Goal: Task Accomplishment & Management: Use online tool/utility

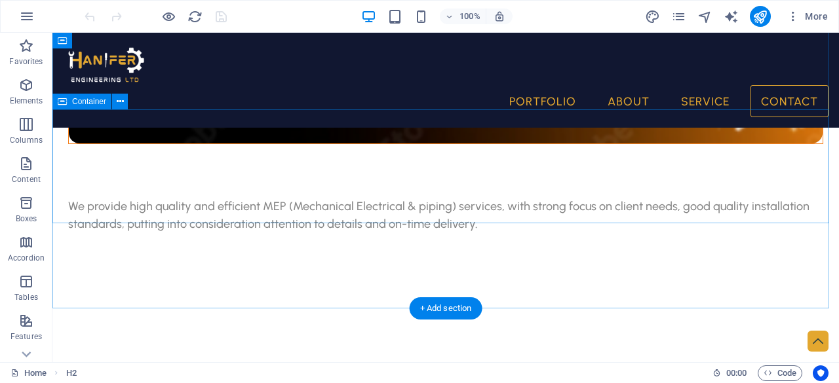
scroll to position [3592, 0]
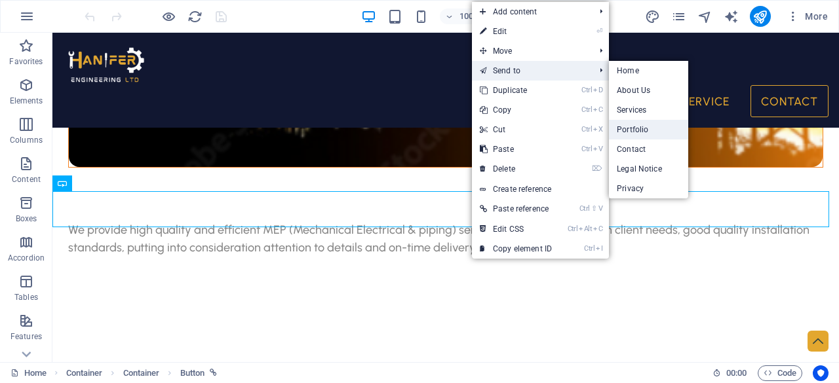
click at [635, 127] on link "Portfolio" at bounding box center [648, 130] width 79 height 20
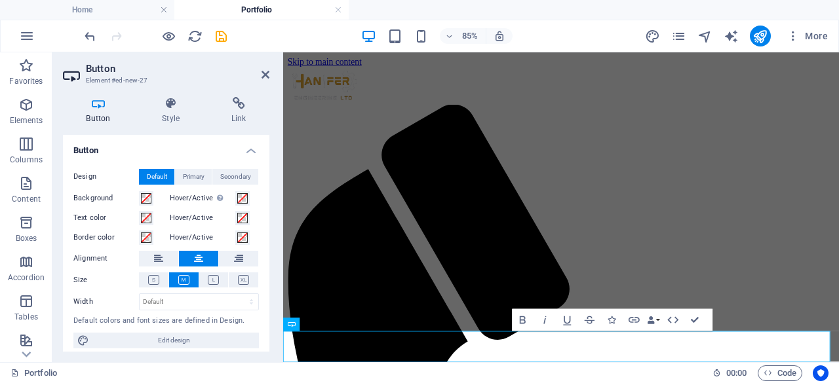
scroll to position [3007, 0]
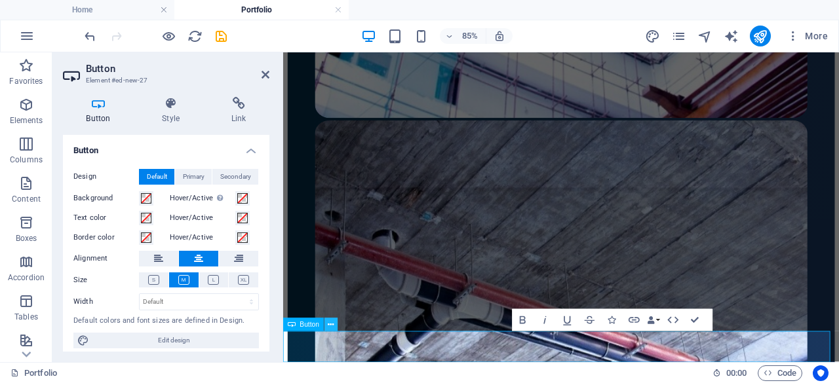
click at [332, 324] on icon at bounding box center [331, 325] width 6 height 12
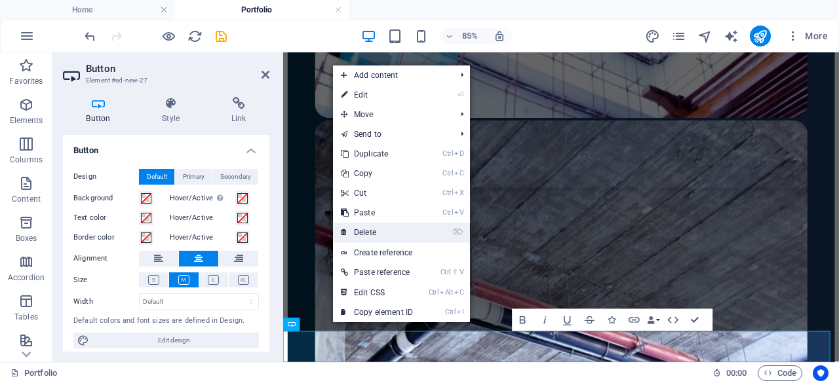
click at [392, 230] on link "⌦ Delete" at bounding box center [377, 233] width 88 height 20
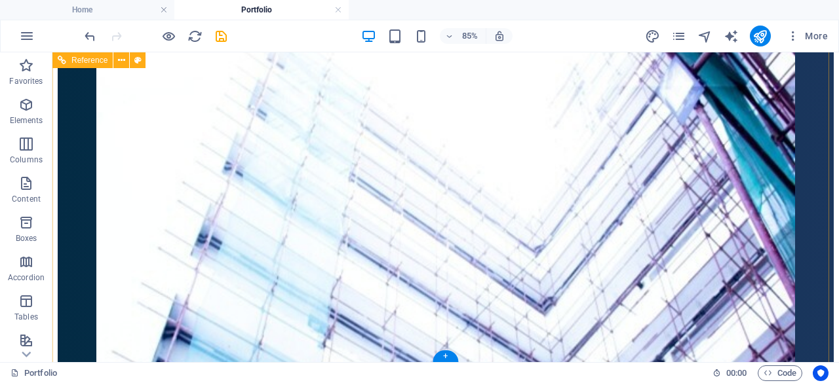
scroll to position [3159, 0]
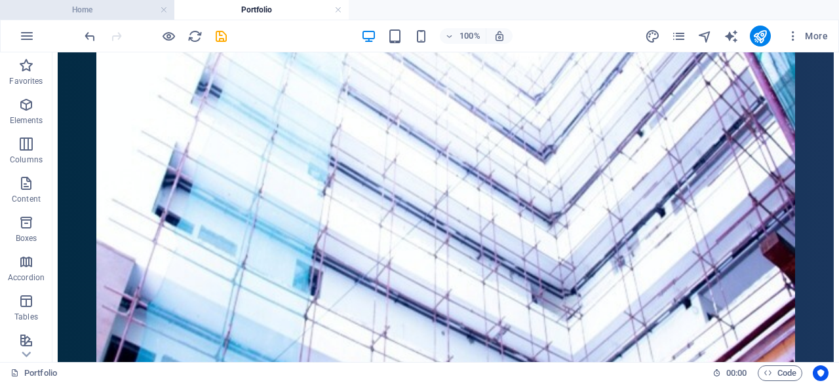
click at [114, 2] on li "Home" at bounding box center [87, 10] width 174 height 20
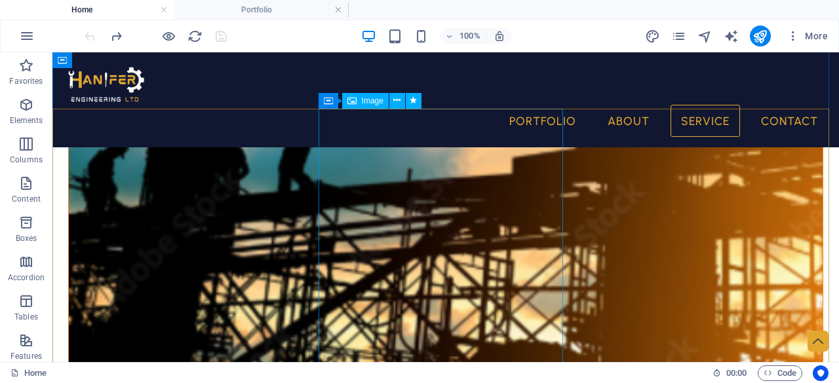
scroll to position [3352, 0]
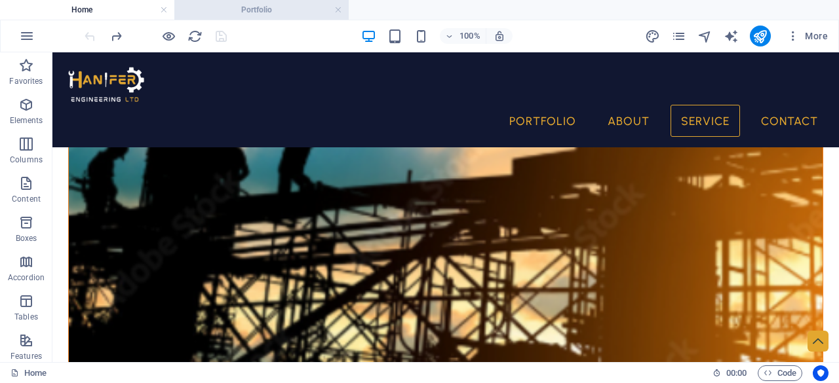
click at [302, 11] on h4 "Portfolio" at bounding box center [261, 10] width 174 height 14
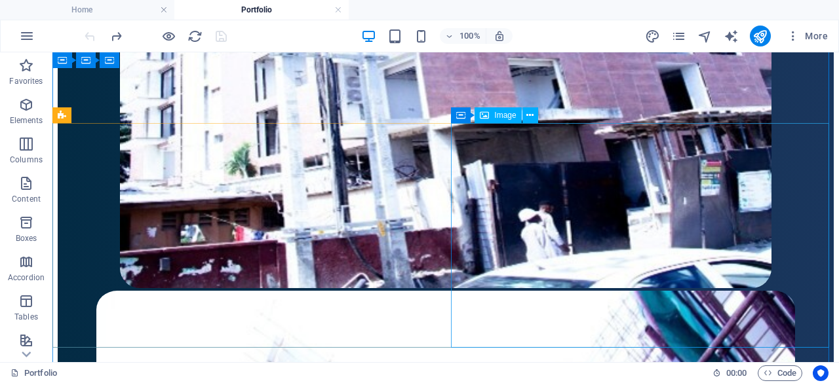
scroll to position [2687, 0]
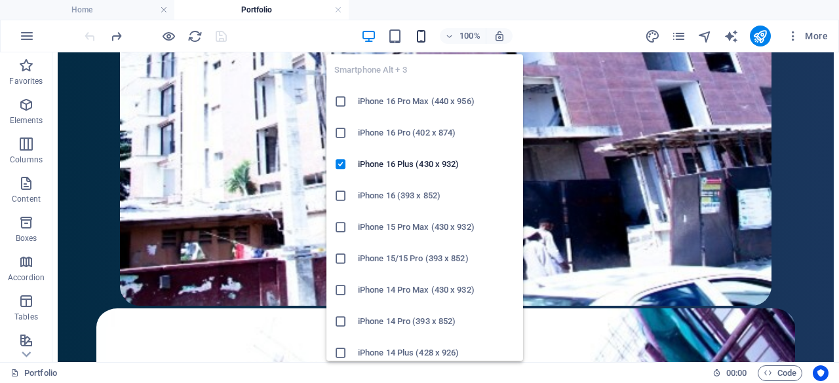
click at [420, 36] on icon "button" at bounding box center [421, 36] width 15 height 15
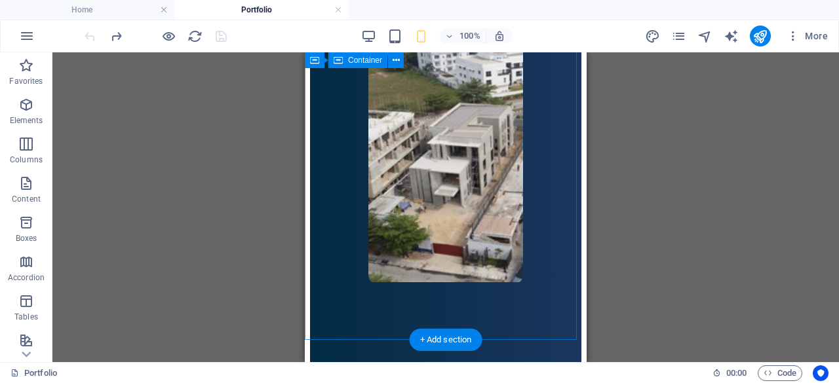
scroll to position [3443, 0]
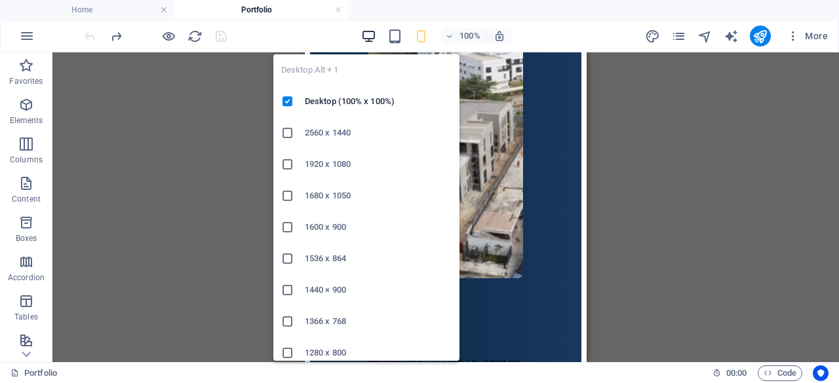
click at [366, 33] on icon "button" at bounding box center [368, 36] width 15 height 15
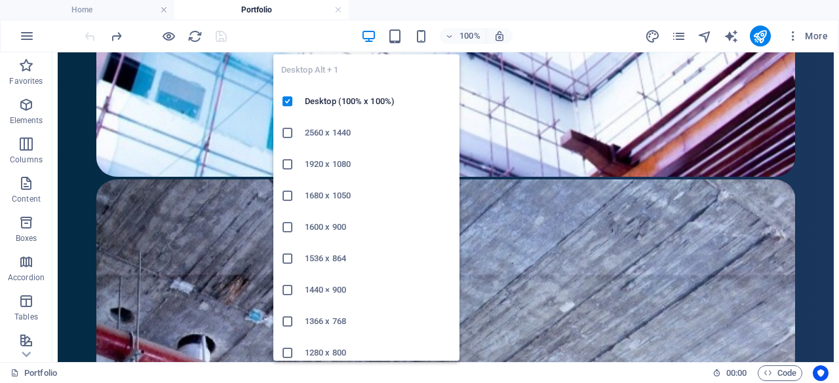
scroll to position [3159, 0]
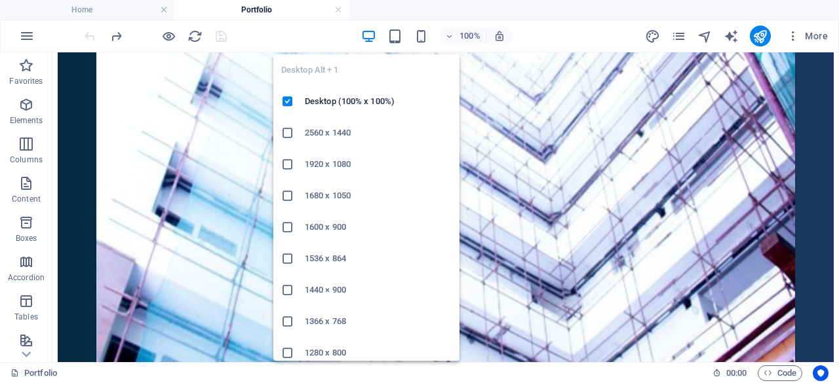
click at [366, 33] on icon "button" at bounding box center [368, 36] width 15 height 15
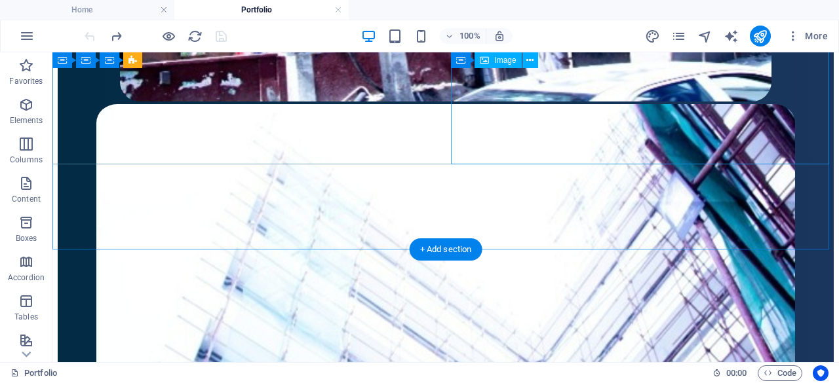
scroll to position [2894, 0]
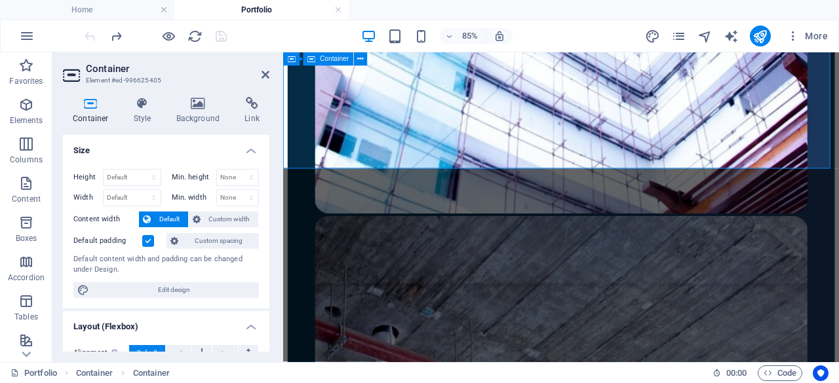
scroll to position [2735, 0]
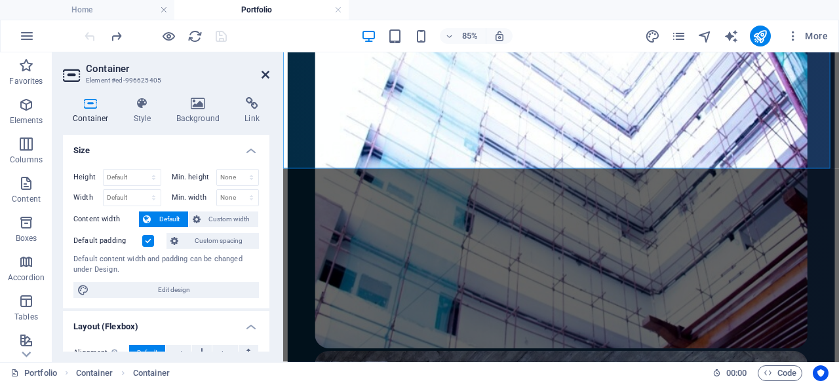
click at [262, 77] on icon at bounding box center [266, 74] width 8 height 10
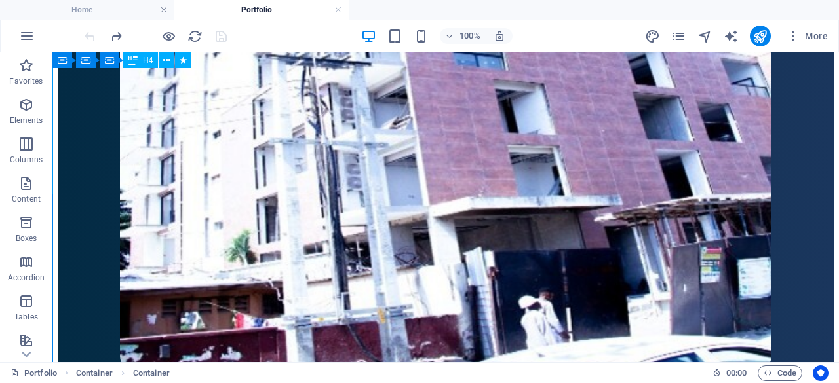
scroll to position [2618, 0]
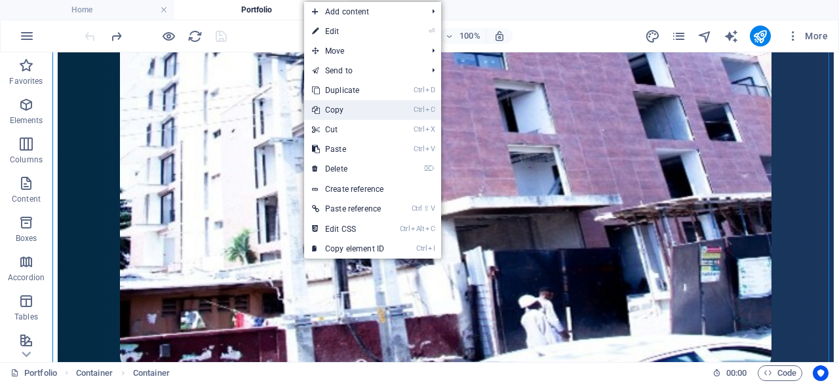
click at [421, 107] on icon "Ctrl" at bounding box center [419, 110] width 10 height 9
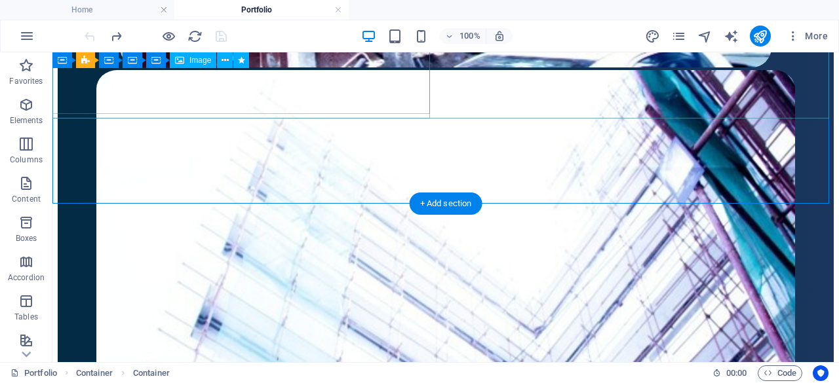
scroll to position [2893, 0]
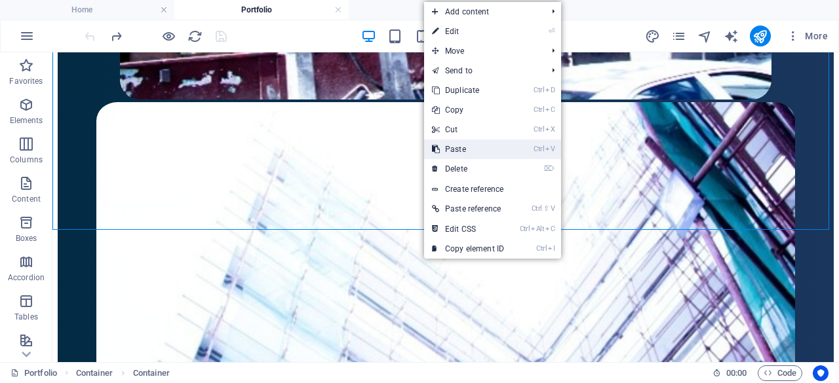
click at [476, 149] on link "Ctrl V Paste" at bounding box center [468, 150] width 88 height 20
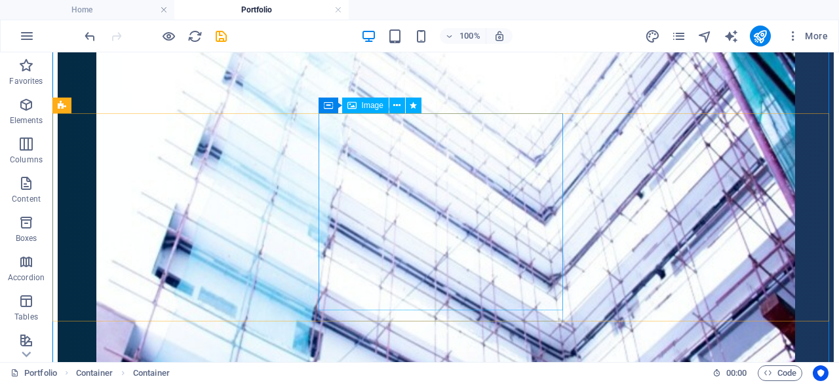
scroll to position [3098, 0]
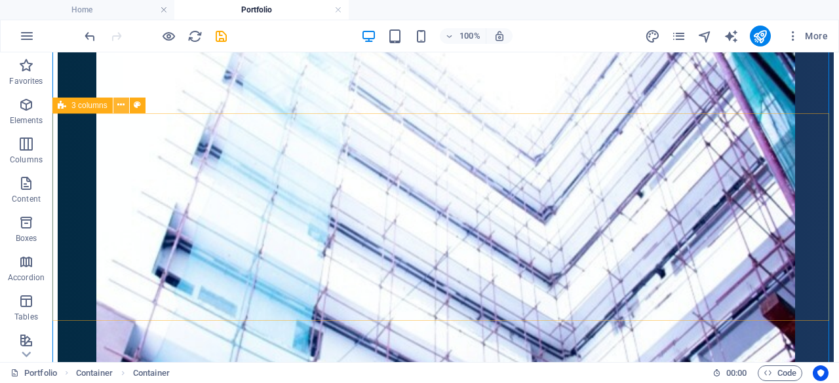
click at [117, 106] on icon at bounding box center [120, 105] width 7 height 14
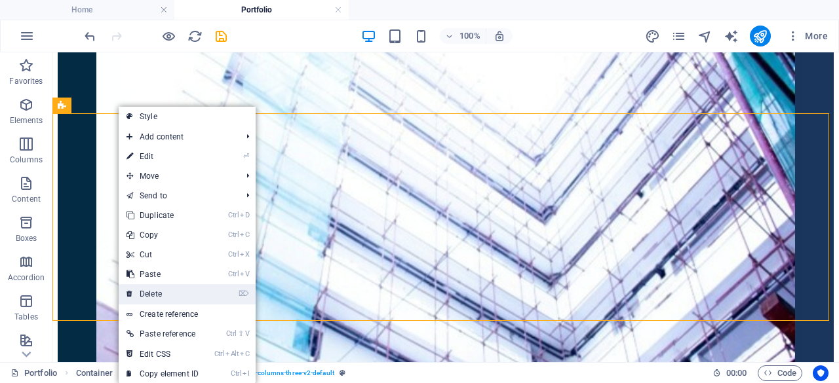
click at [169, 300] on link "⌦ Delete" at bounding box center [163, 294] width 88 height 20
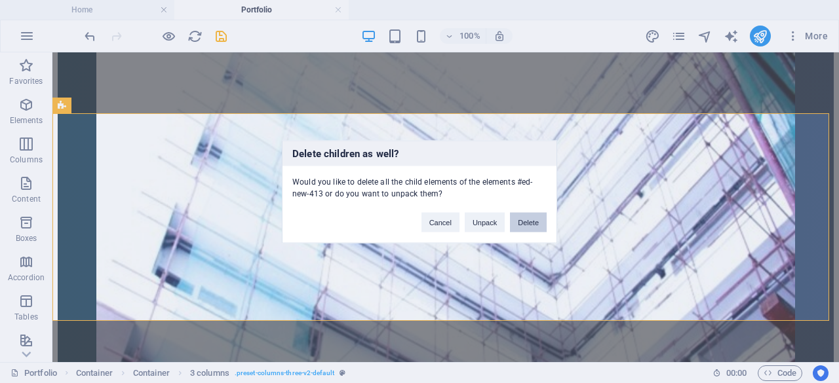
click at [525, 224] on button "Delete" at bounding box center [528, 222] width 37 height 20
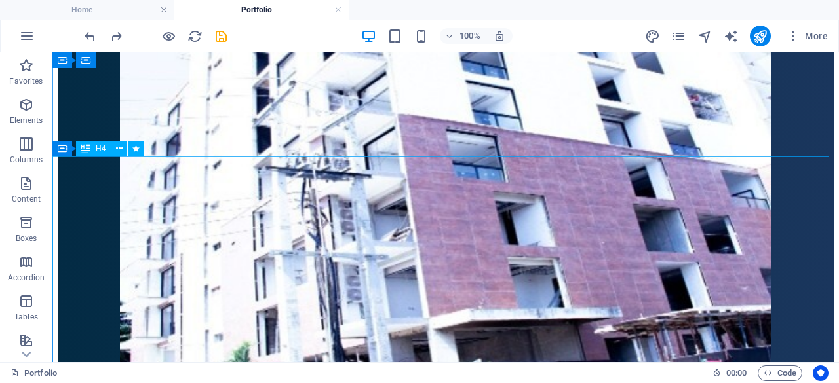
scroll to position [2540, 0]
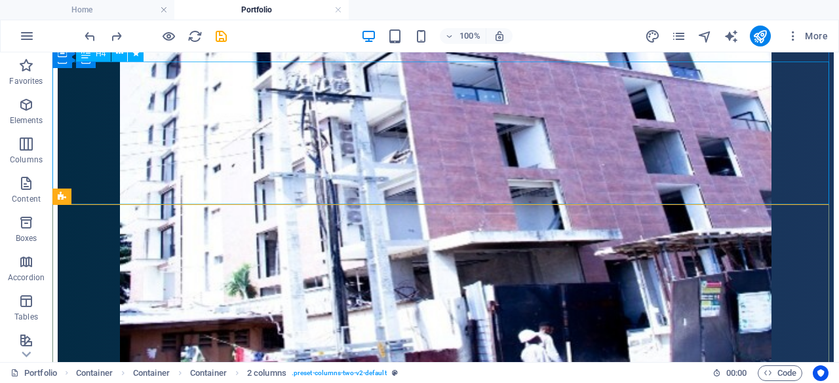
scroll to position [2583, 0]
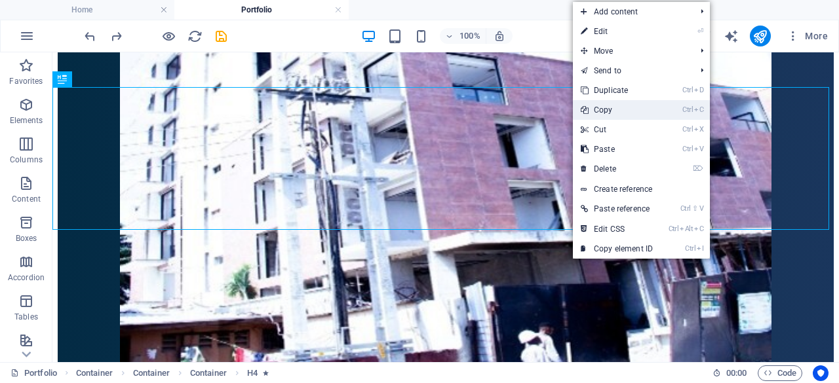
click at [635, 107] on link "Ctrl C Copy" at bounding box center [617, 110] width 88 height 20
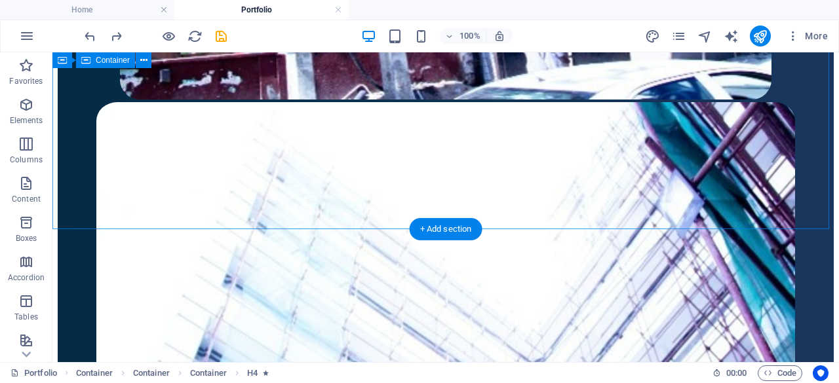
scroll to position [2894, 0]
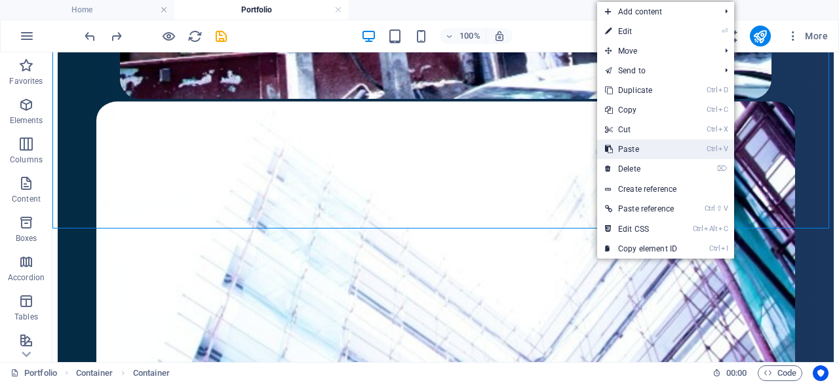
click at [679, 142] on link "Ctrl V Paste" at bounding box center [641, 150] width 88 height 20
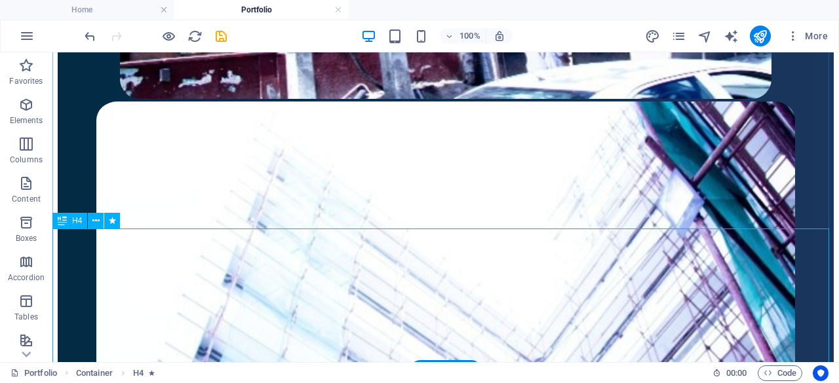
click at [92, 220] on button at bounding box center [96, 221] width 16 height 16
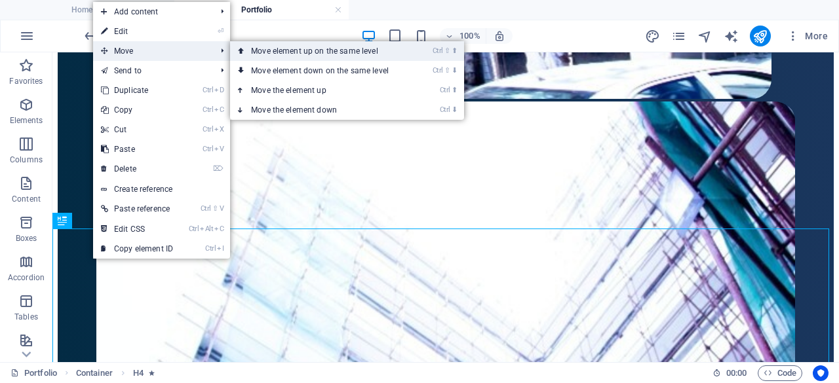
click at [274, 47] on link "Ctrl ⇧ ⬆ Move element up on the same level" at bounding box center [322, 51] width 185 height 20
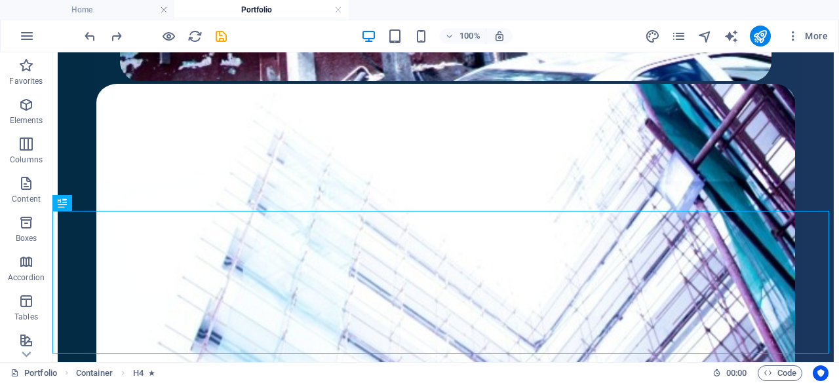
scroll to position [2987, 0]
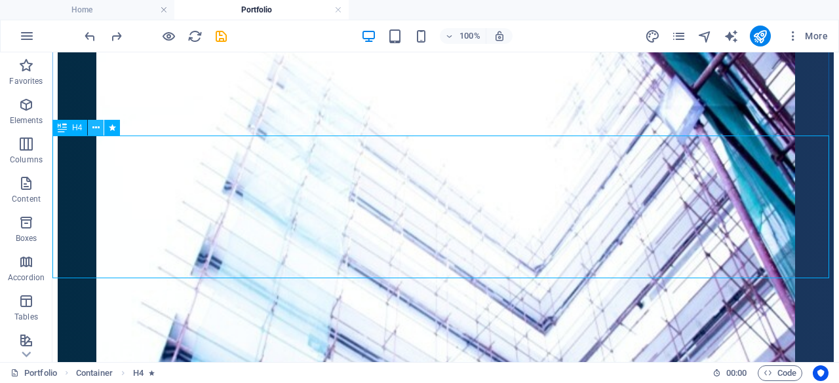
click at [98, 128] on icon at bounding box center [95, 128] width 7 height 14
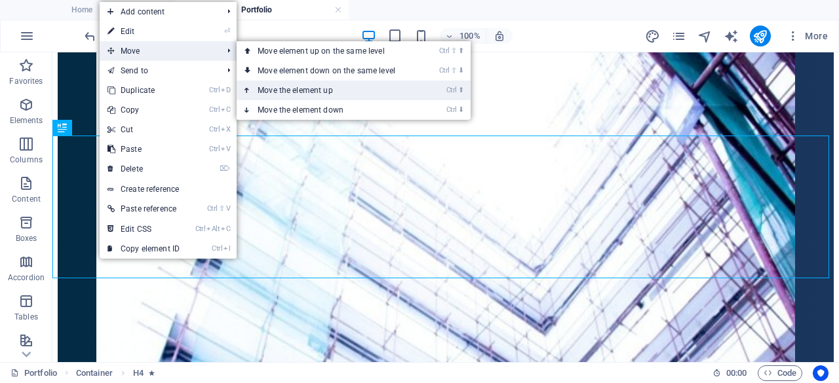
click at [282, 83] on link "Ctrl ⬆ Move the element up" at bounding box center [329, 91] width 185 height 20
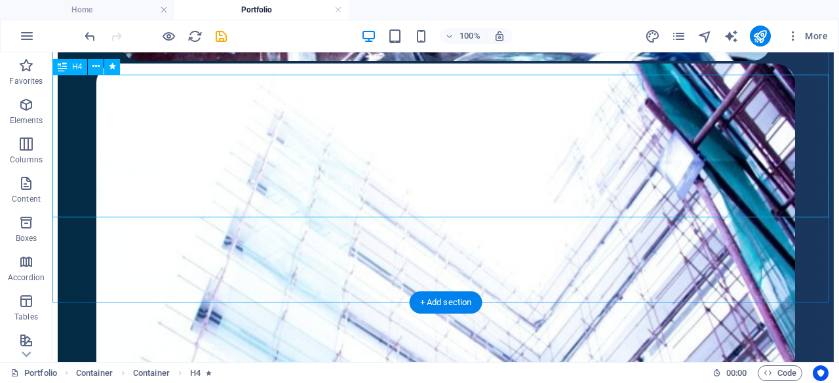
scroll to position [2969, 0]
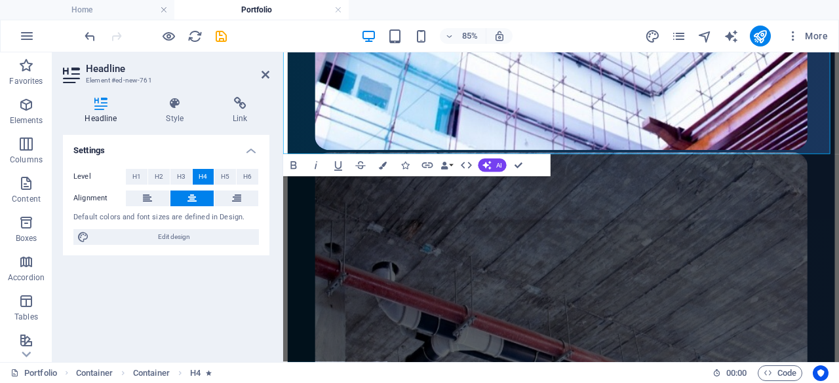
scroll to position [2810, 0]
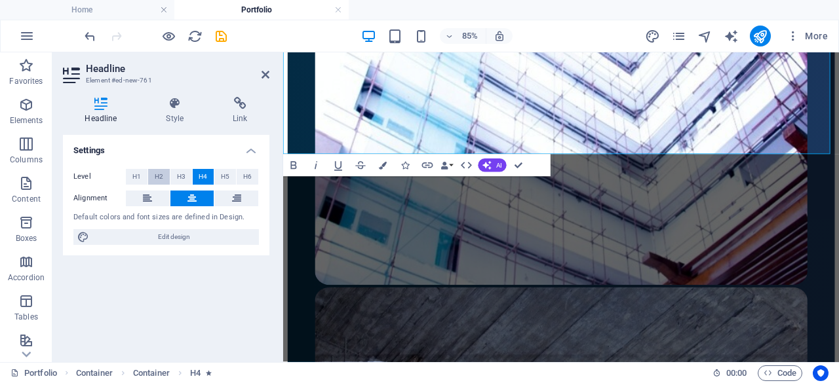
click at [155, 178] on span "H2" at bounding box center [159, 177] width 9 height 16
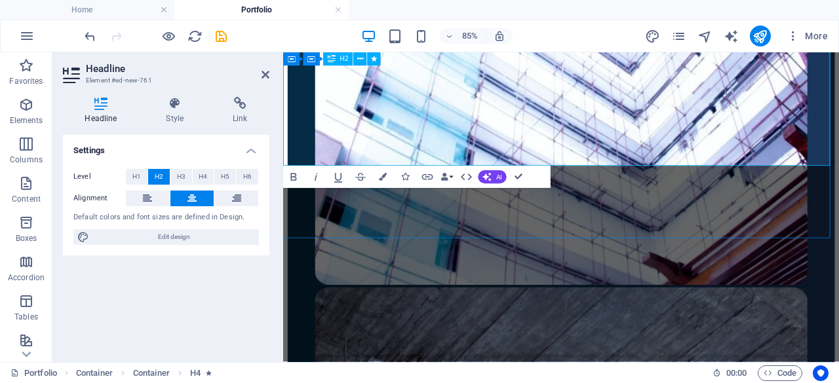
drag, startPoint x: 478, startPoint y: 113, endPoint x: 441, endPoint y: 102, distance: 38.4
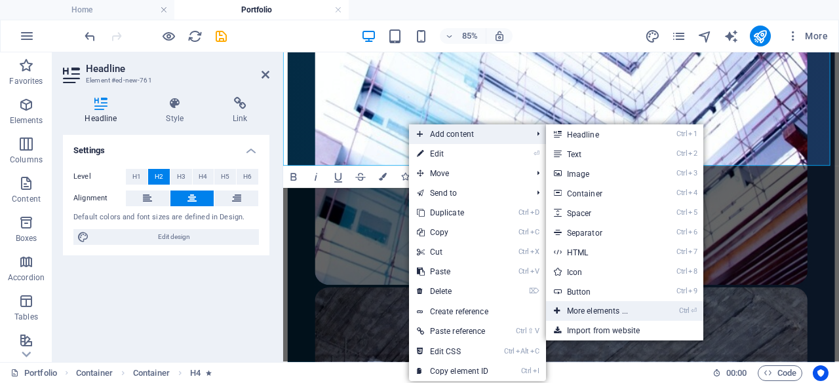
drag, startPoint x: 600, startPoint y: 309, endPoint x: 279, endPoint y: 267, distance: 324.6
click at [600, 309] on link "Ctrl ⏎ More elements ..." at bounding box center [600, 312] width 108 height 20
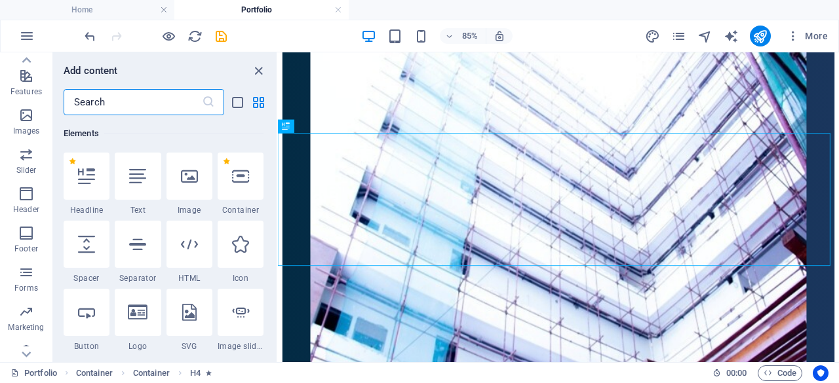
scroll to position [250, 0]
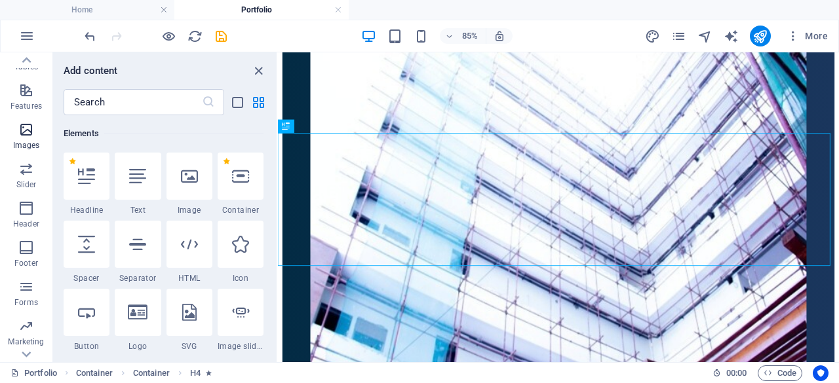
click at [20, 133] on icon "button" at bounding box center [26, 130] width 16 height 16
drag, startPoint x: 20, startPoint y: 133, endPoint x: 9, endPoint y: 133, distance: 11.1
click at [9, 133] on span "Images" at bounding box center [26, 137] width 52 height 31
click at [26, 136] on icon "button" at bounding box center [26, 130] width 16 height 16
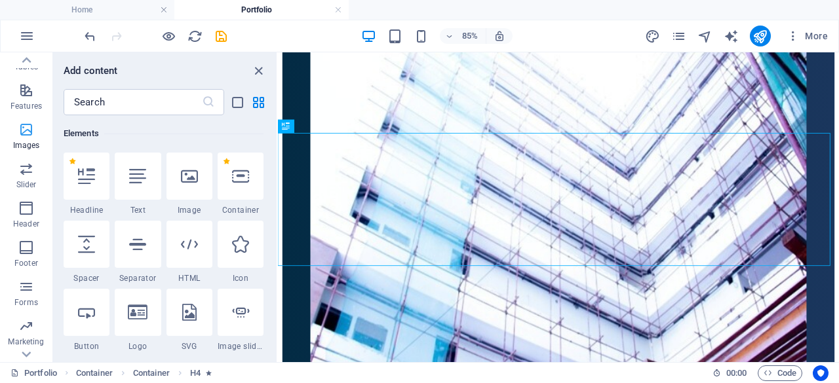
click at [26, 136] on icon "button" at bounding box center [26, 130] width 16 height 16
click at [31, 125] on icon "button" at bounding box center [26, 130] width 16 height 16
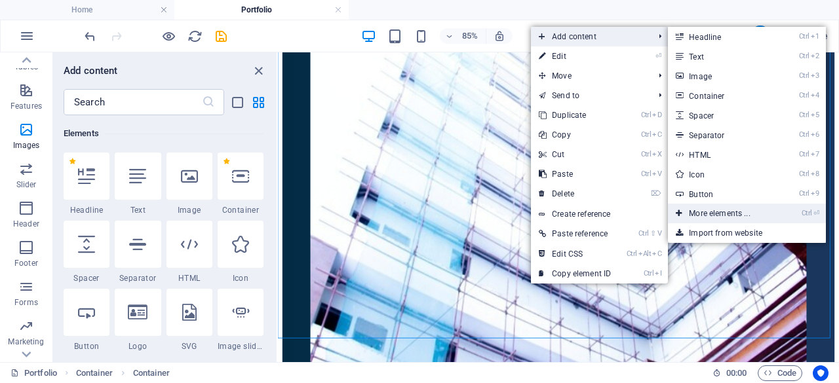
click at [726, 213] on link "Ctrl ⏎ More elements ..." at bounding box center [722, 214] width 108 height 20
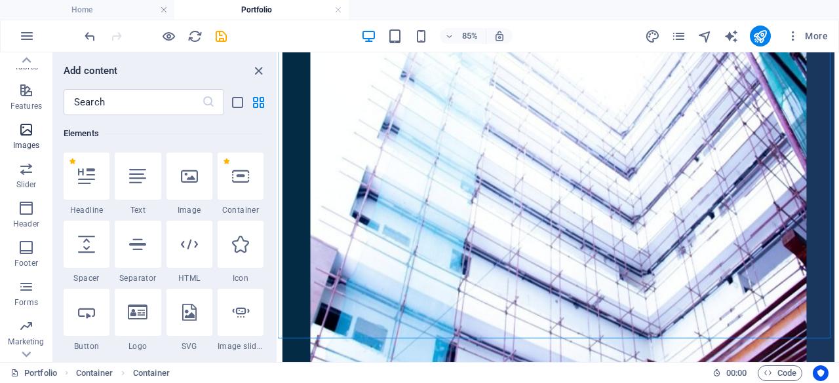
click at [22, 132] on icon "button" at bounding box center [26, 130] width 16 height 16
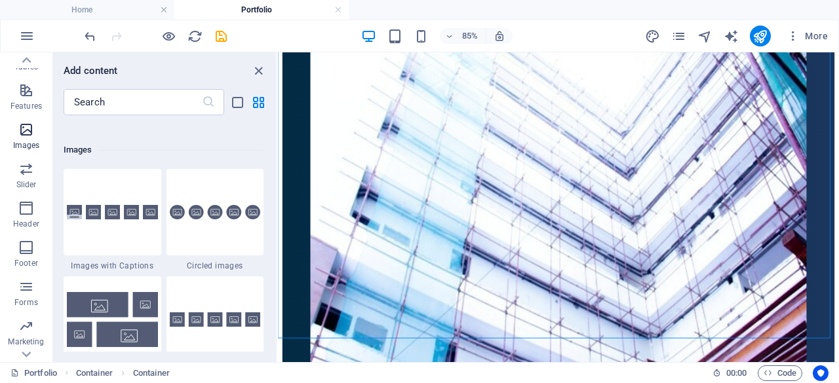
scroll to position [6647, 0]
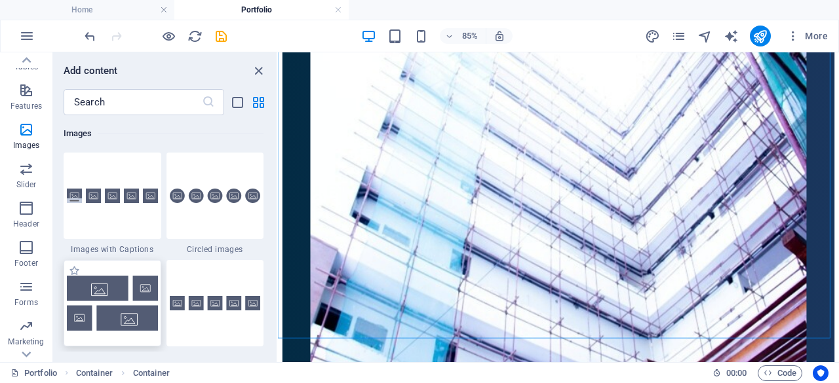
click at [102, 307] on img at bounding box center [112, 303] width 91 height 54
click at [278, 307] on div "Button Reference Container Container Container Container 2 columns Container Co…" at bounding box center [558, 207] width 561 height 310
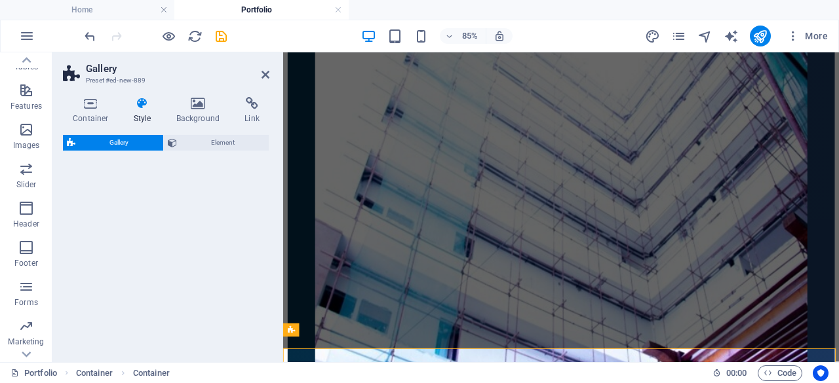
scroll to position [2694, 0]
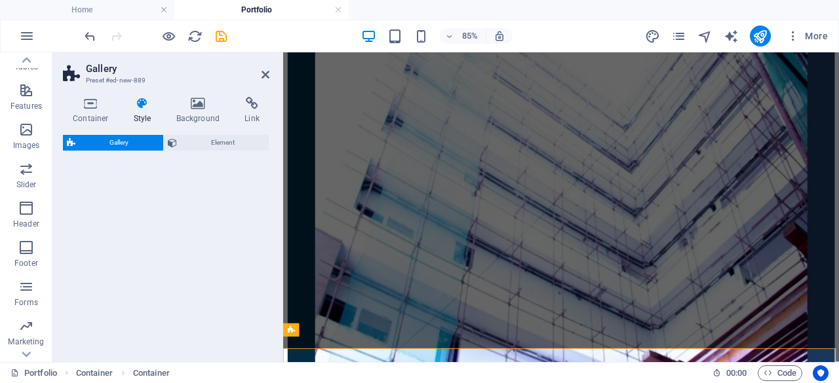
select select "rem"
select select "preset-gallery-v3-collage"
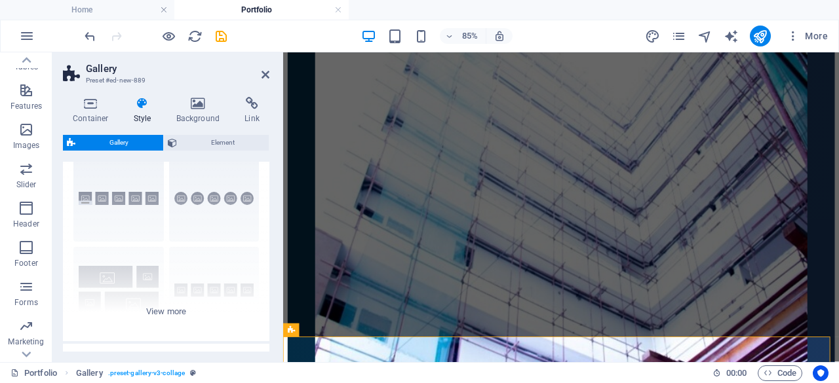
scroll to position [45, 0]
click at [165, 305] on div "Captions Circle Collage Default Grid Grid shifted" at bounding box center [166, 239] width 206 height 197
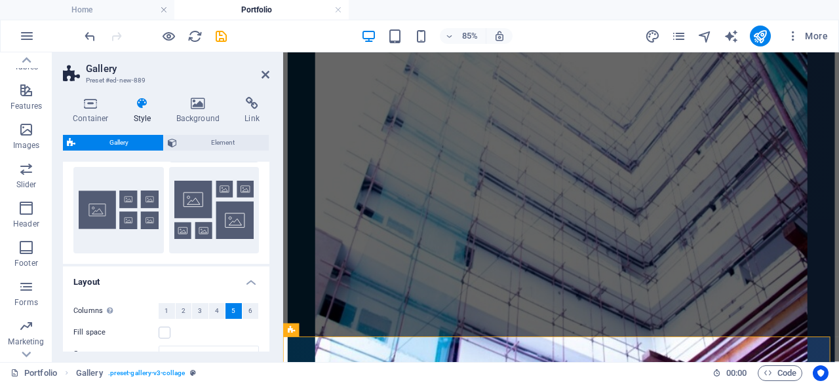
scroll to position [207, 0]
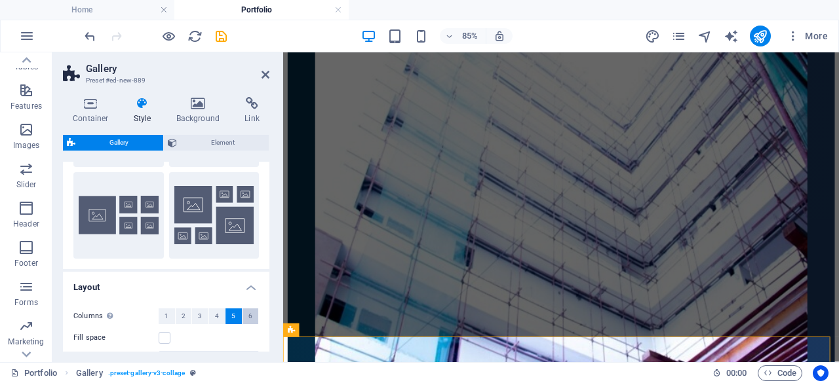
click at [244, 310] on button "6" at bounding box center [251, 317] width 16 height 16
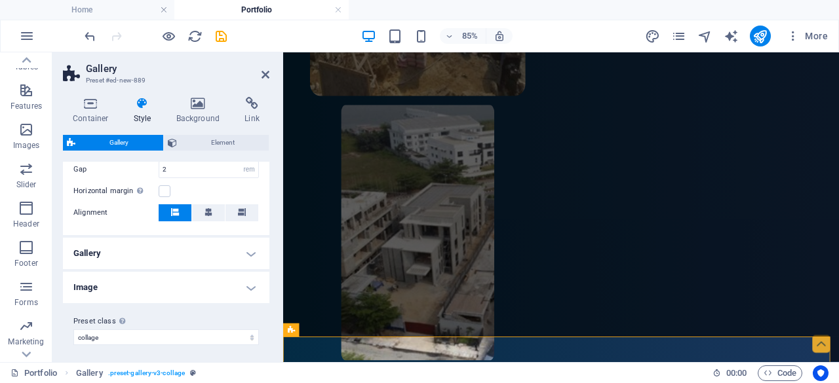
scroll to position [400, 0]
click at [239, 258] on h4 "Gallery" at bounding box center [166, 250] width 206 height 31
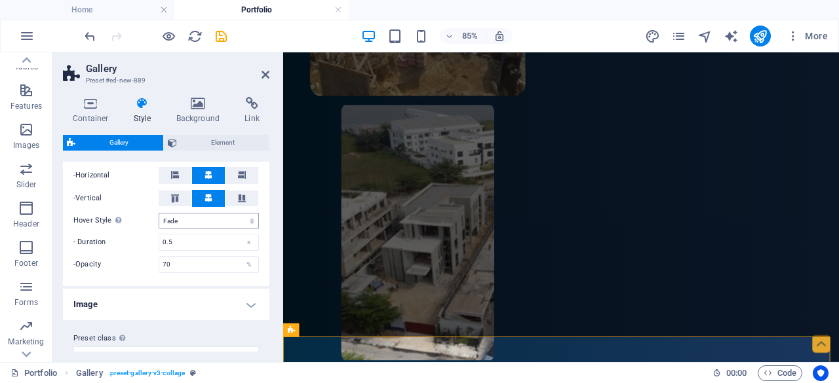
scroll to position [524, 0]
click at [269, 79] on icon at bounding box center [266, 74] width 8 height 10
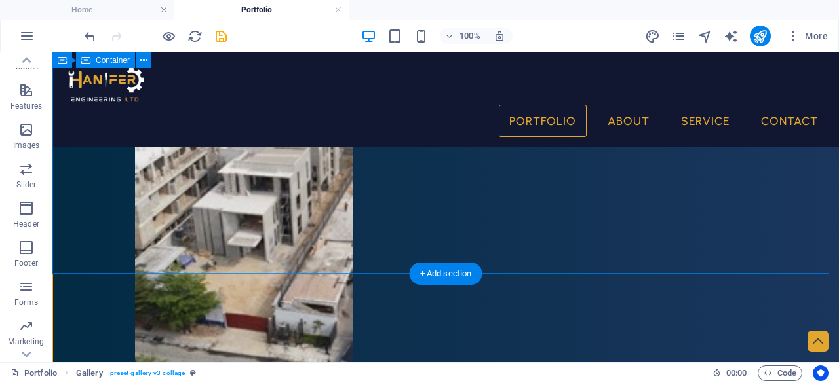
scroll to position [3006, 0]
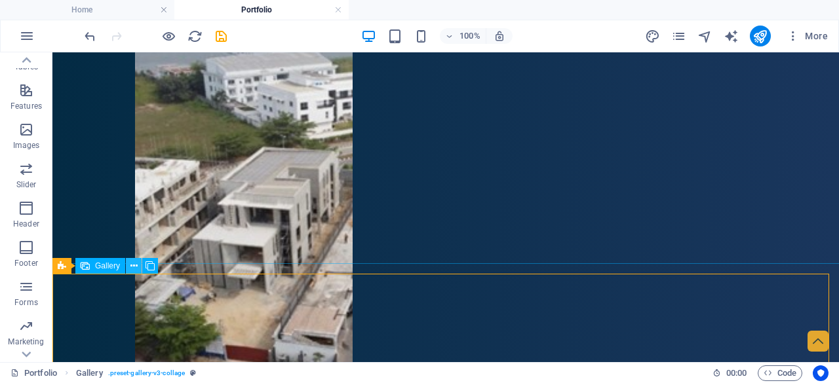
click at [130, 264] on icon at bounding box center [133, 267] width 7 height 14
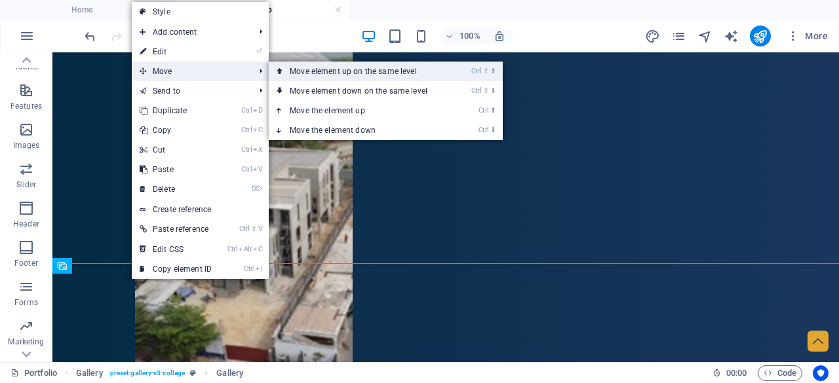
click at [298, 75] on link "Ctrl ⇧ ⬆ Move element up on the same level" at bounding box center [361, 72] width 185 height 20
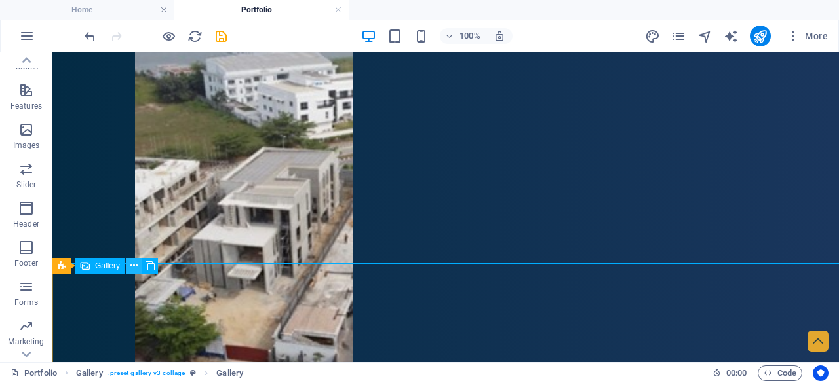
click at [139, 271] on button at bounding box center [134, 266] width 16 height 16
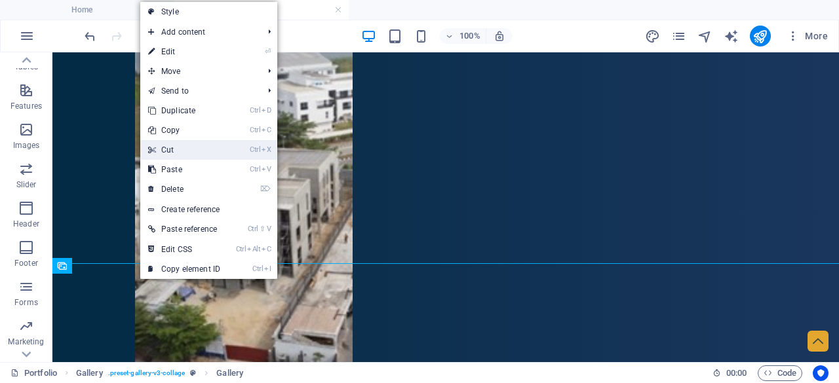
click at [215, 146] on link "Ctrl X Cut" at bounding box center [184, 150] width 88 height 20
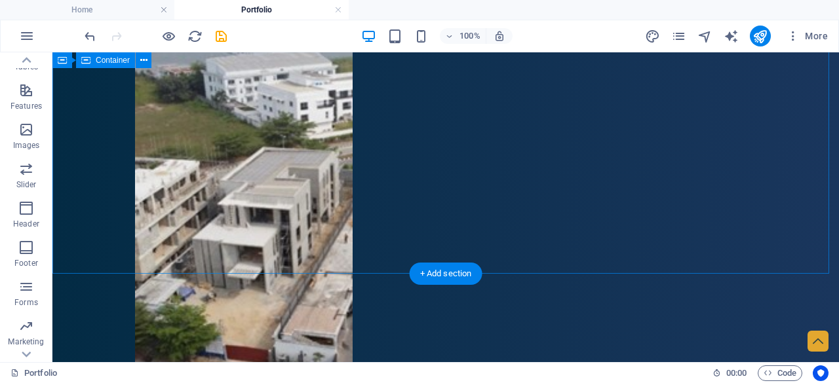
click at [277, 212] on div "​ PROPOSED LUXURY RESIDENTIAL DEVELOPMENT AT [GEOGRAPHIC_DATA], [GEOGRAPHIC_DAT…" at bounding box center [445, 6] width 787 height 3598
click at [286, 259] on div "​ PROPOSED LUXURY RESIDENTIAL DEVELOPMENT AT [GEOGRAPHIC_DATA], [GEOGRAPHIC_DAT…" at bounding box center [445, 6] width 787 height 3598
drag, startPoint x: 286, startPoint y: 259, endPoint x: 354, endPoint y: 286, distance: 72.7
click at [286, 259] on div "​ PROPOSED LUXURY RESIDENTIAL DEVELOPMENT AT [GEOGRAPHIC_DATA], [GEOGRAPHIC_DAT…" at bounding box center [445, 6] width 787 height 3598
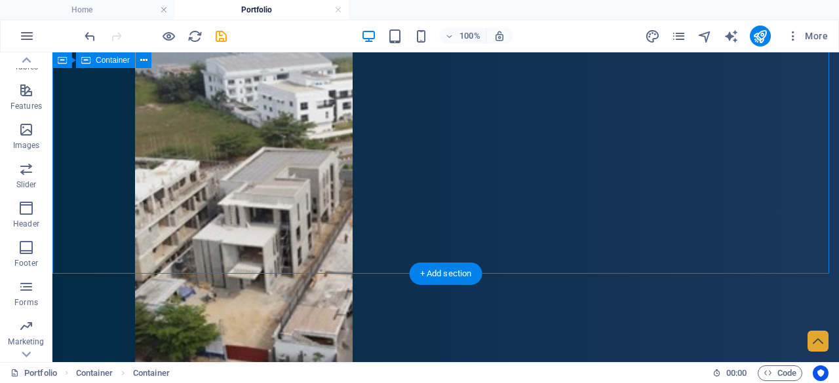
scroll to position [2808, 0]
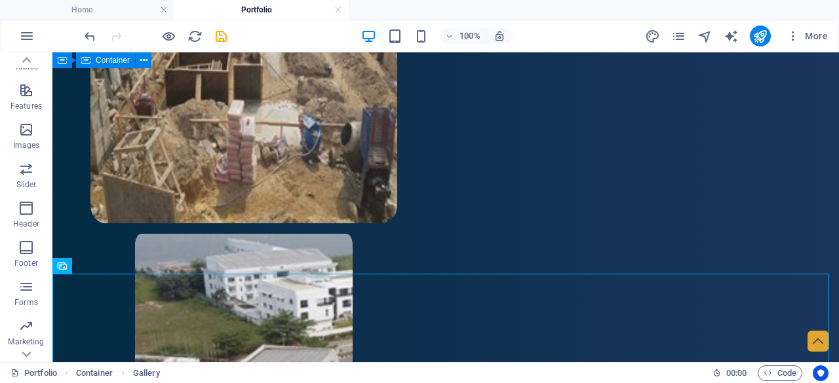
scroll to position [3006, 0]
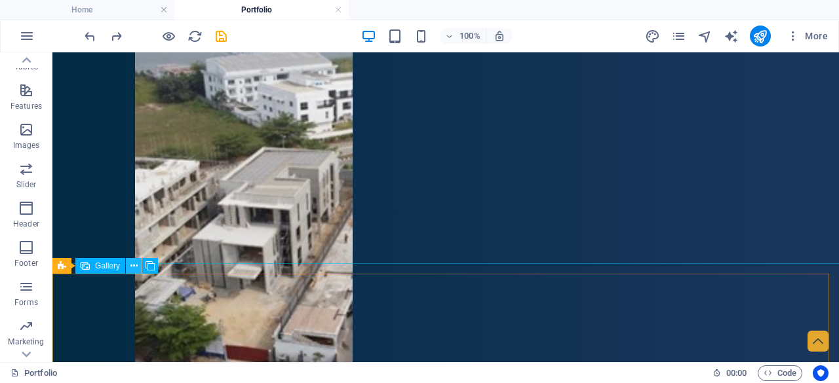
click at [130, 266] on icon at bounding box center [133, 267] width 7 height 14
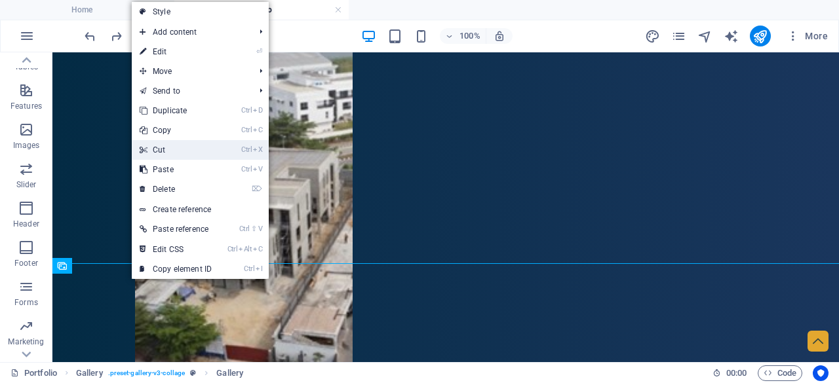
click at [232, 149] on li "Ctrl X Cut" at bounding box center [200, 150] width 137 height 20
click at [247, 148] on icon "Ctrl" at bounding box center [246, 150] width 10 height 9
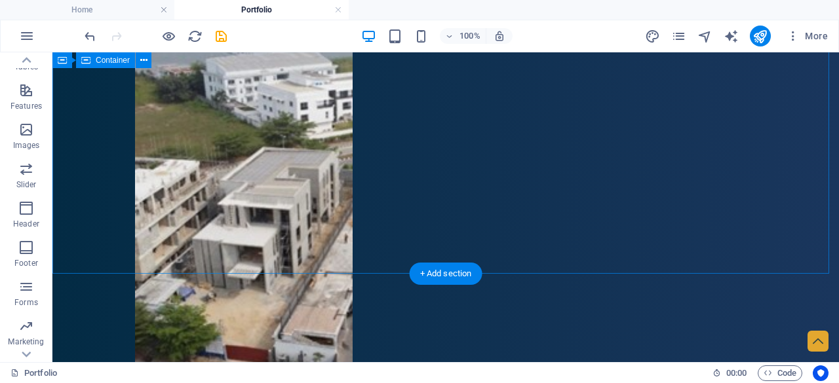
click at [258, 206] on div "​ PROPOSED LUXURY RESIDENTIAL DEVELOPMENT AT [GEOGRAPHIC_DATA], [GEOGRAPHIC_DAT…" at bounding box center [445, 6] width 787 height 3598
click at [458, 201] on div "​ PROPOSED LUXURY RESIDENTIAL DEVELOPMENT AT [GEOGRAPHIC_DATA], [GEOGRAPHIC_DAT…" at bounding box center [445, 6] width 787 height 3598
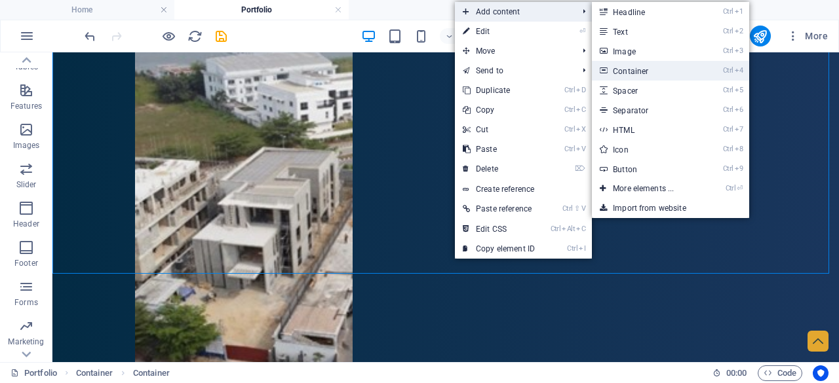
click at [618, 73] on link "Ctrl 4 Container" at bounding box center [646, 71] width 108 height 20
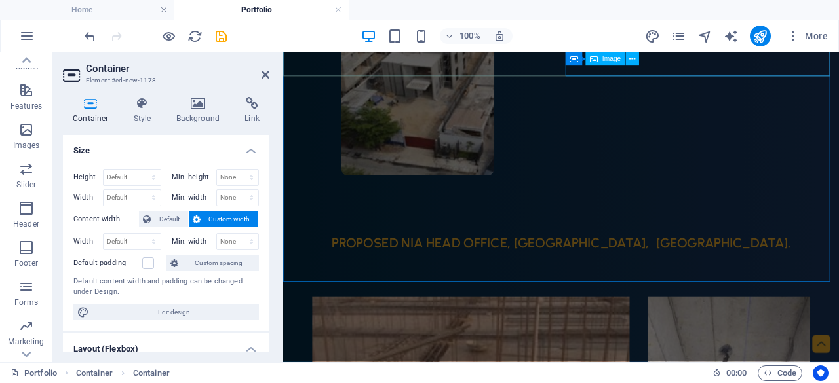
scroll to position [602, 0]
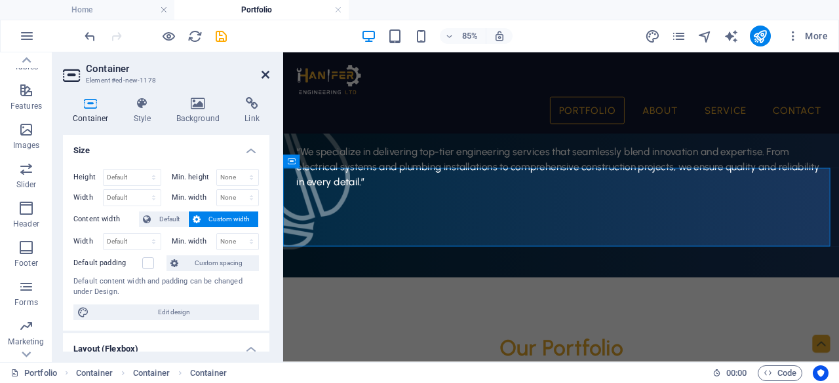
click at [269, 78] on icon at bounding box center [266, 74] width 8 height 10
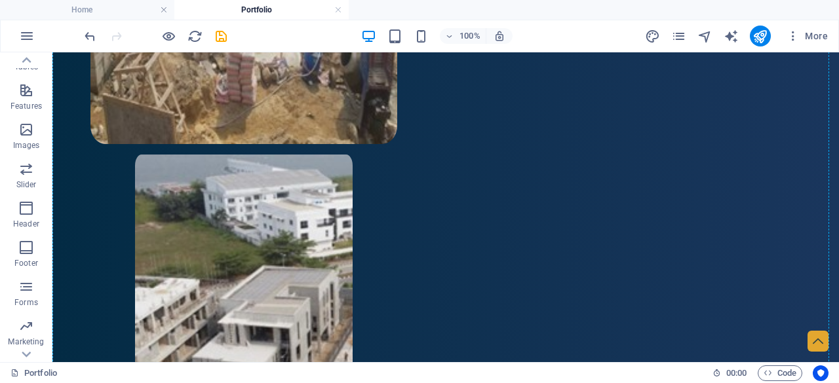
scroll to position [2890, 0]
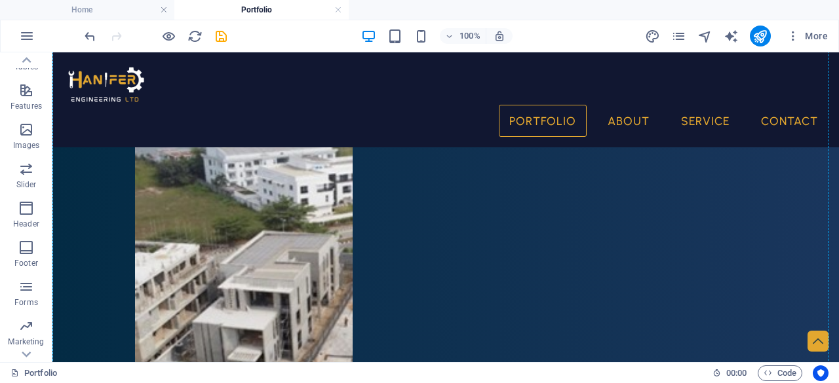
drag, startPoint x: 173, startPoint y: 236, endPoint x: 355, endPoint y: 298, distance: 192.6
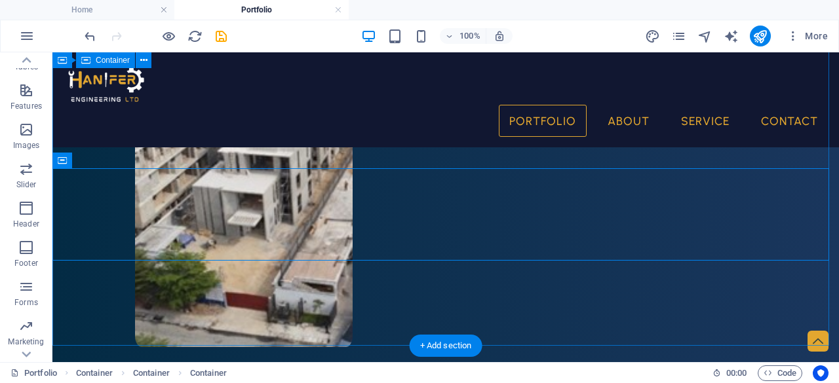
scroll to position [3025, 0]
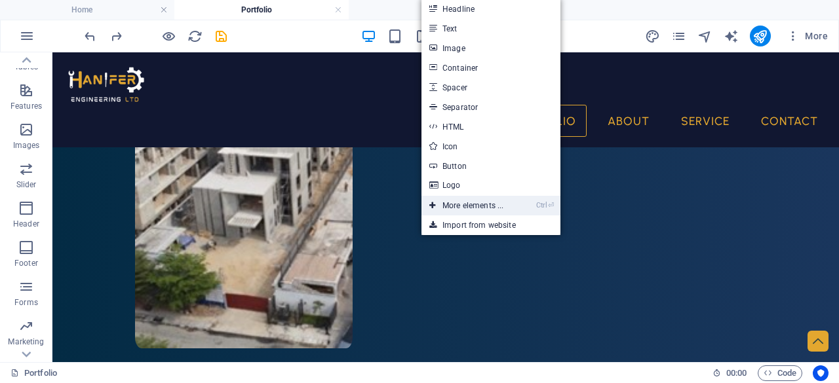
click at [460, 207] on link "Ctrl ⏎ More elements ..." at bounding box center [467, 206] width 90 height 20
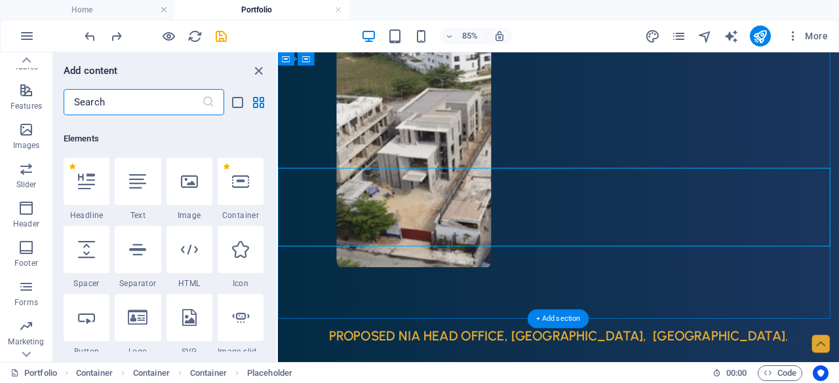
scroll to position [140, 0]
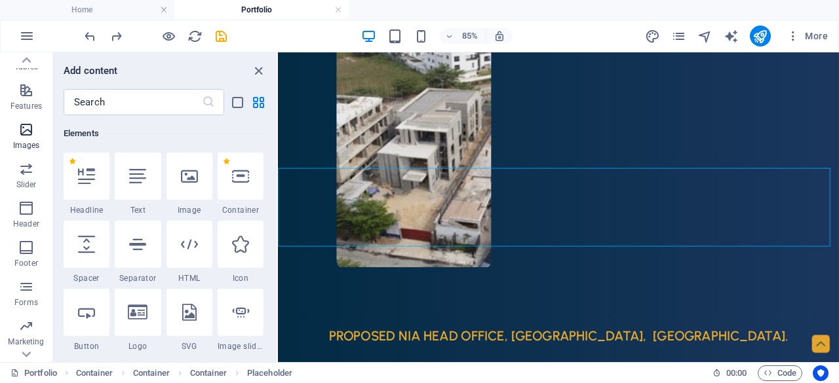
click at [22, 139] on span "Images" at bounding box center [26, 137] width 52 height 31
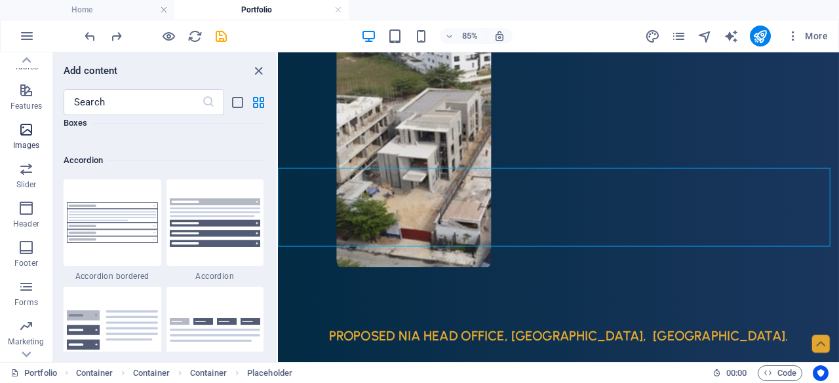
scroll to position [6647, 0]
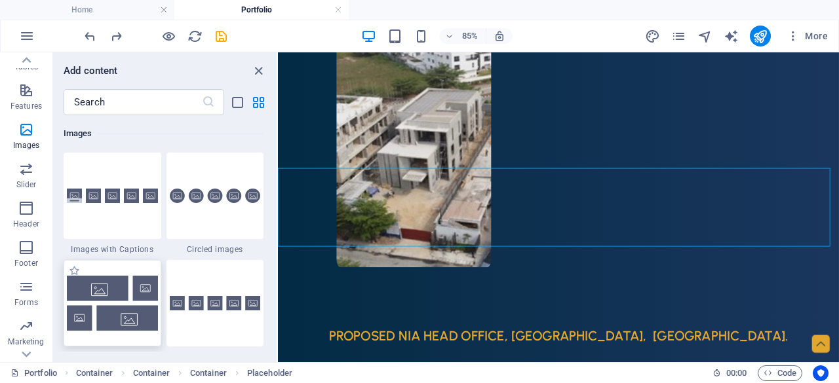
click at [131, 322] on img at bounding box center [112, 303] width 91 height 54
click at [278, 322] on div "Drag here to replace the existing content. Press “Ctrl” if you want to create a…" at bounding box center [558, 207] width 561 height 310
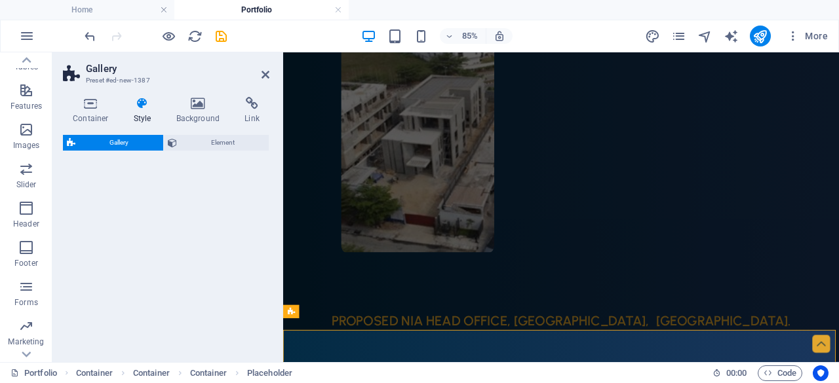
scroll to position [2808, 0]
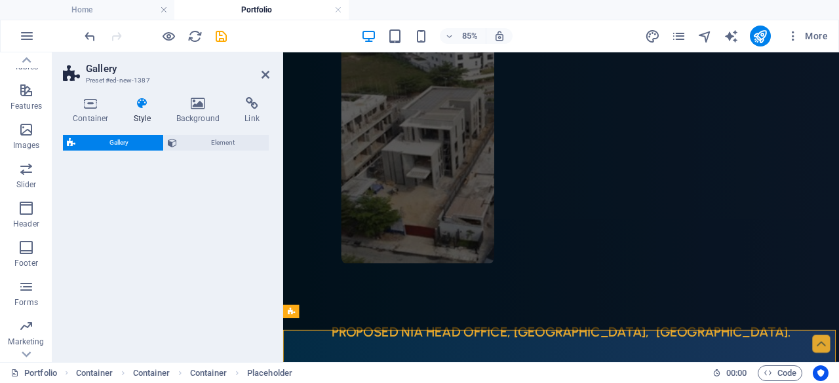
select select "rem"
select select "preset-gallery-v3-collage"
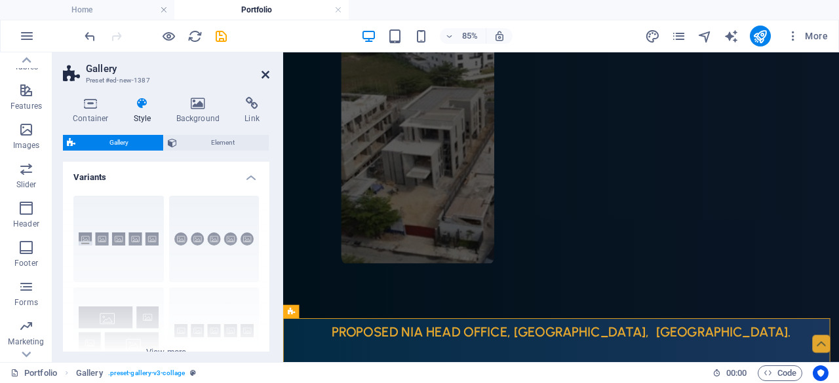
click at [266, 73] on icon at bounding box center [266, 74] width 8 height 10
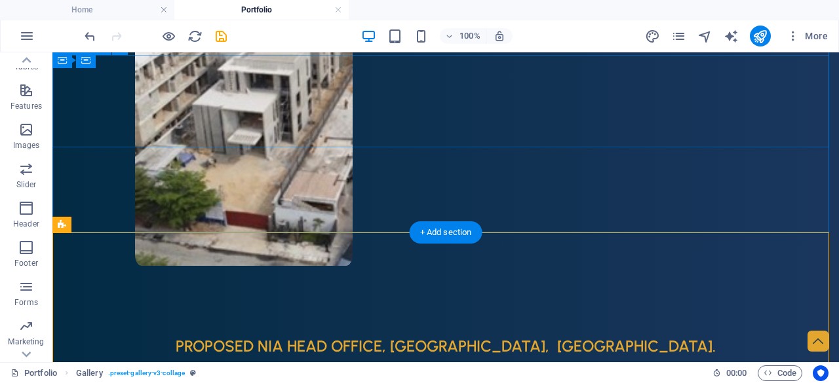
scroll to position [3199, 0]
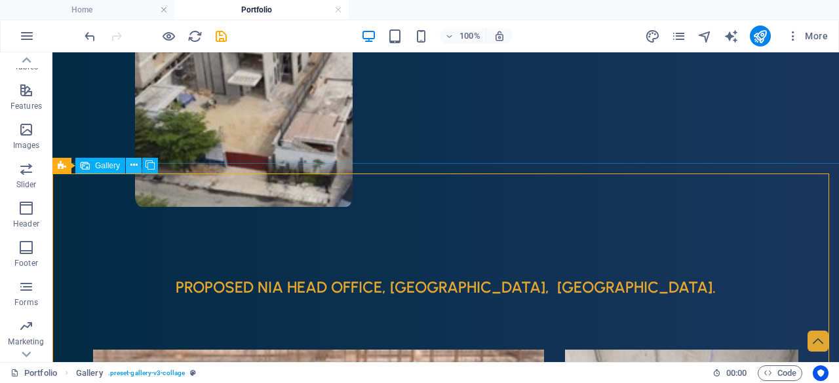
click at [135, 171] on icon at bounding box center [133, 166] width 7 height 14
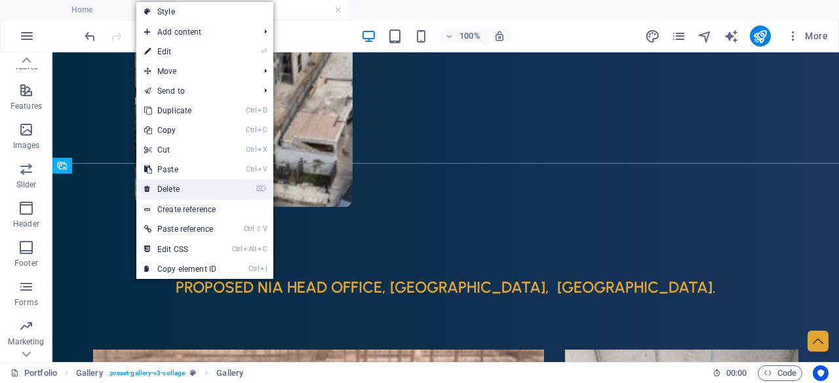
click at [176, 189] on link "⌦ Delete" at bounding box center [180, 190] width 88 height 20
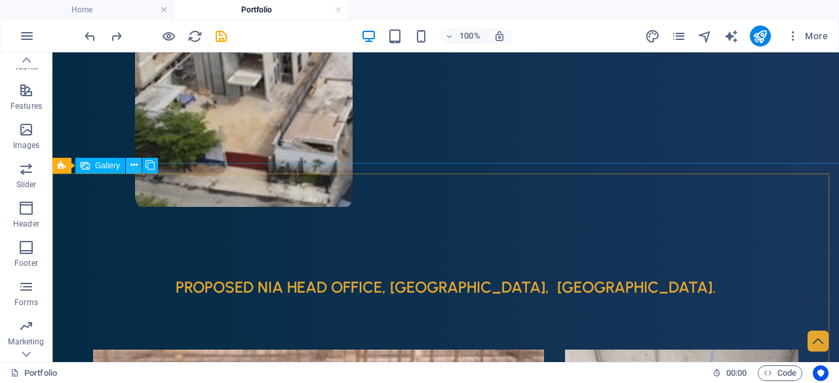
click at [135, 171] on icon at bounding box center [133, 166] width 7 height 14
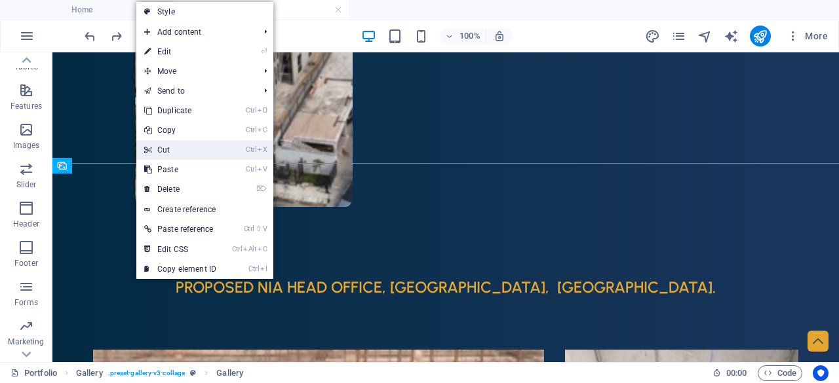
click at [170, 145] on link "Ctrl X Cut" at bounding box center [180, 150] width 88 height 20
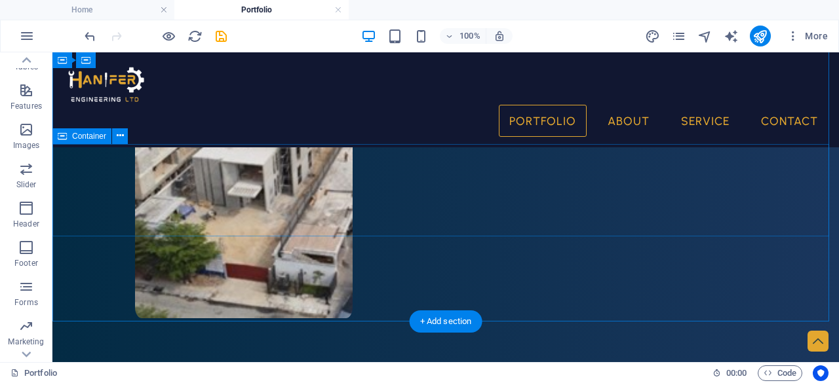
scroll to position [3034, 0]
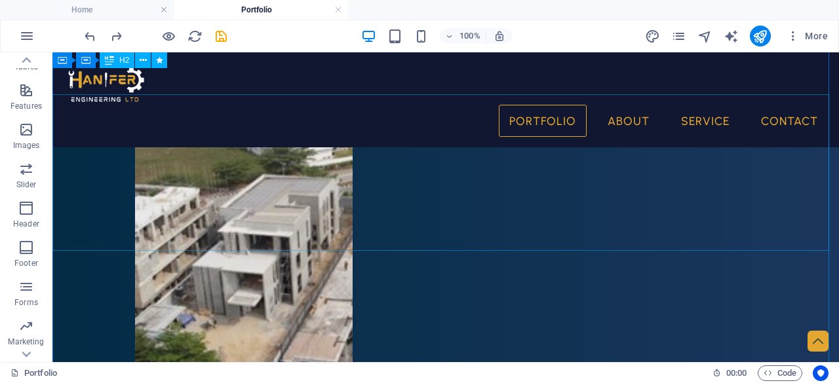
scroll to position [2941, 0]
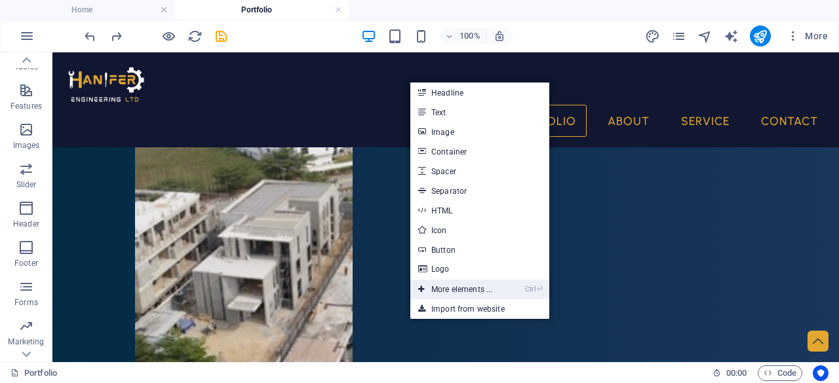
click at [506, 291] on li "Ctrl ⏎ More elements ..." at bounding box center [479, 290] width 139 height 20
drag, startPoint x: 493, startPoint y: 289, endPoint x: 225, endPoint y: 279, distance: 267.7
click at [493, 289] on link "Ctrl ⏎ More elements ..." at bounding box center [455, 290] width 90 height 20
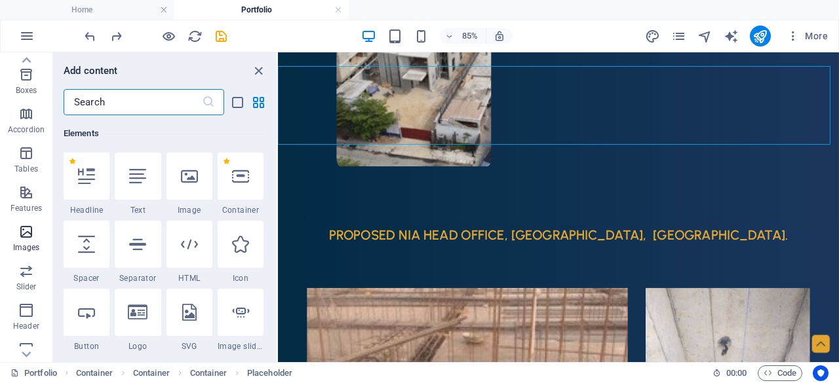
scroll to position [148, 0]
click at [22, 241] on span "Images" at bounding box center [26, 239] width 52 height 31
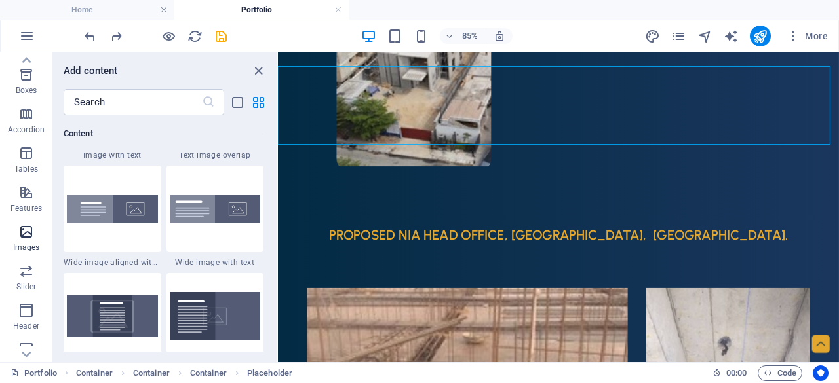
scroll to position [6647, 0]
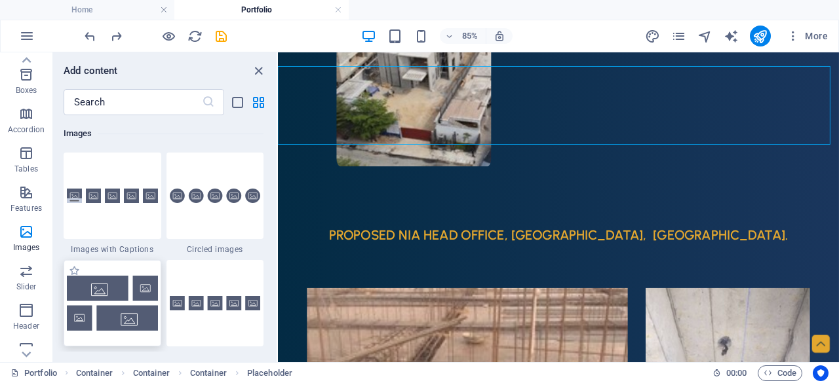
click at [144, 290] on img at bounding box center [112, 303] width 91 height 54
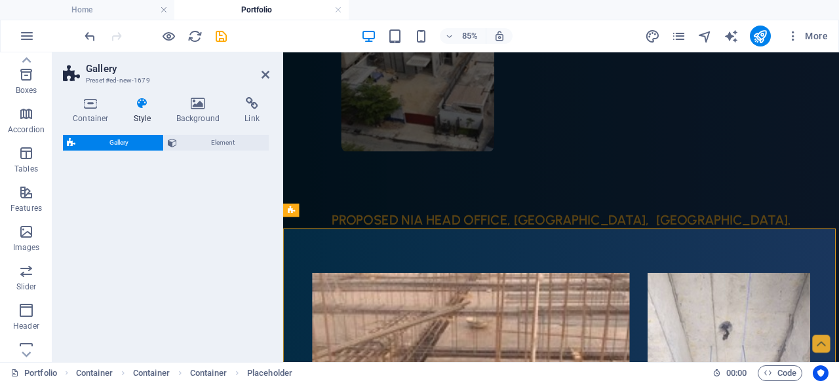
click at [122, 294] on div "Gallery Element" at bounding box center [166, 243] width 206 height 217
select select "rem"
select select "preset-gallery-v3-collage"
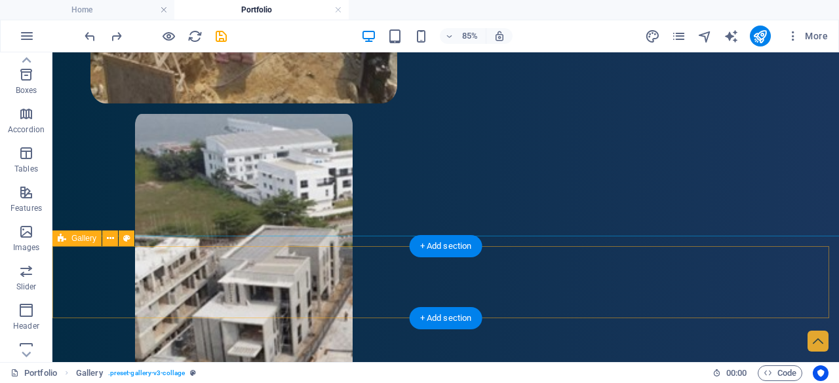
scroll to position [3126, 0]
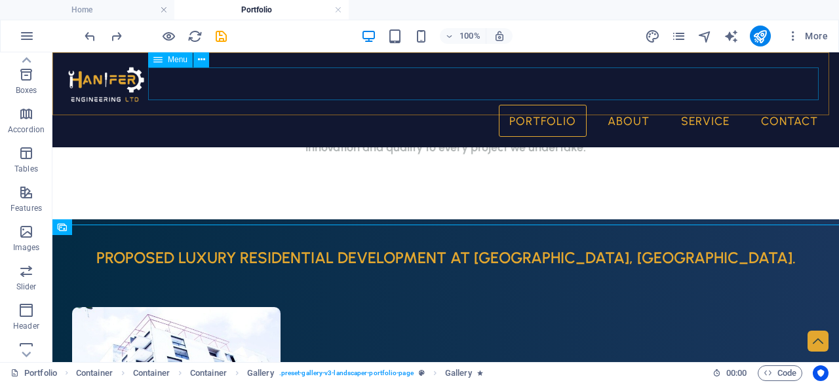
scroll to position [960, 0]
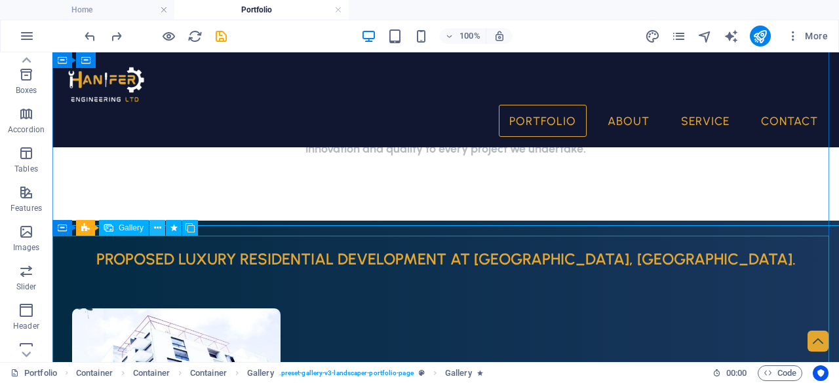
click at [151, 225] on button at bounding box center [157, 228] width 16 height 16
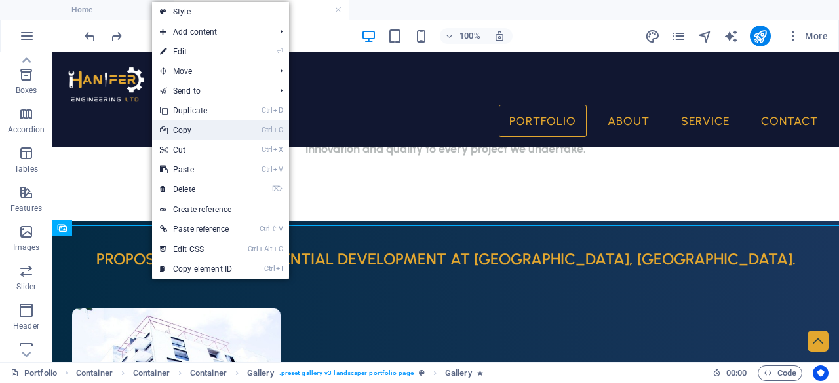
click at [256, 128] on li "Ctrl C Copy" at bounding box center [220, 131] width 137 height 20
click at [178, 132] on link "Ctrl C Copy" at bounding box center [196, 131] width 88 height 20
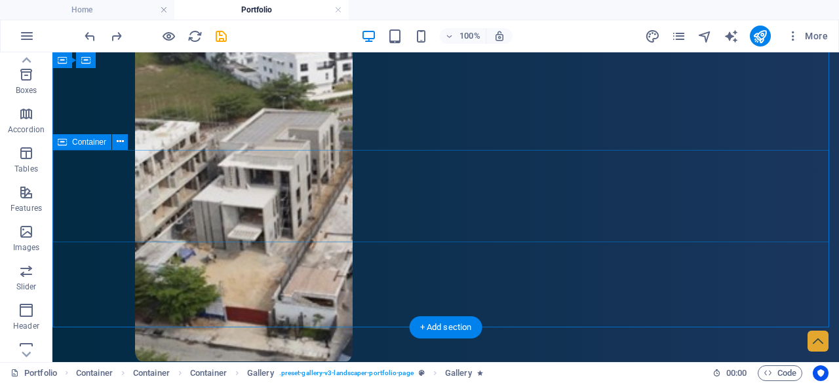
scroll to position [3046, 0]
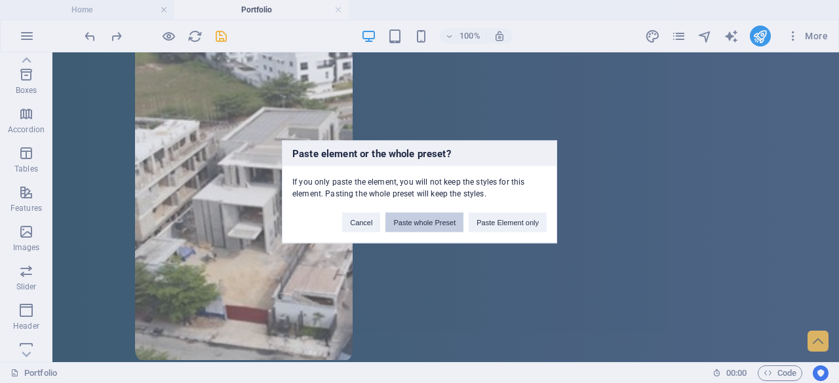
click at [443, 226] on button "Paste whole Preset" at bounding box center [424, 222] width 78 height 20
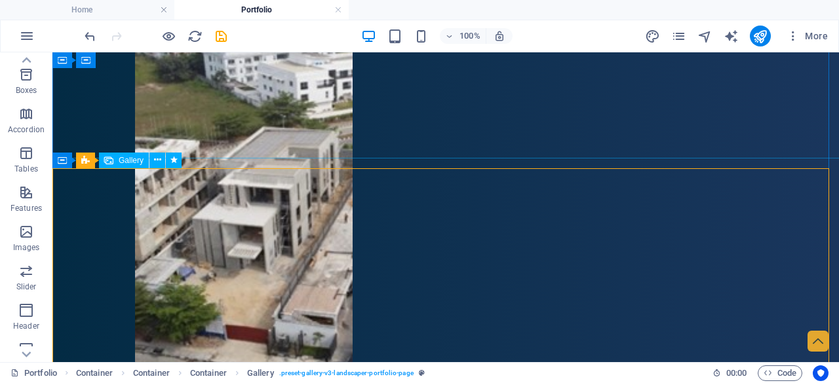
scroll to position [3027, 0]
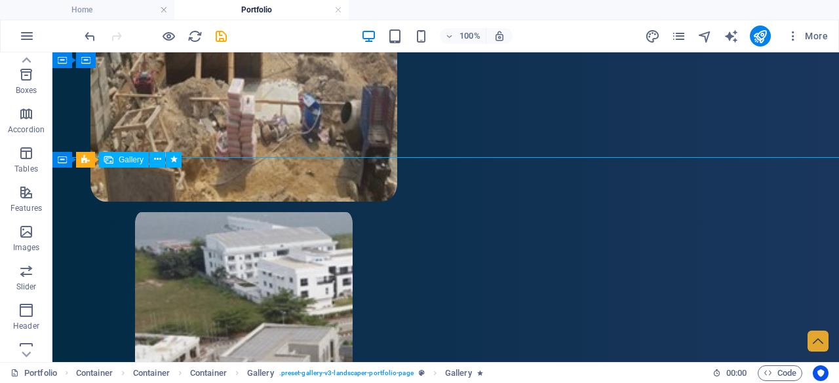
select select "4"
select select "px"
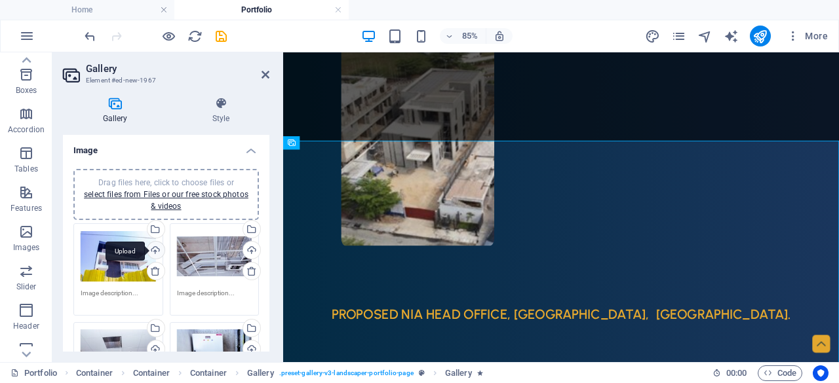
click at [151, 248] on div "Upload" at bounding box center [155, 252] width 20 height 20
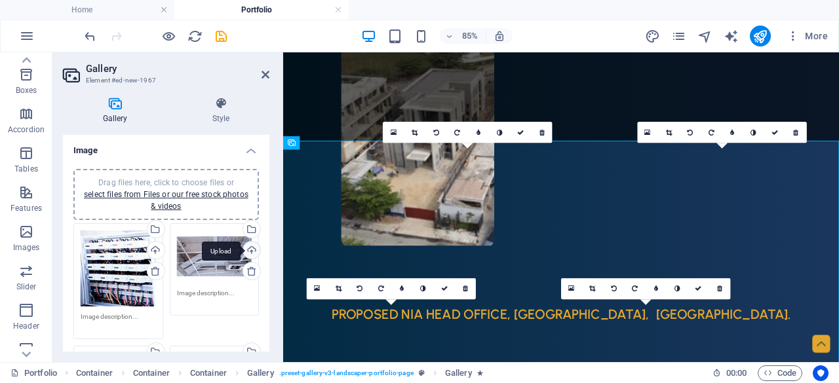
click at [247, 248] on div "Upload" at bounding box center [251, 252] width 20 height 20
click at [198, 147] on h4 "Image" at bounding box center [166, 147] width 206 height 24
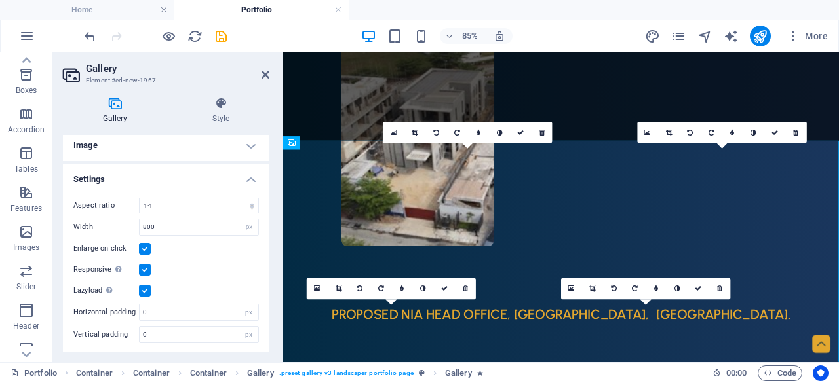
scroll to position [5, 0]
click at [221, 144] on h4 "Image" at bounding box center [166, 145] width 206 height 31
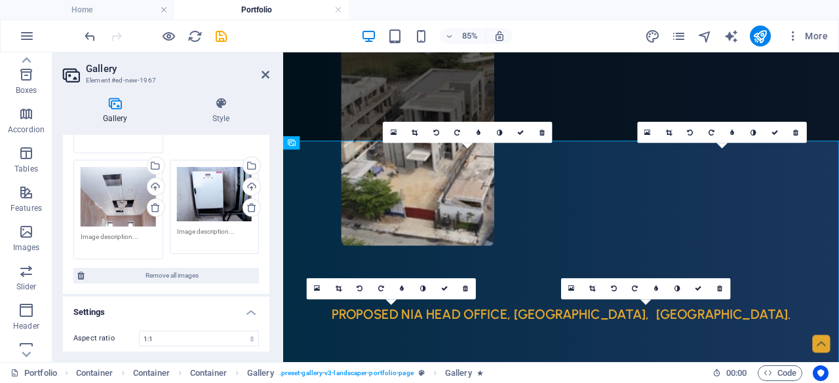
scroll to position [187, 0]
click at [249, 178] on div "Upload" at bounding box center [251, 188] width 20 height 20
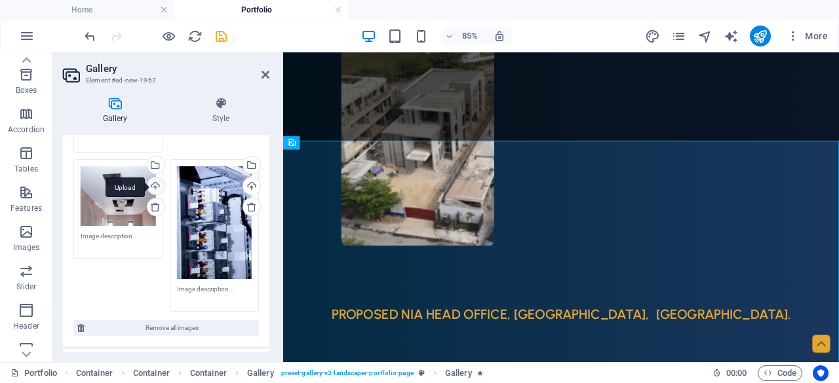
click at [149, 185] on div "Upload" at bounding box center [155, 188] width 20 height 20
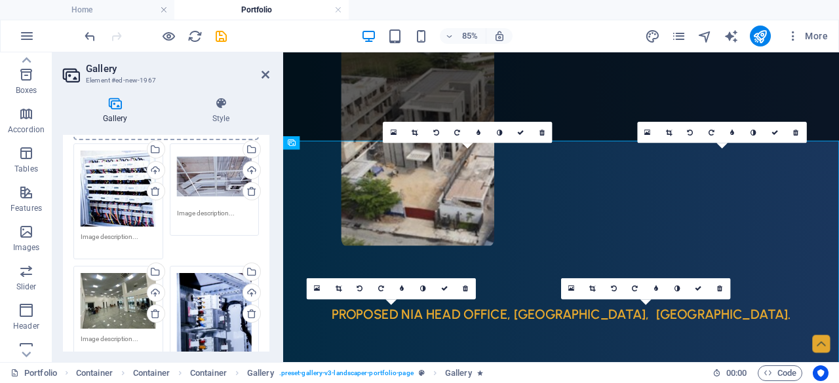
scroll to position [79, 0]
click at [247, 170] on div "Upload" at bounding box center [251, 173] width 20 height 20
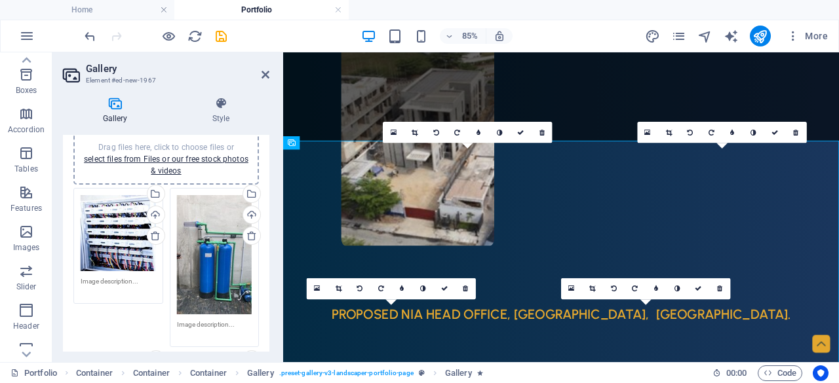
scroll to position [0, 0]
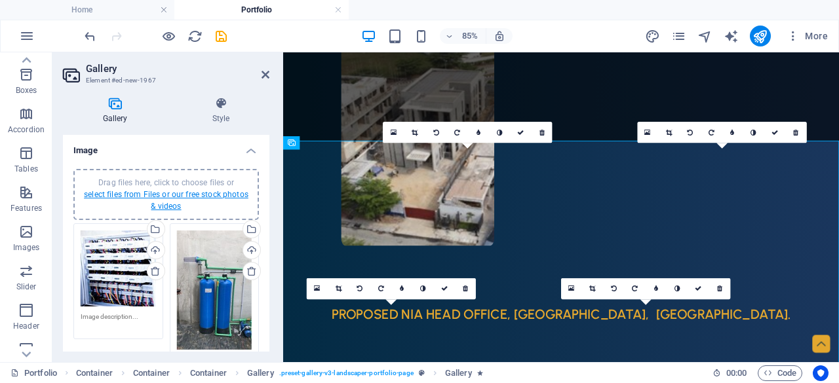
click at [101, 196] on link "select files from Files or our free stock photos & videos" at bounding box center [166, 200] width 165 height 21
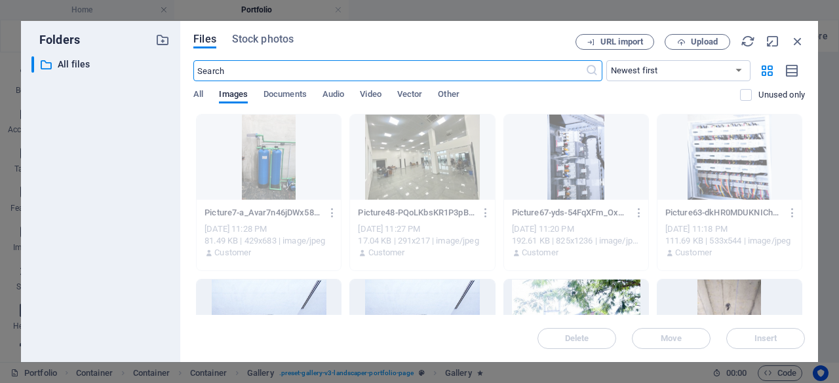
scroll to position [2863, 0]
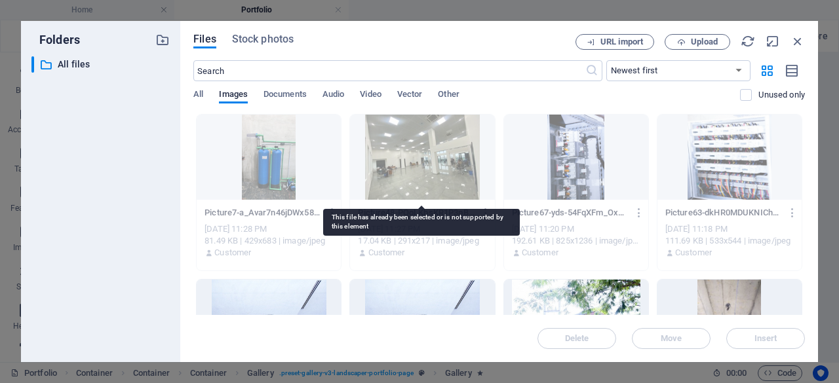
click at [392, 150] on div at bounding box center [422, 157] width 144 height 85
click at [382, 151] on div at bounding box center [422, 157] width 144 height 85
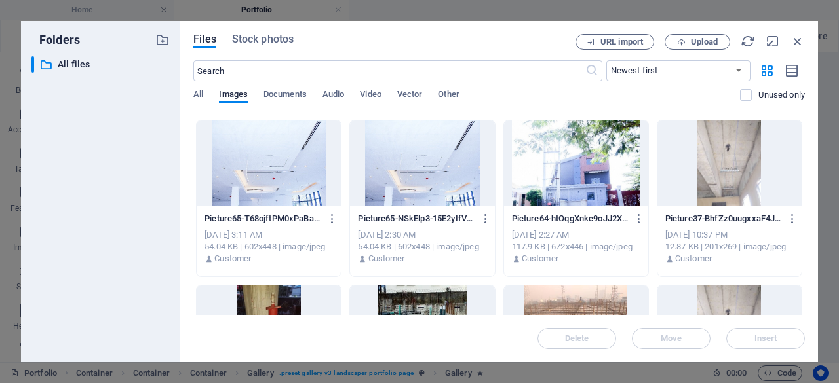
scroll to position [159, 0]
click at [485, 190] on div at bounding box center [422, 163] width 144 height 85
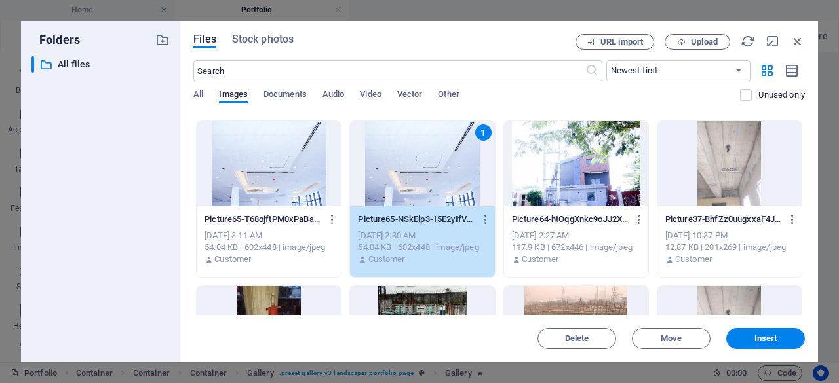
click at [485, 190] on div "1" at bounding box center [422, 163] width 144 height 85
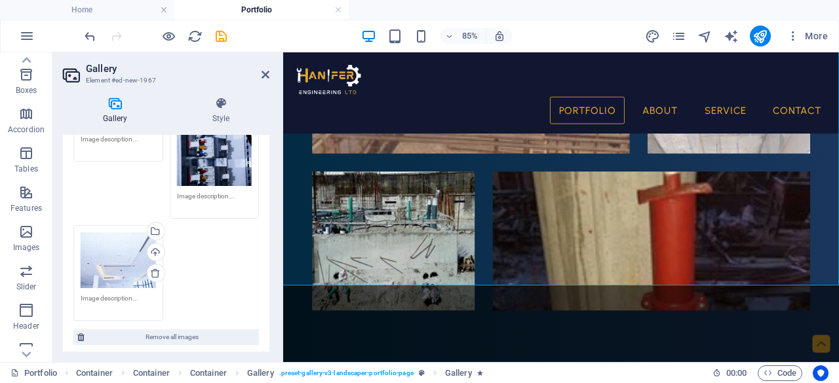
scroll to position [3211, 0]
click at [155, 247] on div "Upload" at bounding box center [155, 254] width 20 height 20
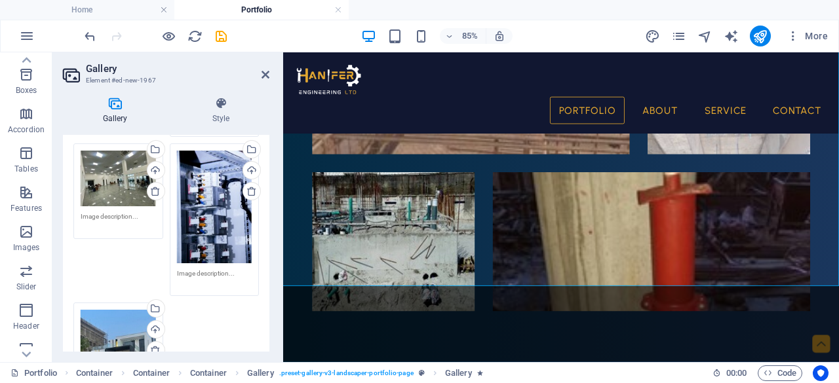
scroll to position [339, 0]
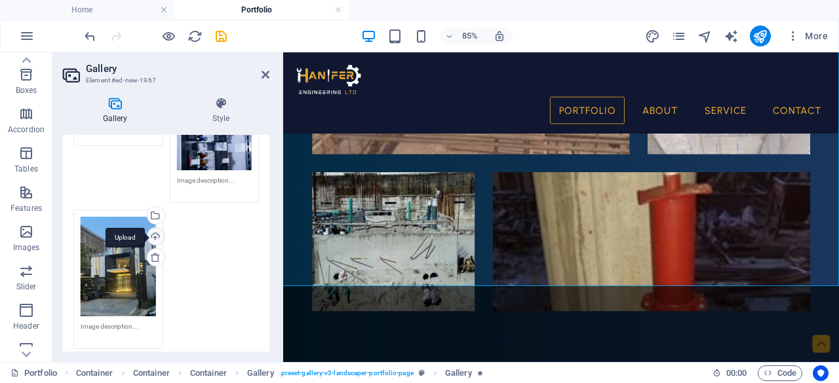
click at [153, 229] on div "Upload" at bounding box center [155, 238] width 20 height 20
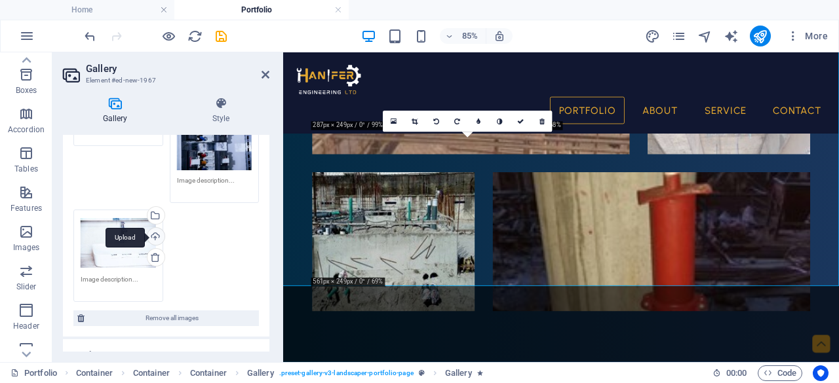
click at [149, 234] on div "Upload" at bounding box center [155, 238] width 20 height 20
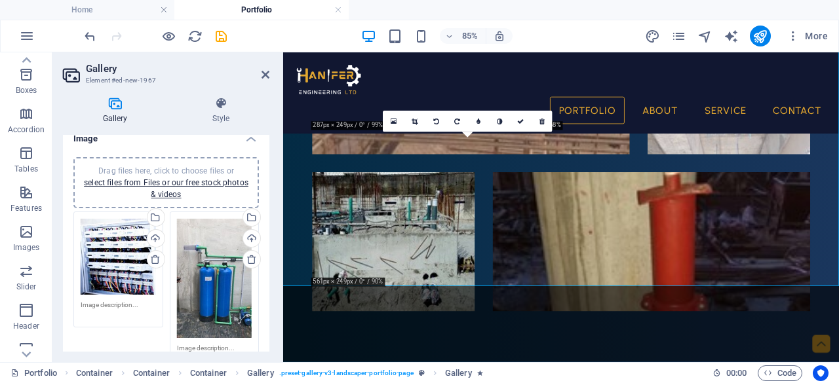
scroll to position [0, 0]
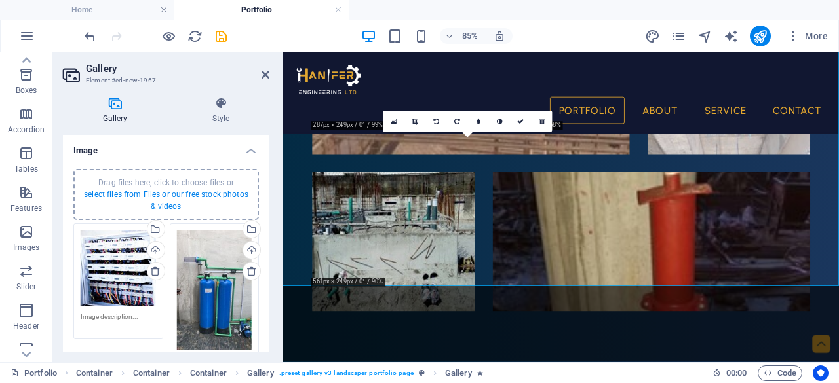
click at [137, 193] on link "select files from Files or our free stock photos & videos" at bounding box center [166, 200] width 165 height 21
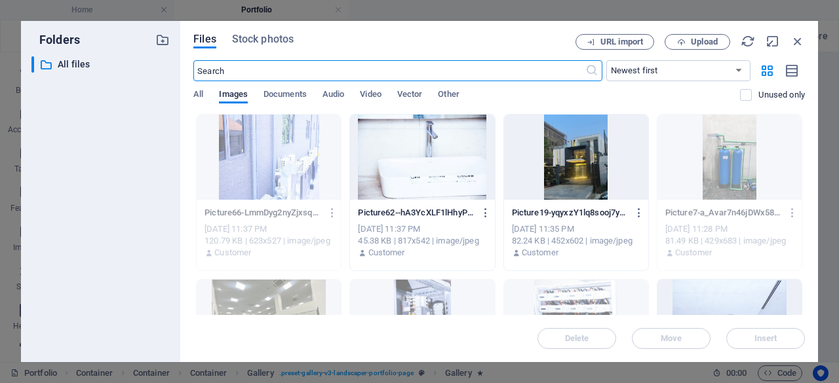
scroll to position [3245, 0]
click at [568, 186] on div at bounding box center [576, 157] width 144 height 85
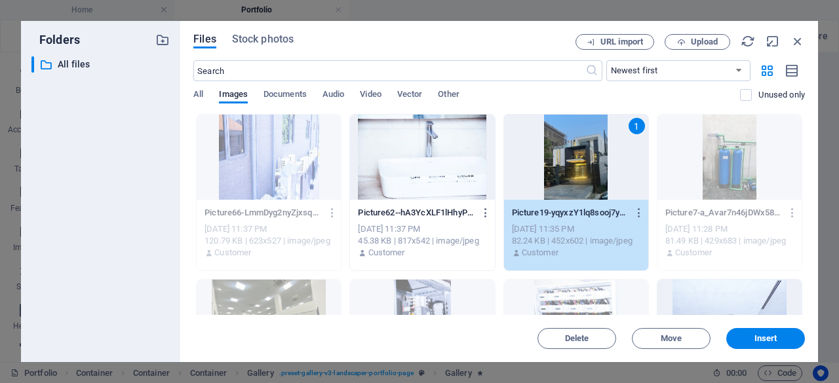
click at [568, 186] on div "1" at bounding box center [576, 157] width 144 height 85
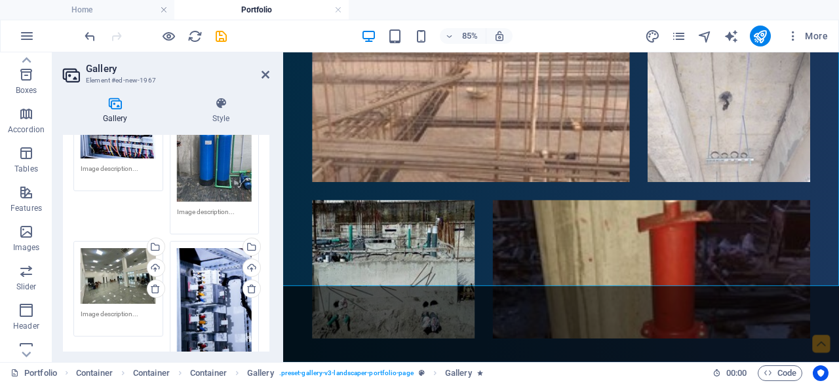
scroll to position [0, 0]
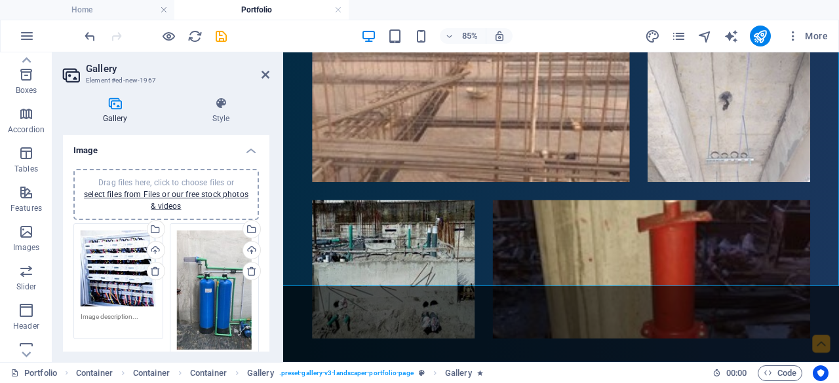
click at [155, 200] on div "Drag files here, click to choose files or select files from Files or our free s…" at bounding box center [166, 194] width 170 height 35
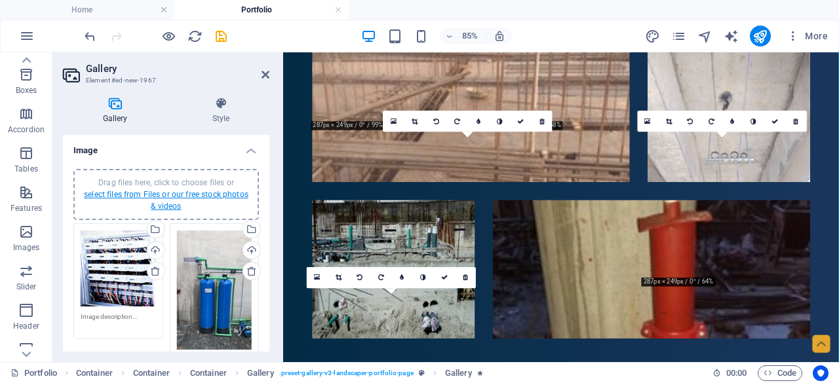
click at [170, 208] on link "select files from Files or our free stock photos & videos" at bounding box center [166, 200] width 165 height 21
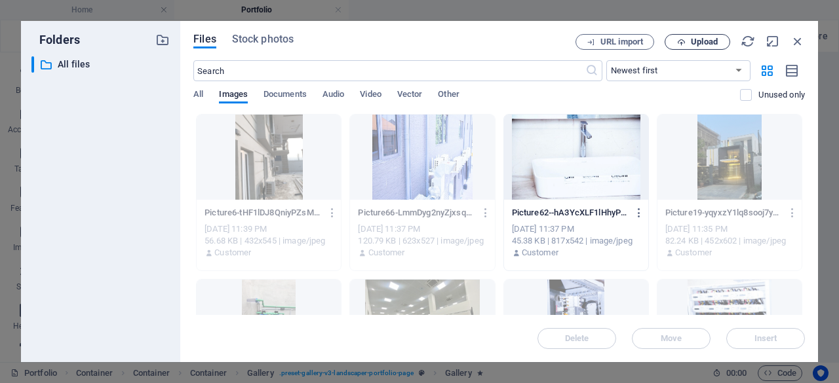
click at [679, 48] on button "Upload" at bounding box center [698, 42] width 66 height 16
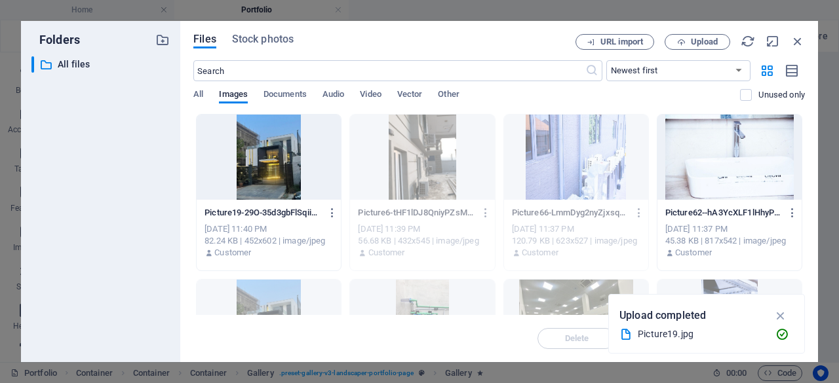
click at [249, 150] on div at bounding box center [269, 157] width 144 height 85
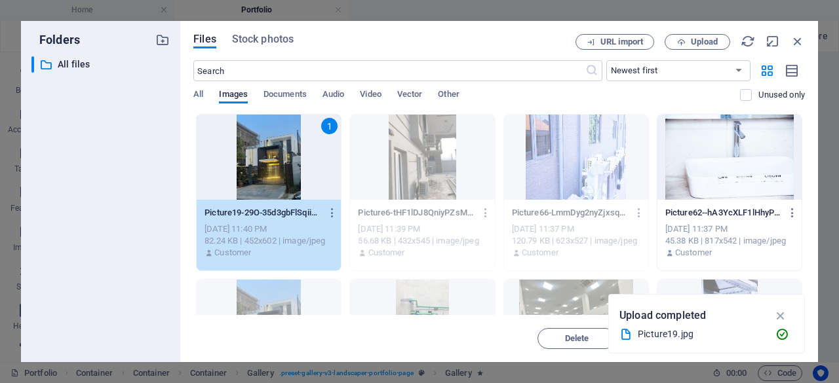
click at [249, 150] on div "1" at bounding box center [269, 157] width 144 height 85
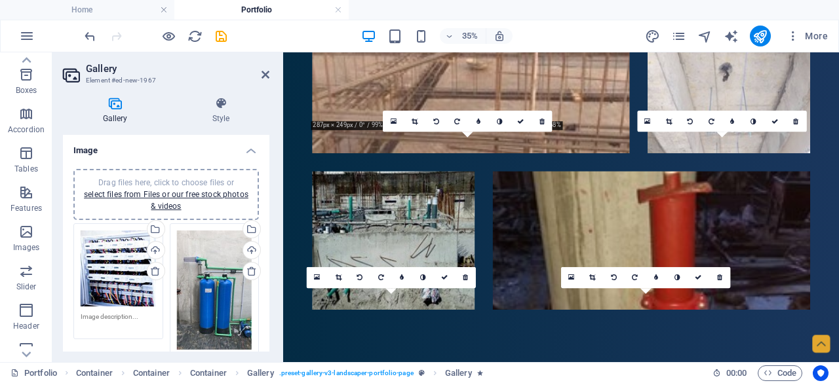
scroll to position [3211, 0]
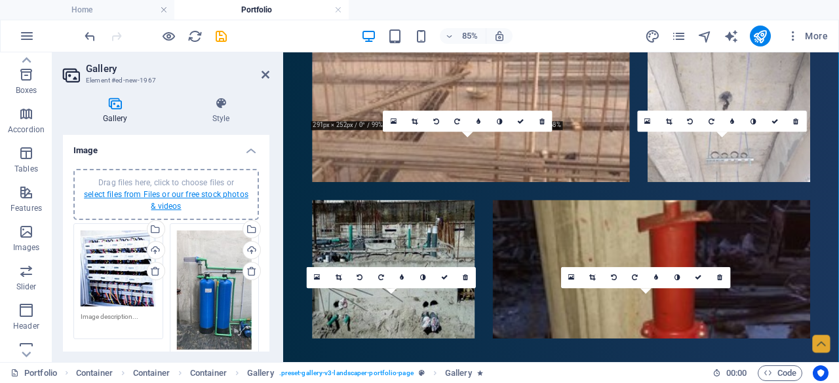
click at [168, 203] on link "select files from Files or our free stock photos & videos" at bounding box center [166, 200] width 165 height 21
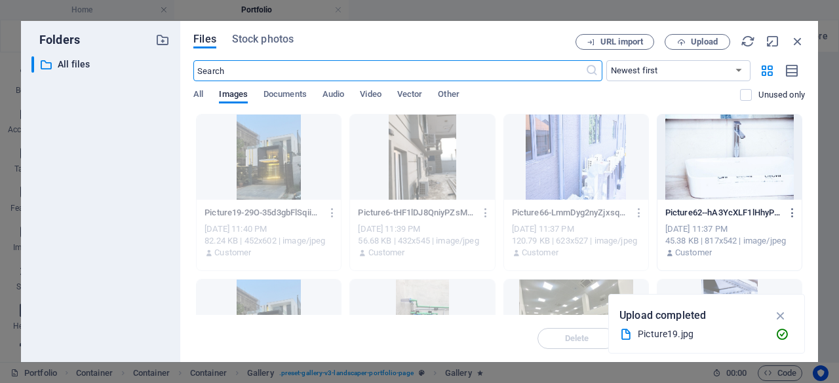
scroll to position [3245, 0]
click at [678, 43] on icon "button" at bounding box center [681, 42] width 9 height 9
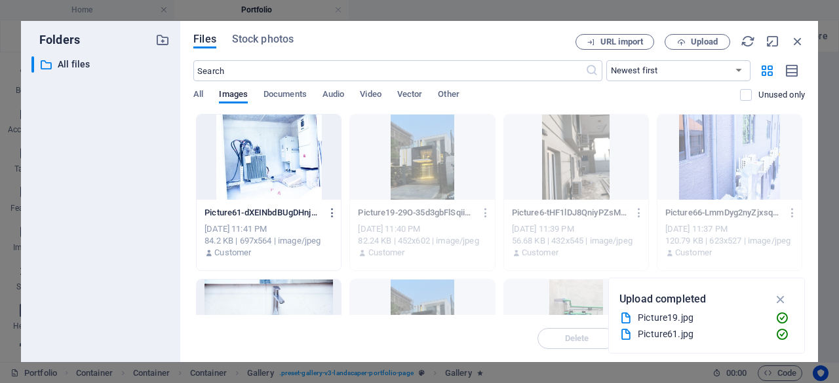
click at [318, 178] on div at bounding box center [269, 157] width 144 height 85
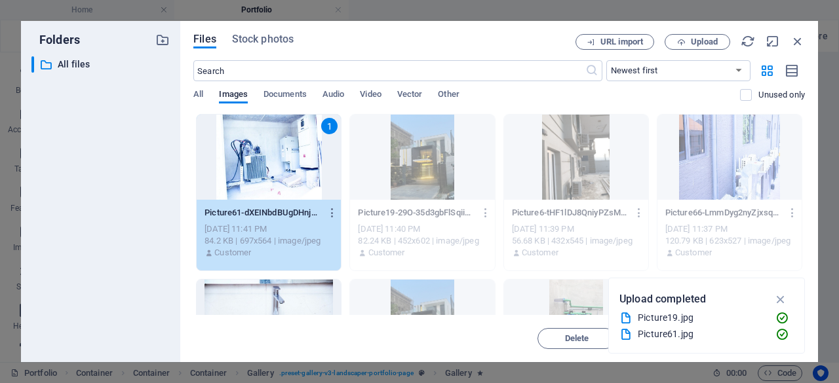
click at [318, 178] on div "1" at bounding box center [269, 157] width 144 height 85
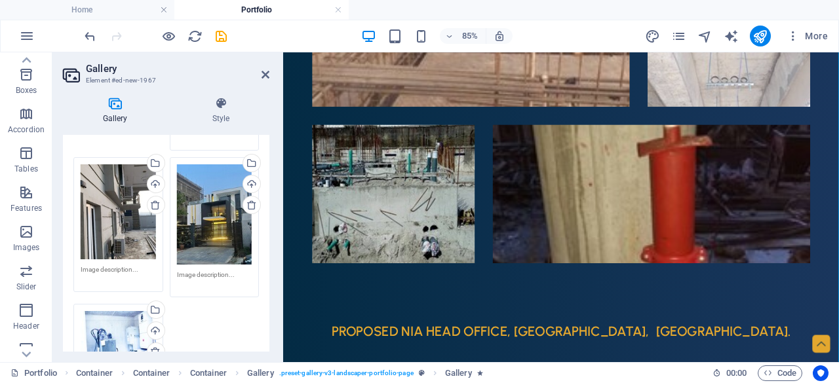
scroll to position [534, 0]
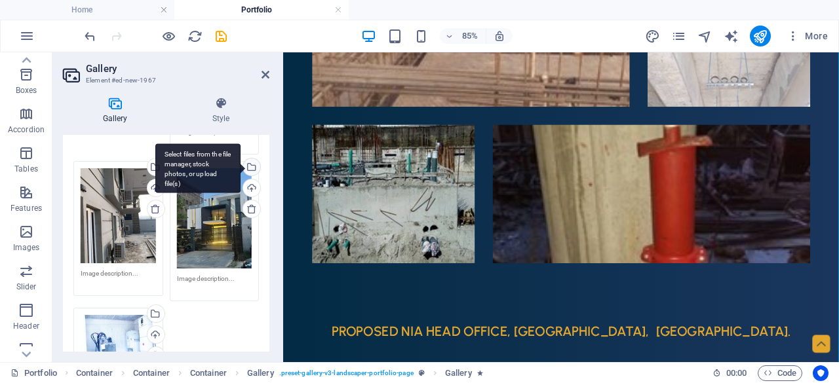
click at [250, 168] on div "Select files from the file manager, stock photos, or upload file(s)" at bounding box center [251, 169] width 20 height 20
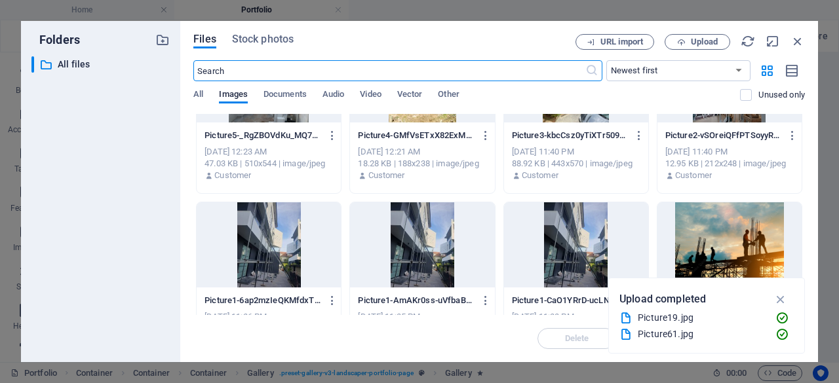
scroll to position [1568, 0]
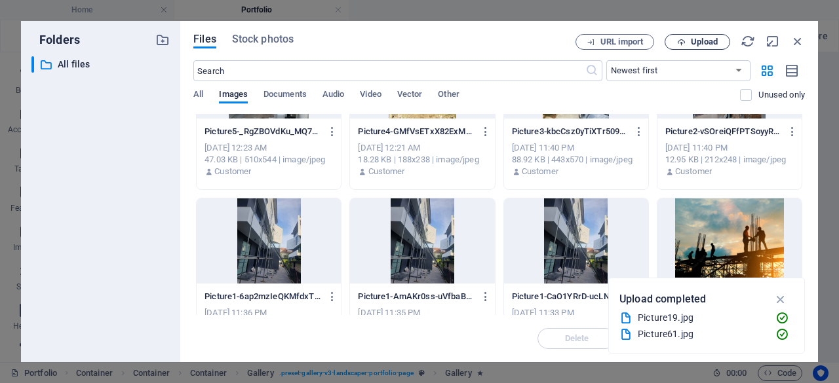
click at [694, 46] on span "Upload" at bounding box center [704, 42] width 27 height 8
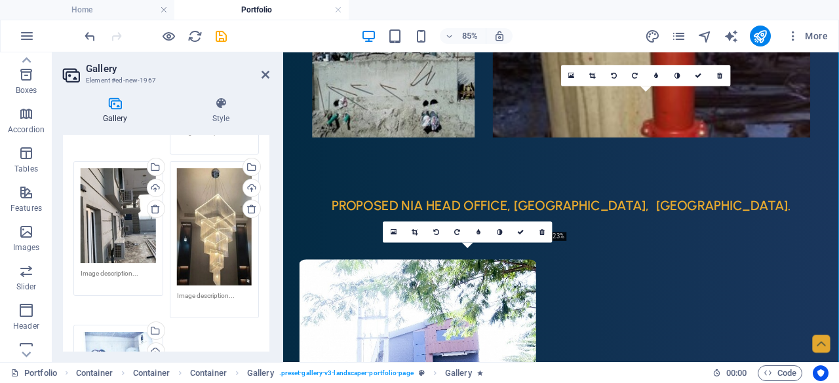
scroll to position [3449, 0]
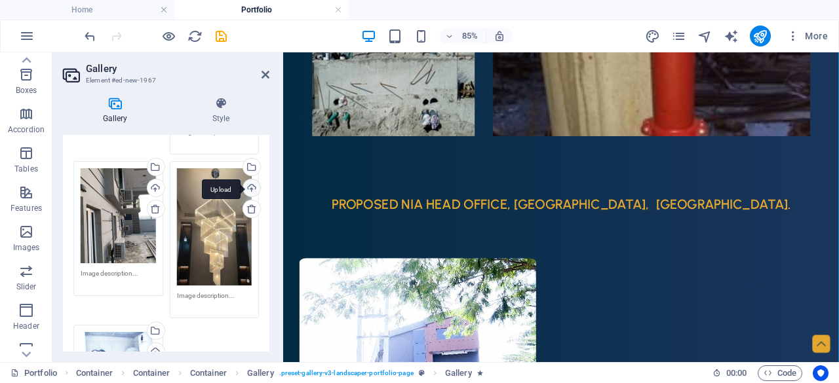
click at [247, 189] on div "Upload" at bounding box center [251, 190] width 20 height 20
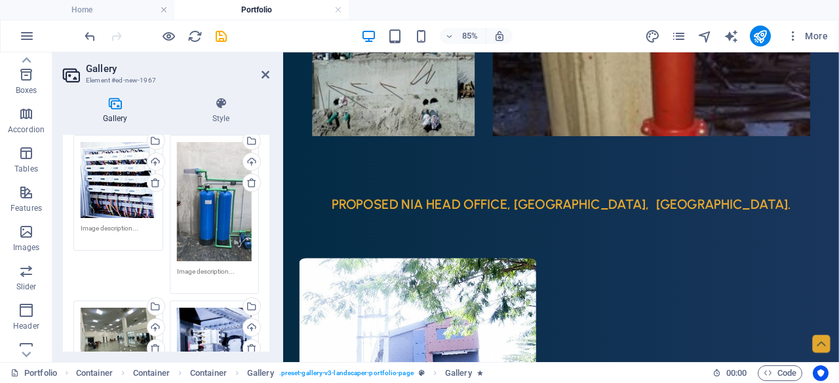
scroll to position [0, 0]
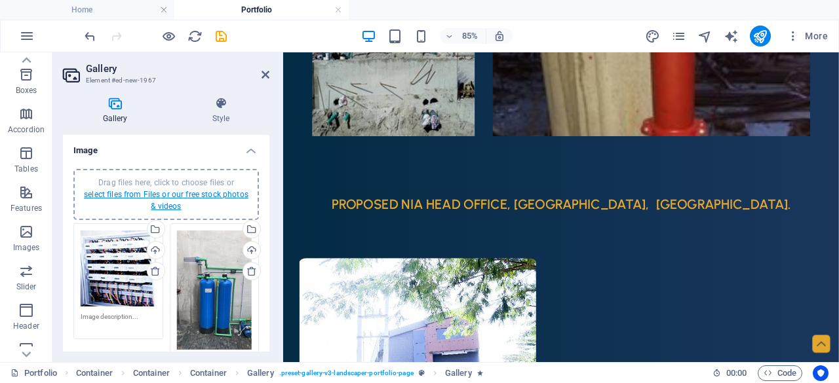
click at [174, 206] on link "select files from Files or our free stock photos & videos" at bounding box center [166, 200] width 165 height 21
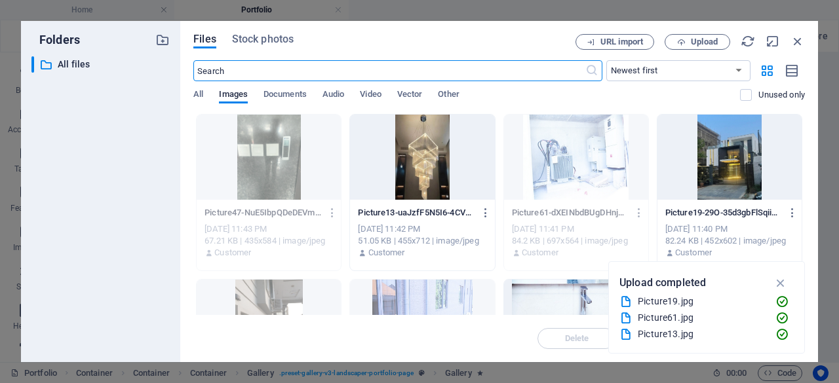
scroll to position [3483, 0]
click at [705, 43] on span "Upload" at bounding box center [704, 42] width 27 height 8
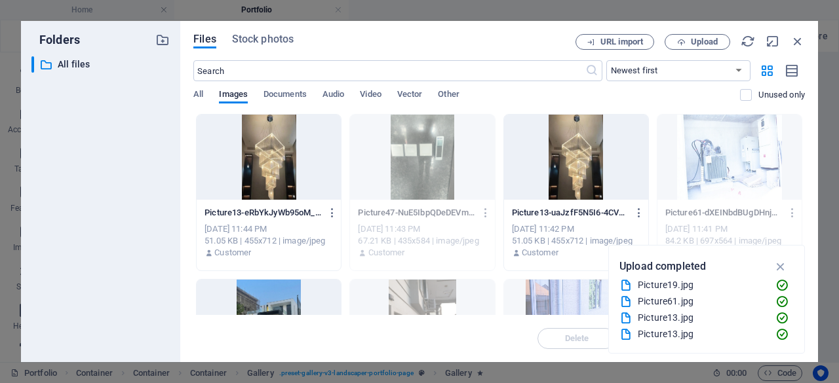
click at [278, 141] on div at bounding box center [269, 157] width 144 height 85
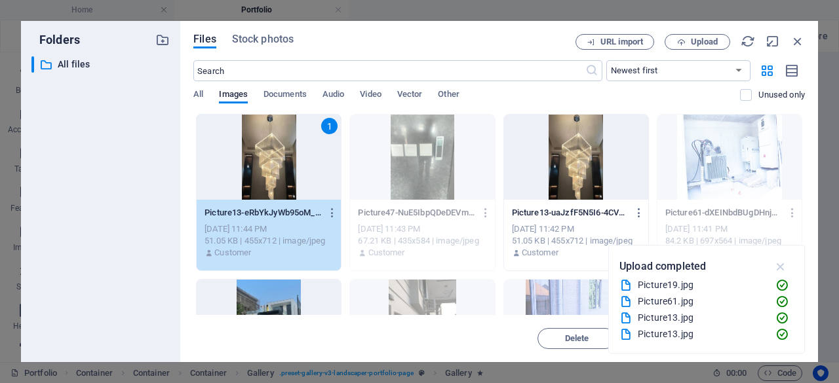
click at [786, 269] on icon "button" at bounding box center [781, 267] width 15 height 14
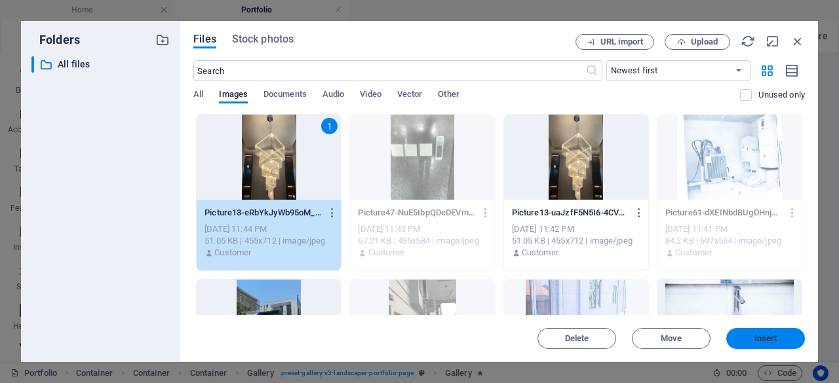
click at [772, 336] on span "Insert" at bounding box center [766, 339] width 23 height 8
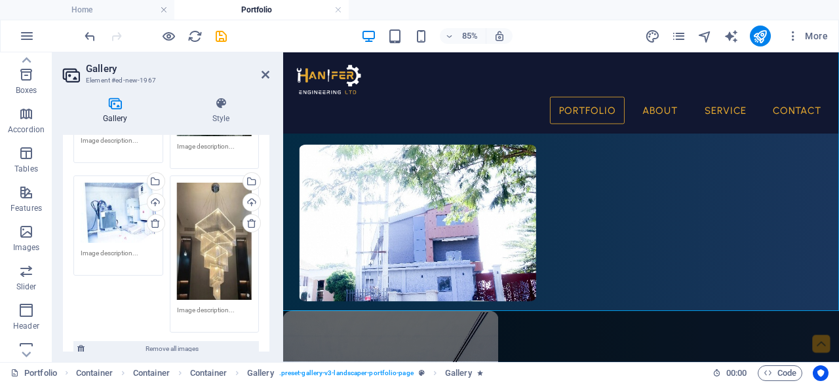
scroll to position [667, 0]
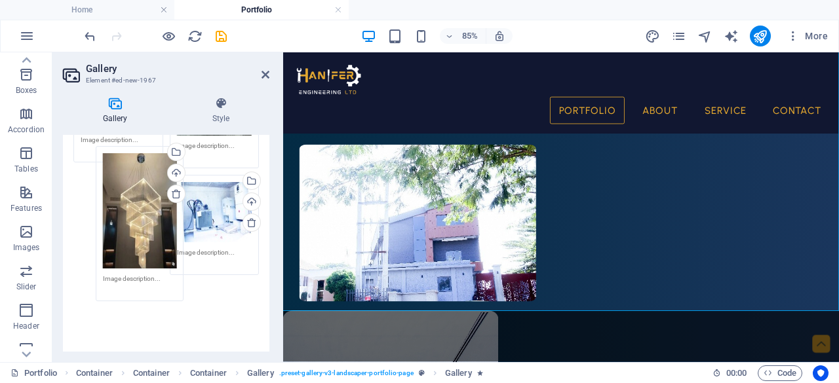
drag, startPoint x: 206, startPoint y: 236, endPoint x: 130, endPoint y: 214, distance: 78.4
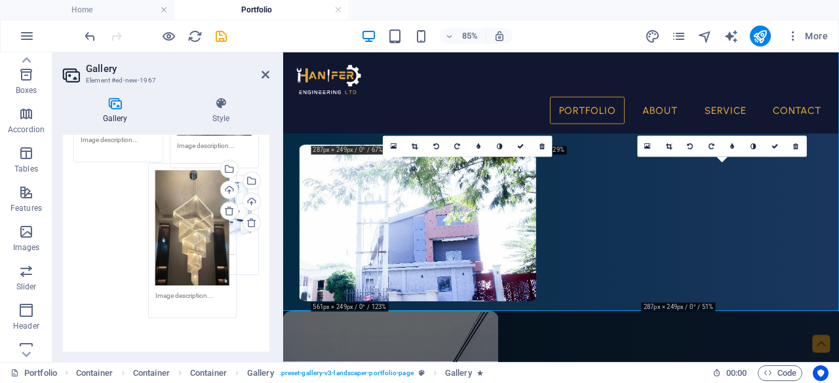
drag, startPoint x: 130, startPoint y: 214, endPoint x: 210, endPoint y: 209, distance: 80.1
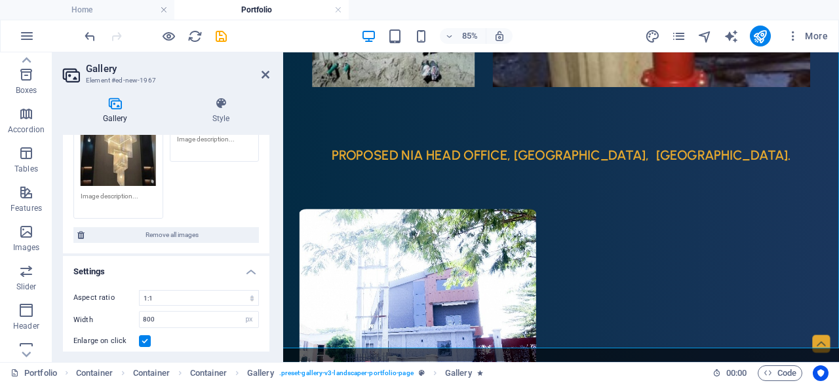
scroll to position [782, 0]
click at [172, 289] on select "No fixed aspect ratio 16:9 16:10 4:3 1:1 1:2 2:1" at bounding box center [199, 297] width 120 height 16
click at [139, 289] on select "No fixed aspect ratio 16:9 16:10 4:3 1:1 1:2 2:1" at bounding box center [199, 297] width 120 height 16
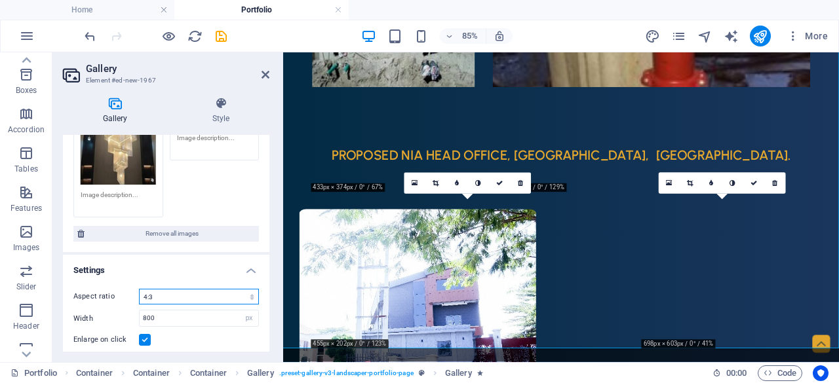
click at [181, 289] on select "No fixed aspect ratio 16:9 16:10 4:3 1:1 1:2 2:1" at bounding box center [199, 297] width 120 height 16
select select "2"
click at [139, 289] on select "No fixed aspect ratio 16:9 16:10 4:3 1:1 1:2 2:1" at bounding box center [199, 297] width 120 height 16
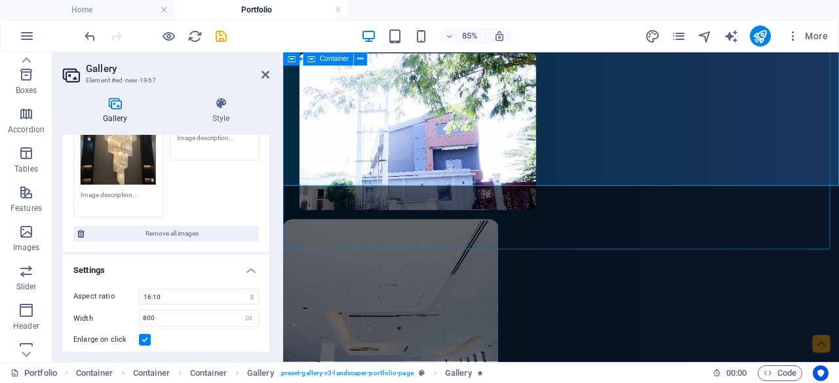
scroll to position [3698, 0]
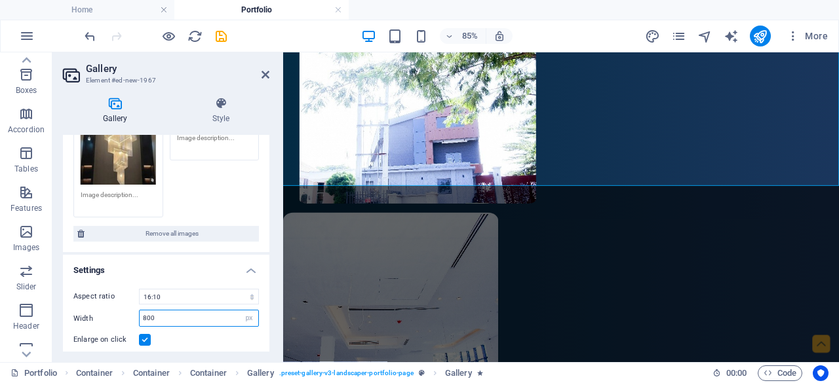
click at [189, 311] on input "800" at bounding box center [199, 319] width 119 height 16
type input "8"
type input "1000"
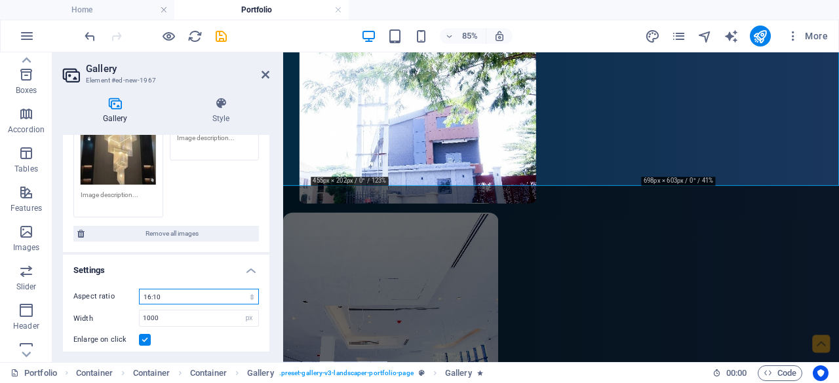
click at [201, 290] on select "No fixed aspect ratio 16:9 16:10 4:3 1:1 1:2 2:1" at bounding box center [199, 297] width 120 height 16
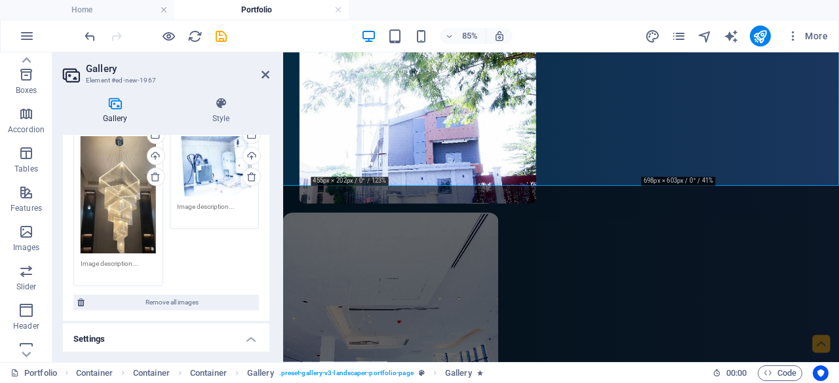
scroll to position [701, 0]
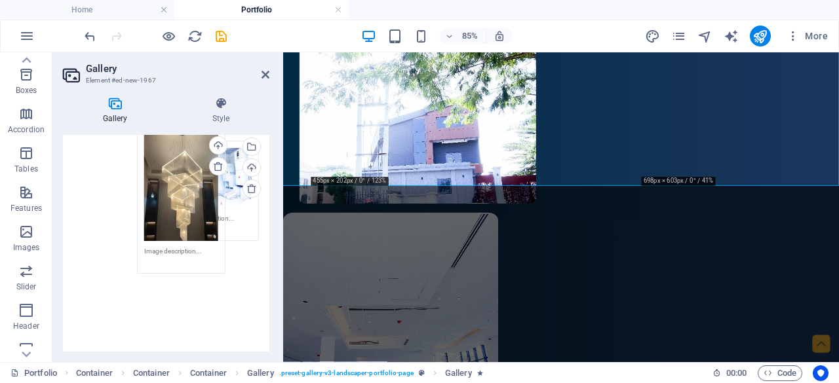
drag, startPoint x: 128, startPoint y: 211, endPoint x: 193, endPoint y: 195, distance: 66.1
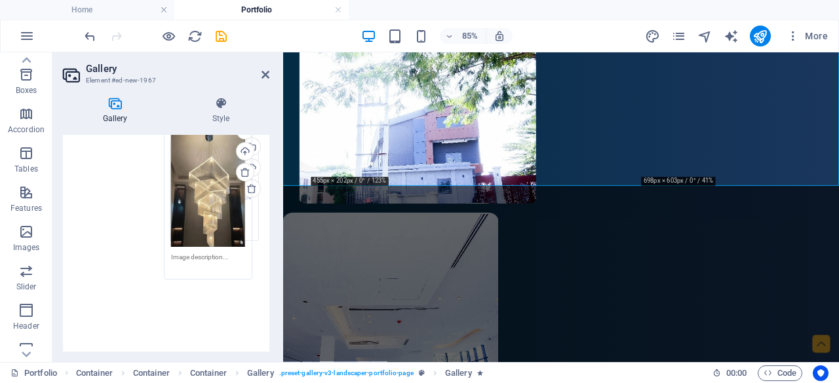
drag, startPoint x: 128, startPoint y: 203, endPoint x: 220, endPoint y: 193, distance: 92.3
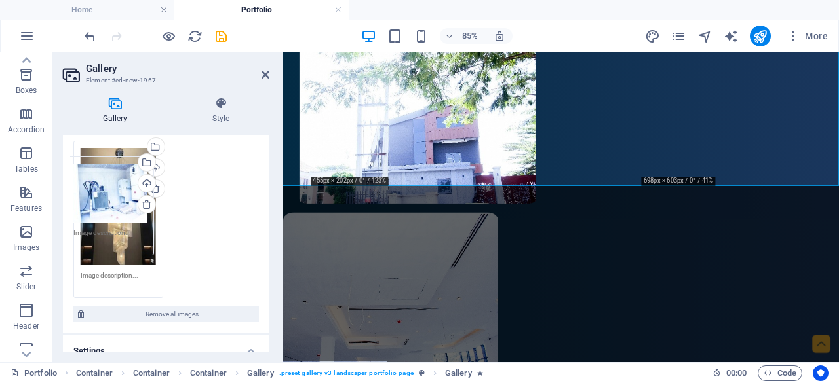
drag, startPoint x: 201, startPoint y: 188, endPoint x: 98, endPoint y: 210, distance: 104.7
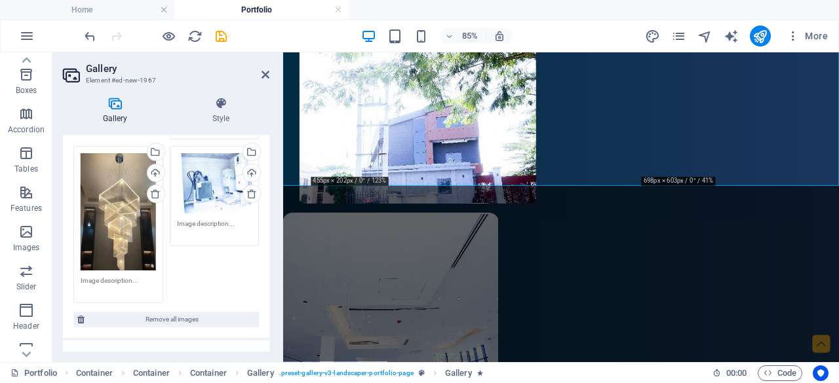
scroll to position [684, 0]
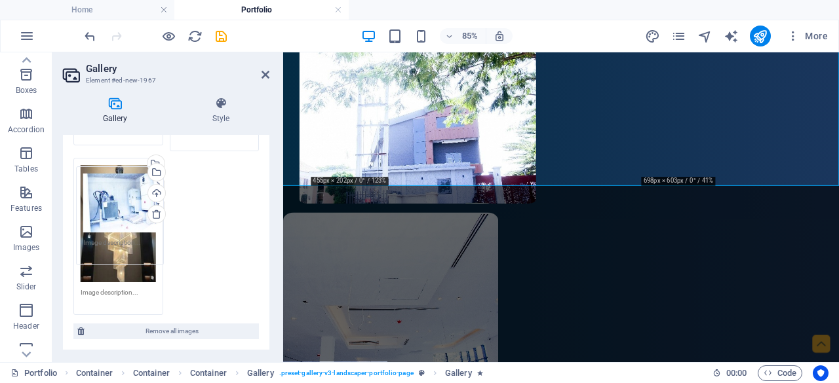
drag, startPoint x: 203, startPoint y: 191, endPoint x: 110, endPoint y: 206, distance: 94.3
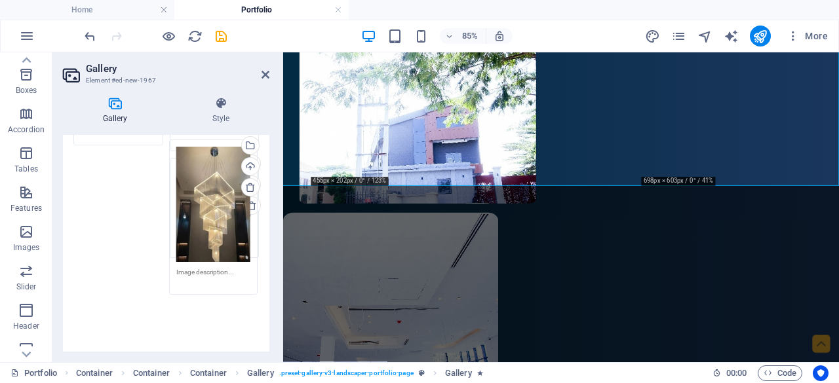
drag, startPoint x: 115, startPoint y: 199, endPoint x: 211, endPoint y: 187, distance: 96.4
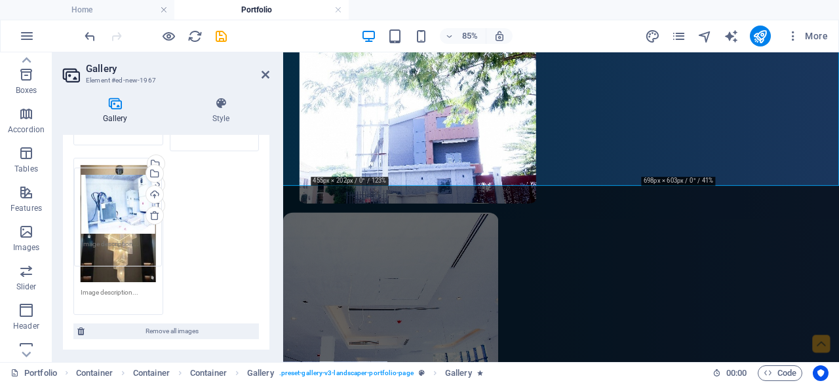
drag, startPoint x: 211, startPoint y: 187, endPoint x: 117, endPoint y: 204, distance: 95.9
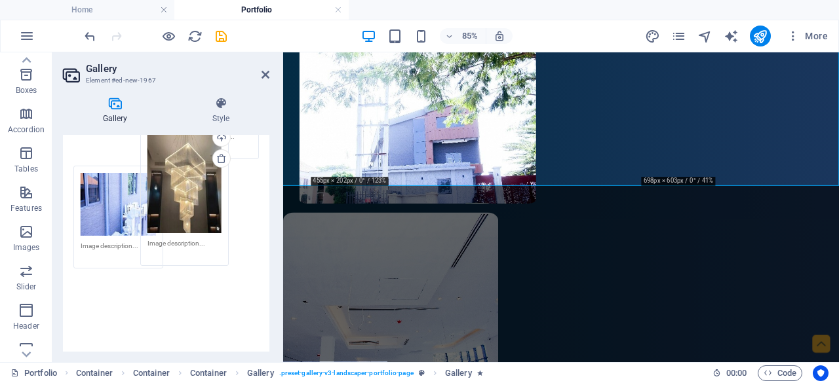
scroll to position [370, 0]
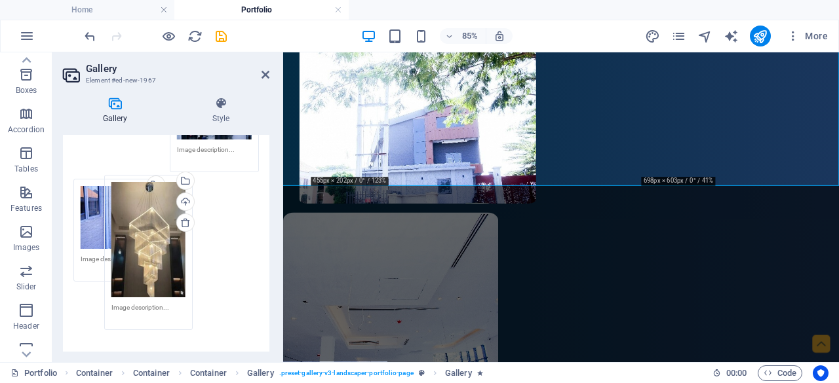
drag, startPoint x: 117, startPoint y: 204, endPoint x: 137, endPoint y: 225, distance: 29.2
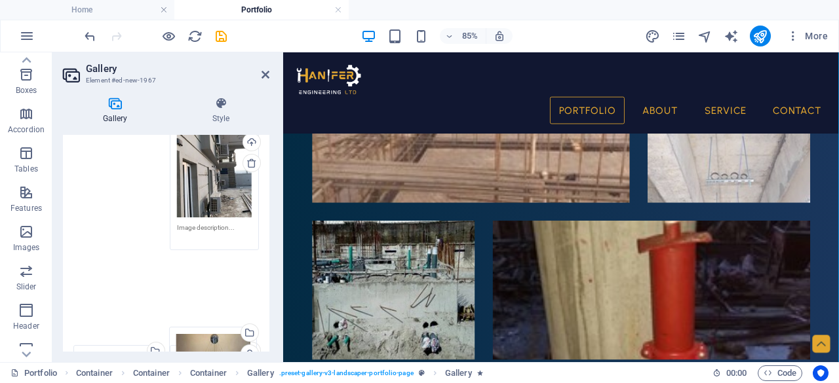
scroll to position [671, 0]
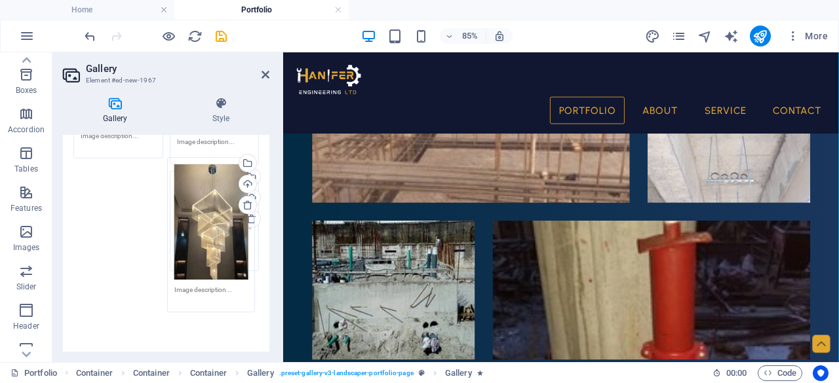
drag, startPoint x: 182, startPoint y: 250, endPoint x: 181, endPoint y: 233, distance: 17.7
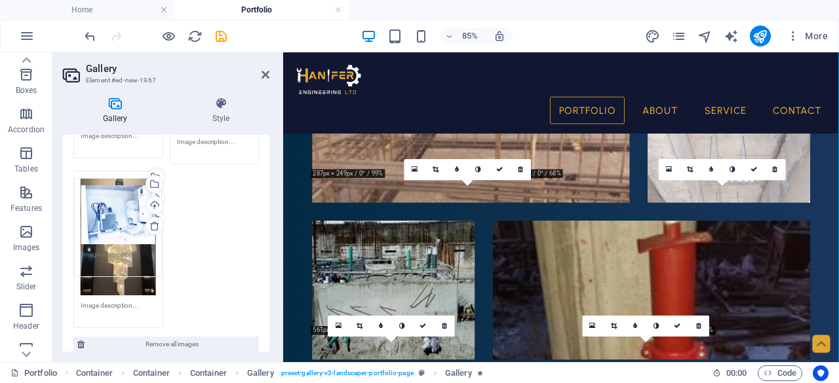
drag, startPoint x: 207, startPoint y: 206, endPoint x: 113, endPoint y: 220, distance: 95.4
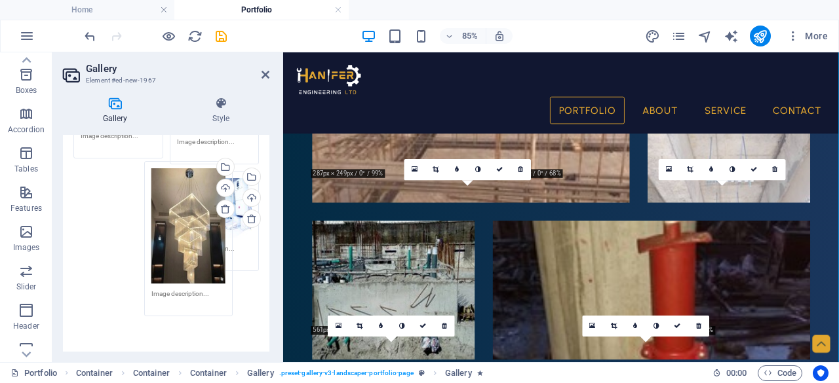
drag, startPoint x: 121, startPoint y: 219, endPoint x: 191, endPoint y: 216, distance: 70.9
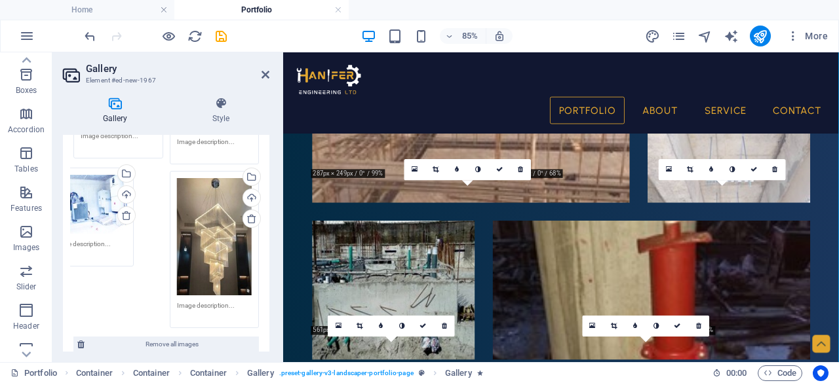
drag, startPoint x: 222, startPoint y: 203, endPoint x: 99, endPoint y: 206, distance: 122.6
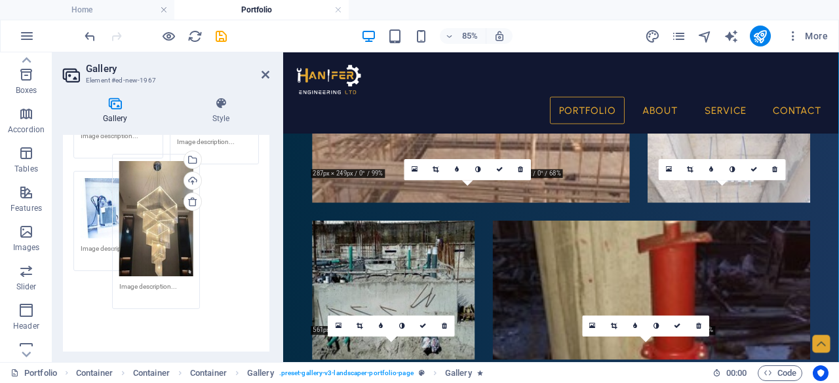
drag, startPoint x: 197, startPoint y: 210, endPoint x: 128, endPoint y: 200, distance: 69.0
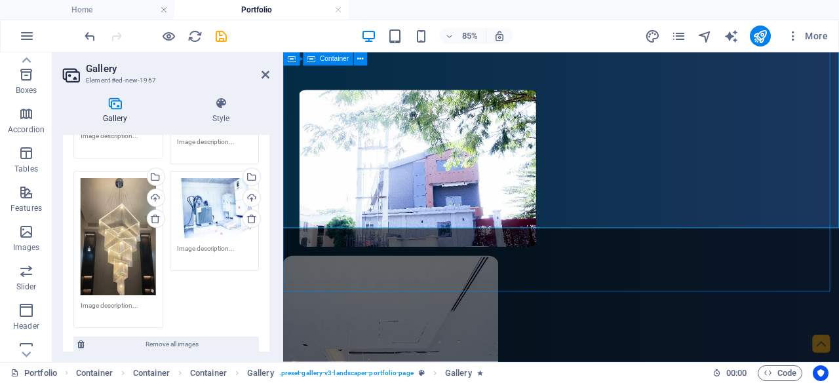
scroll to position [3649, 0]
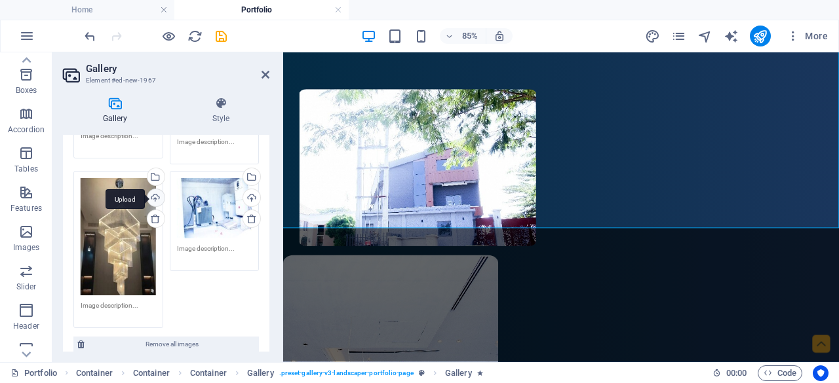
click at [153, 193] on div "Upload" at bounding box center [155, 199] width 20 height 20
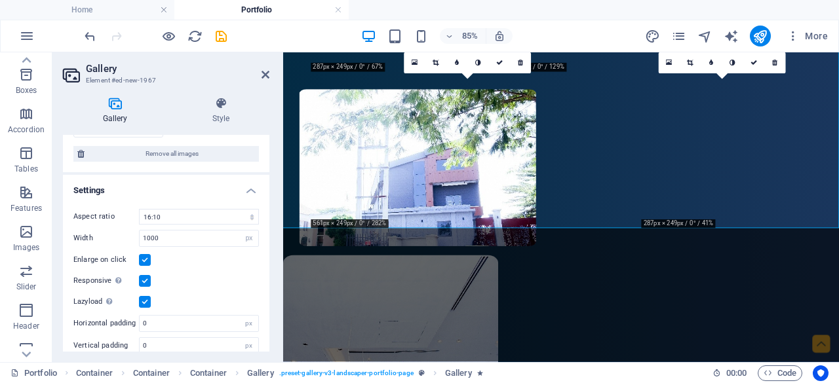
scroll to position [852, 0]
click at [191, 216] on select "No fixed aspect ratio 16:9 16:10 4:3 1:1 1:2 2:1" at bounding box center [199, 216] width 120 height 16
select select "6"
click at [139, 208] on select "No fixed aspect ratio 16:9 16:10 4:3 1:1 1:2 2:1" at bounding box center [199, 216] width 120 height 16
click at [207, 229] on input "1000" at bounding box center [199, 237] width 119 height 16
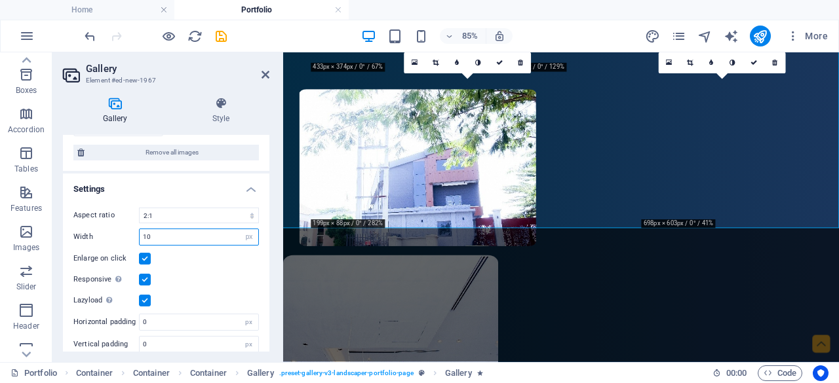
type input "1"
type input "800"
click at [220, 208] on select "No fixed aspect ratio 16:9 16:10 4:3 1:1 1:2 2:1" at bounding box center [199, 216] width 120 height 16
click at [139, 208] on select "No fixed aspect ratio 16:9 16:10 4:3 1:1 1:2 2:1" at bounding box center [199, 216] width 120 height 16
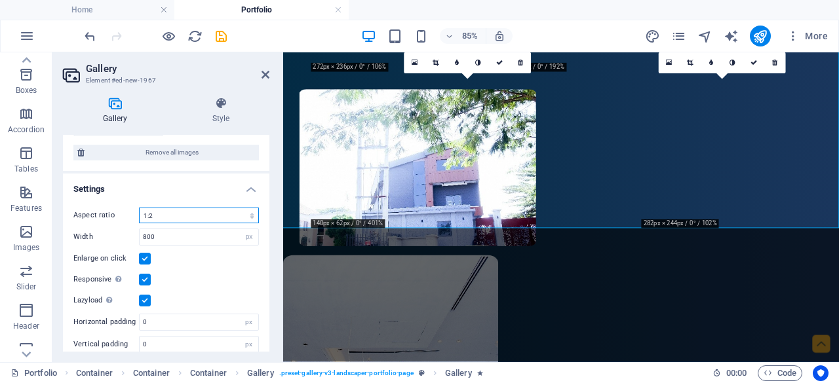
click at [207, 208] on select "No fixed aspect ratio 16:9 16:10 4:3 1:1 1:2 2:1" at bounding box center [199, 216] width 120 height 16
select select "4"
click at [139, 208] on select "No fixed aspect ratio 16:9 16:10 4:3 1:1 1:2 2:1" at bounding box center [199, 216] width 120 height 16
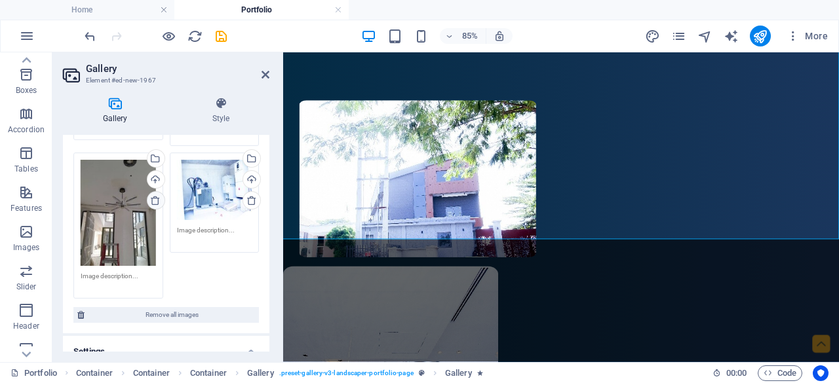
scroll to position [688, 0]
click at [156, 176] on div "Upload" at bounding box center [155, 182] width 20 height 20
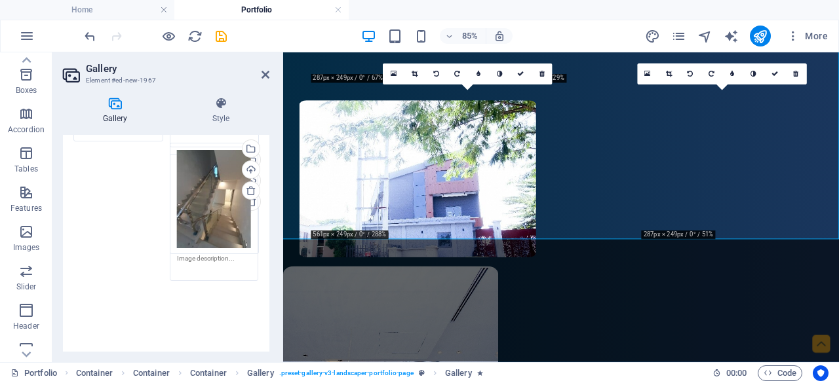
drag, startPoint x: 109, startPoint y: 183, endPoint x: 206, endPoint y: 178, distance: 97.1
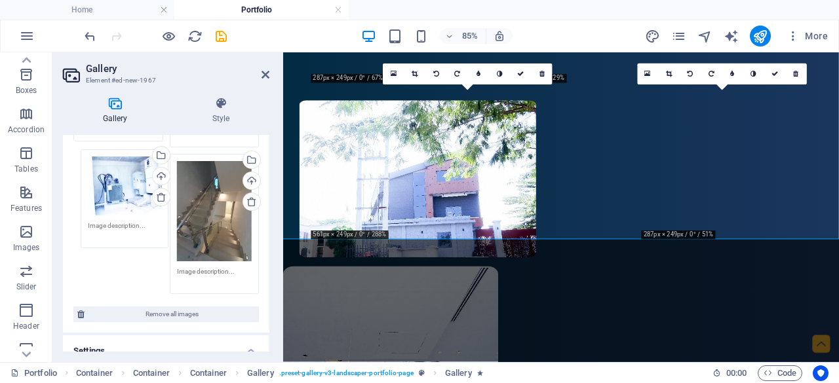
drag, startPoint x: 206, startPoint y: 178, endPoint x: 118, endPoint y: 180, distance: 88.5
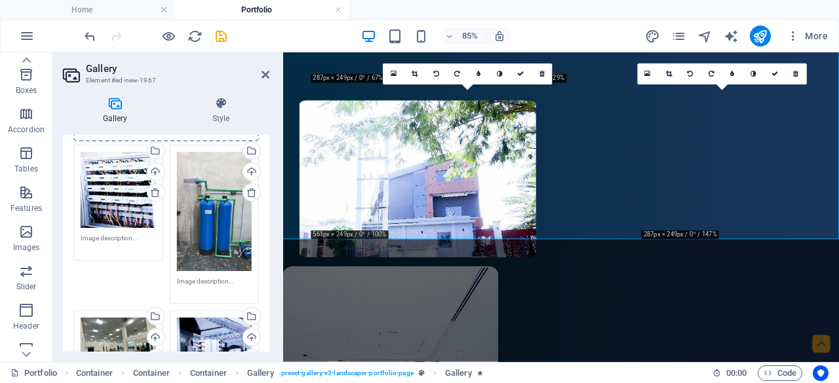
scroll to position [0, 0]
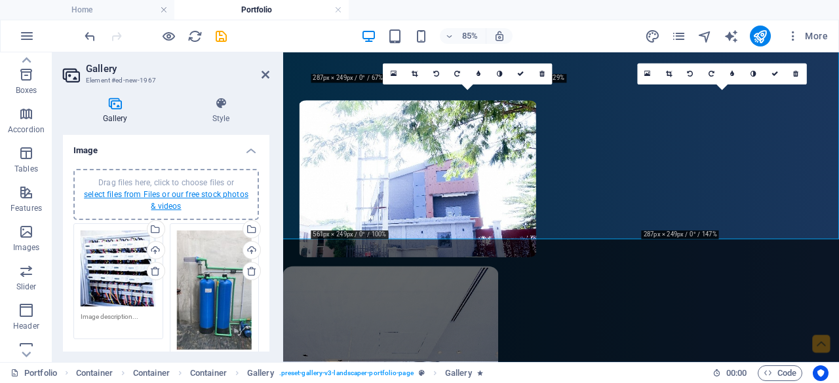
click at [172, 208] on link "select files from Files or our free stock photos & videos" at bounding box center [166, 200] width 165 height 21
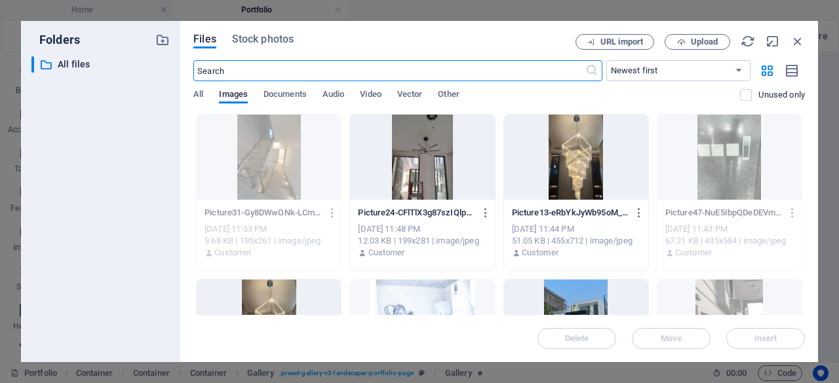
scroll to position [3641, 0]
click at [688, 43] on span "Upload" at bounding box center [698, 42] width 54 height 9
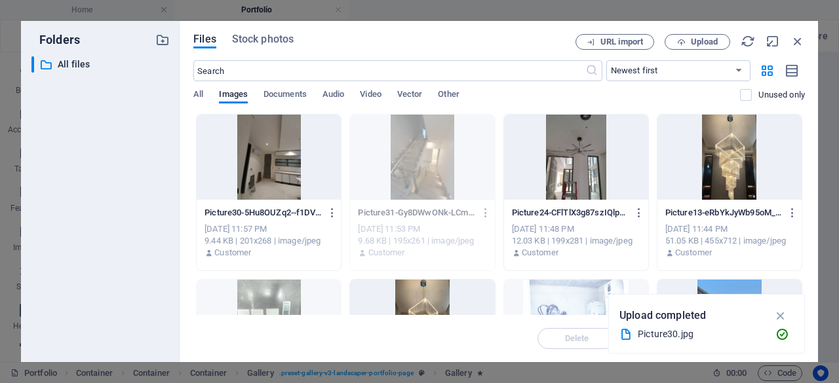
click at [299, 159] on div at bounding box center [269, 157] width 144 height 85
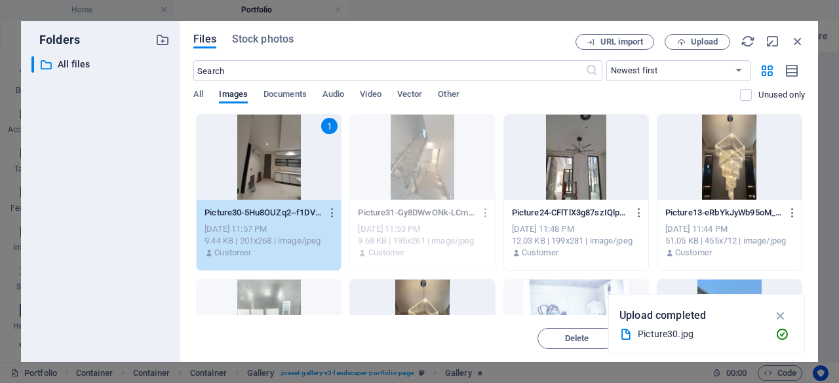
click at [299, 159] on div "1" at bounding box center [269, 157] width 144 height 85
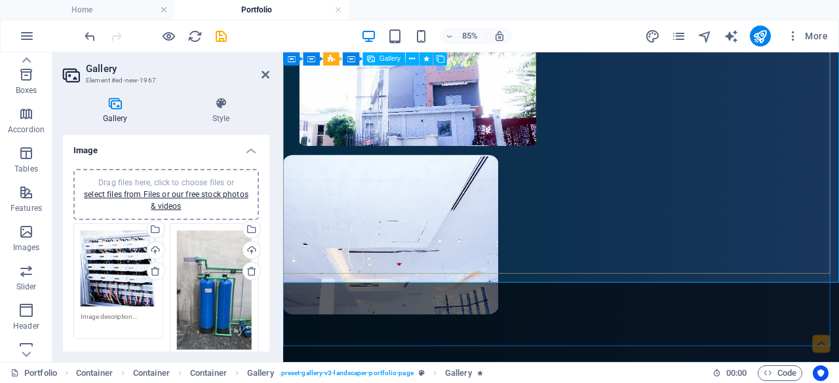
scroll to position [3768, 0]
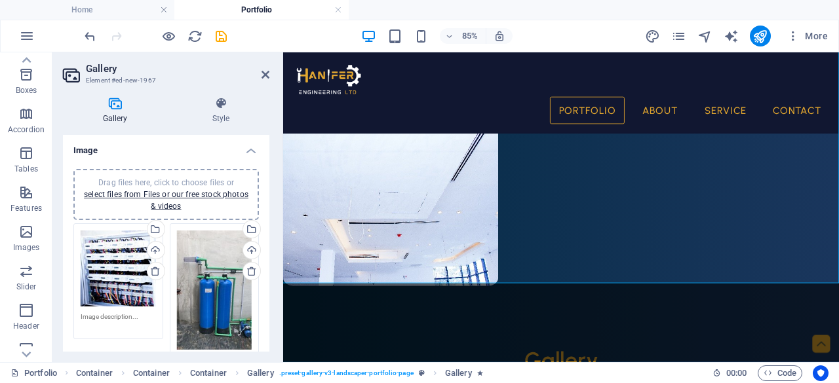
click at [142, 201] on div "Drag files here, click to choose files or select files from Files or our free s…" at bounding box center [166, 194] width 170 height 35
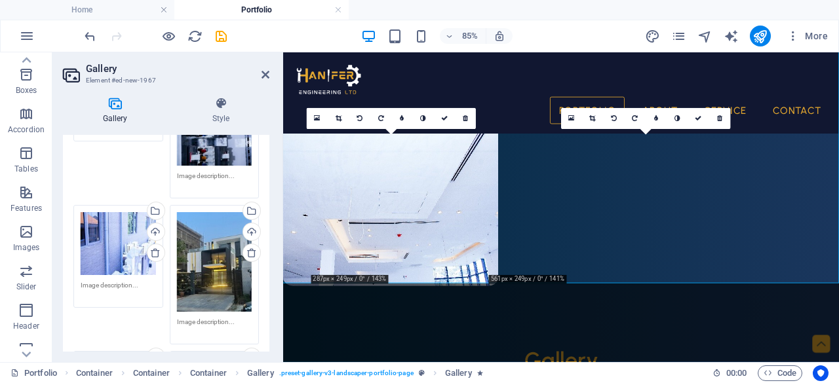
scroll to position [347, 0]
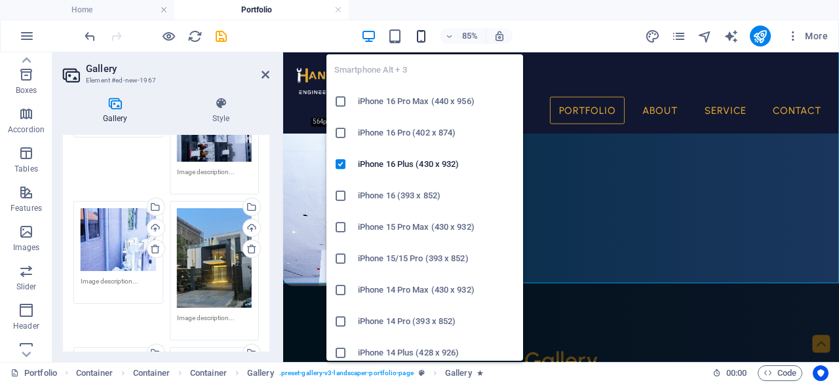
click at [416, 33] on icon "button" at bounding box center [421, 36] width 15 height 15
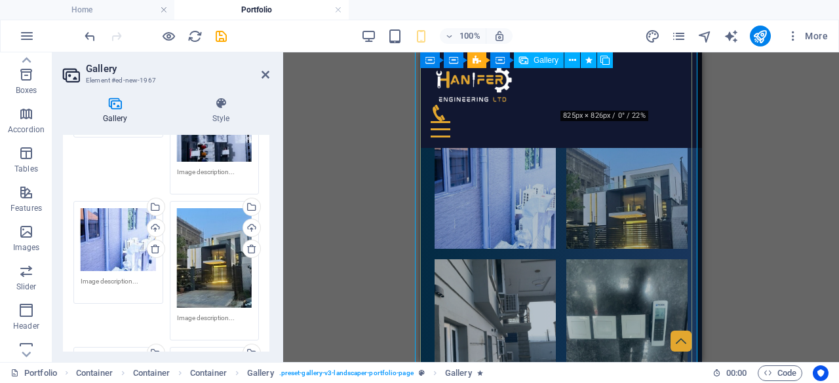
scroll to position [3907, 0]
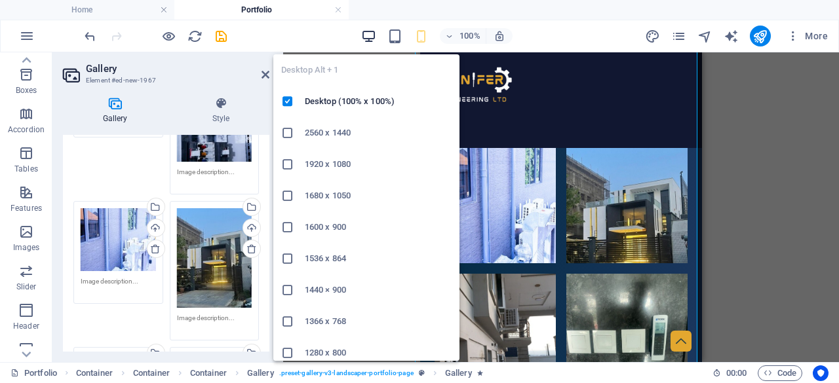
click at [366, 33] on icon "button" at bounding box center [368, 36] width 15 height 15
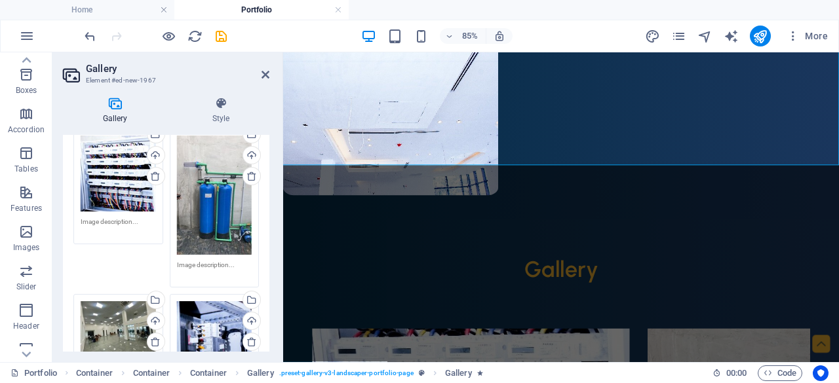
scroll to position [0, 0]
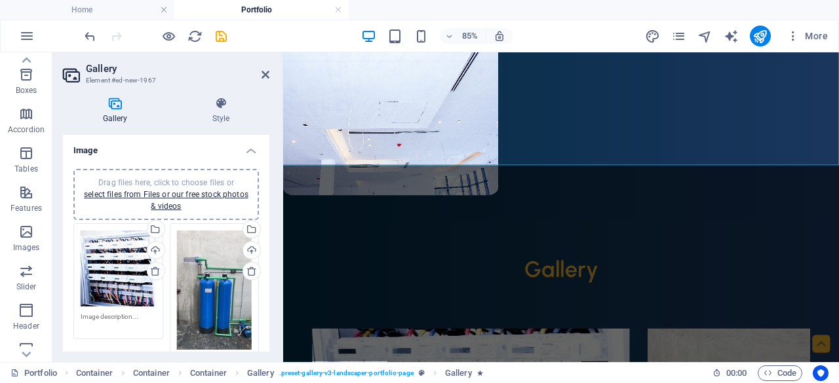
click at [94, 214] on div "Drag files here, click to choose files or select files from Files or our free s…" at bounding box center [166, 194] width 186 height 51
click at [109, 205] on div "Drag files here, click to choose files or select files from Files or our free s…" at bounding box center [166, 194] width 170 height 35
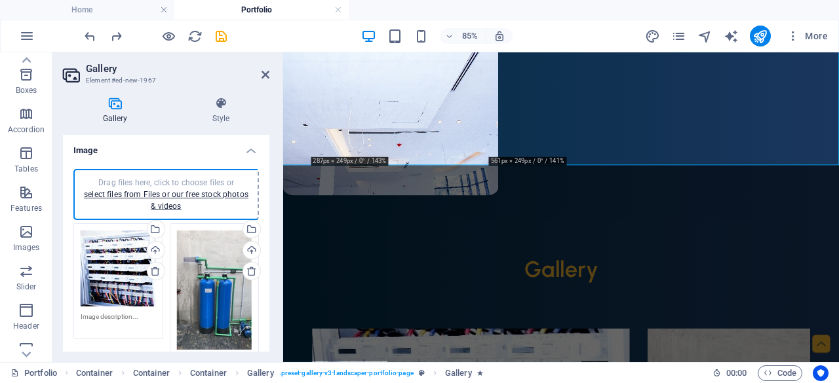
click at [114, 205] on div "Drag files here, click to choose files or select files from Files or our free s…" at bounding box center [166, 194] width 170 height 35
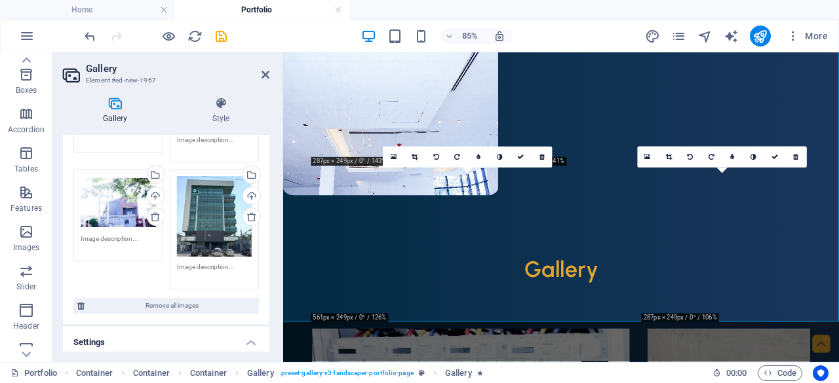
scroll to position [952, 0]
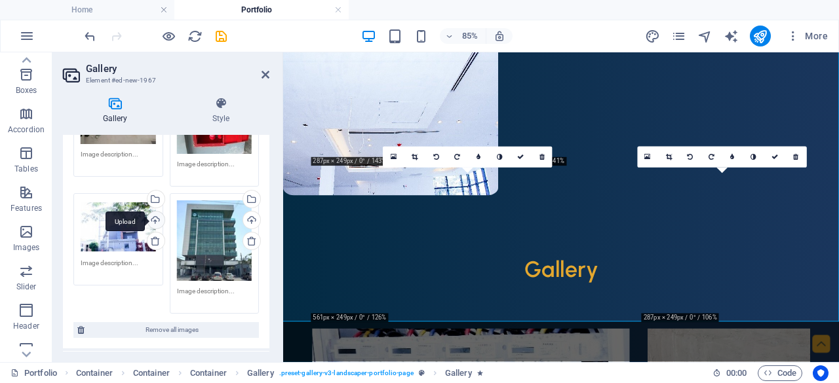
click at [149, 212] on div "Upload" at bounding box center [155, 222] width 20 height 20
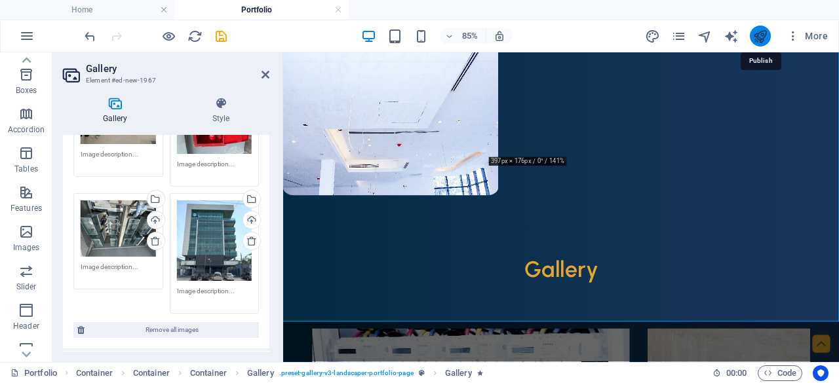
click at [755, 39] on icon "publish" at bounding box center [760, 36] width 15 height 15
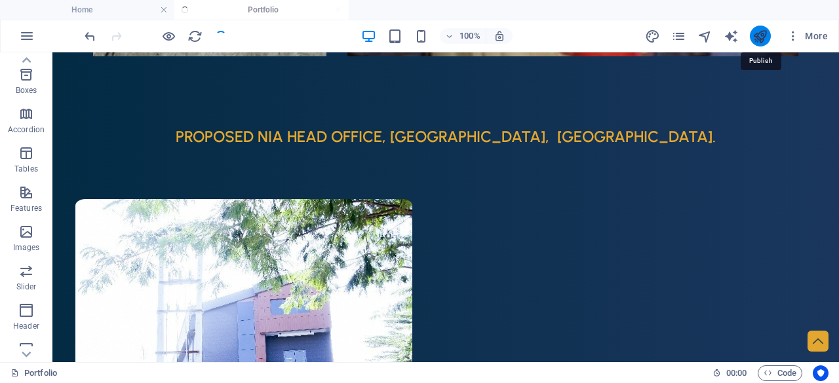
scroll to position [4105, 0]
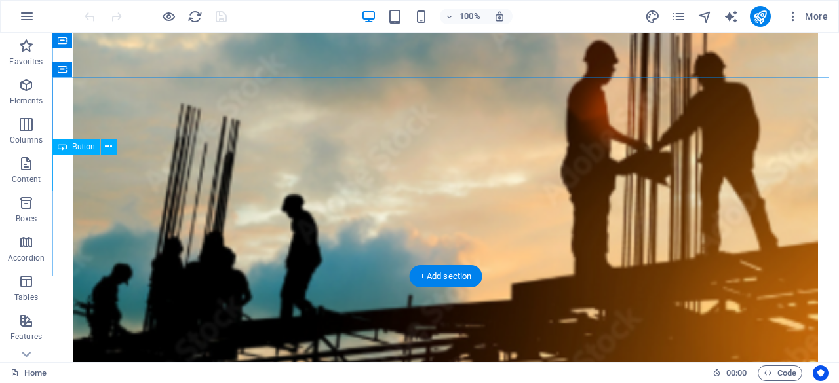
scroll to position [3620, 0]
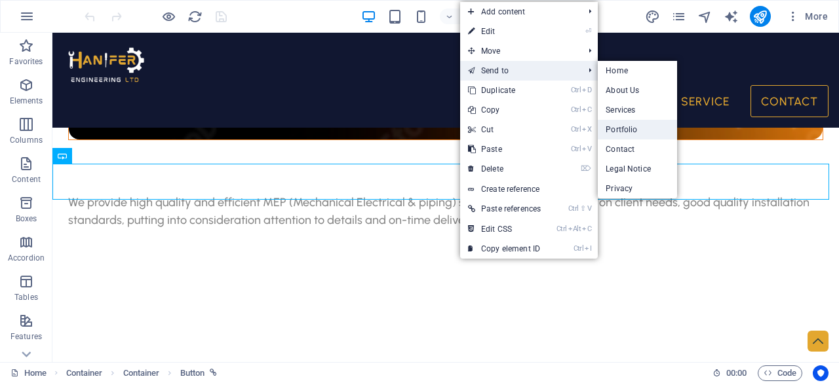
click at [613, 128] on link "Portfolio" at bounding box center [637, 130] width 79 height 20
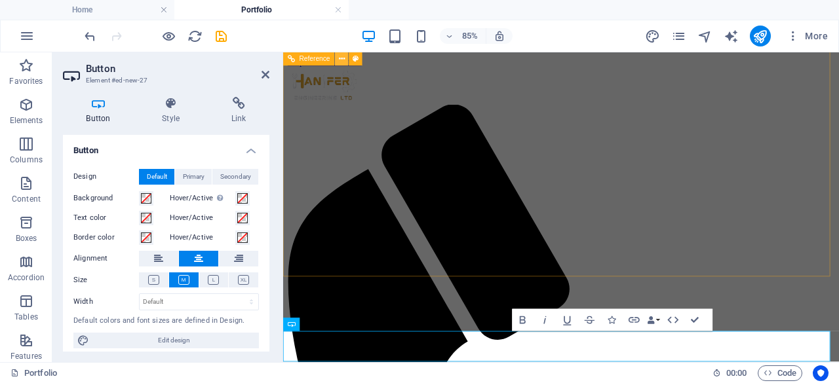
scroll to position [4577, 0]
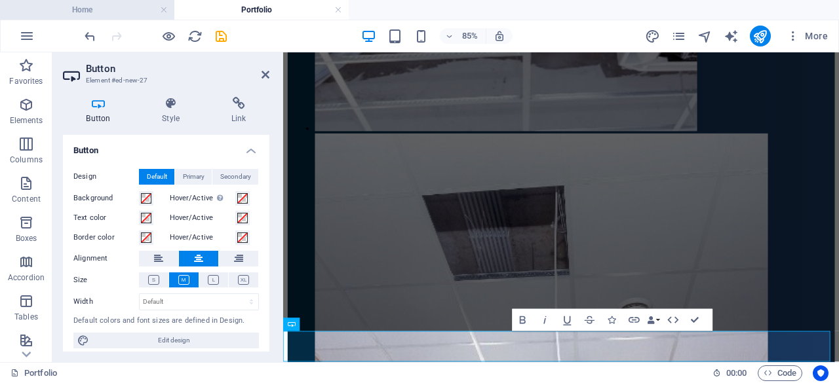
click at [64, 5] on h4 "Home" at bounding box center [87, 10] width 174 height 14
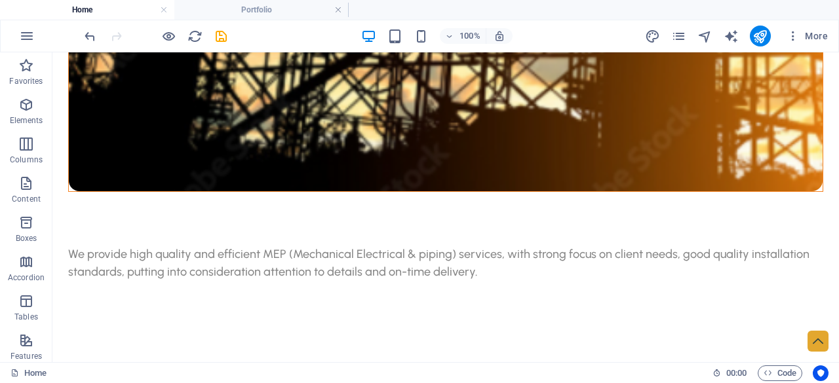
scroll to position [0, 0]
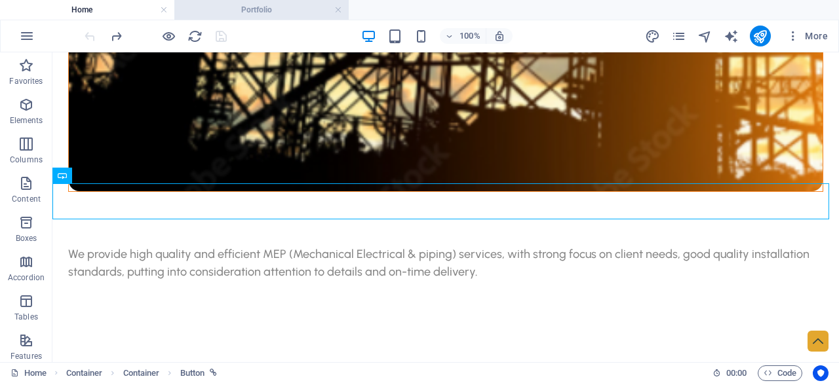
click at [264, 18] on li "Portfolio" at bounding box center [261, 10] width 174 height 20
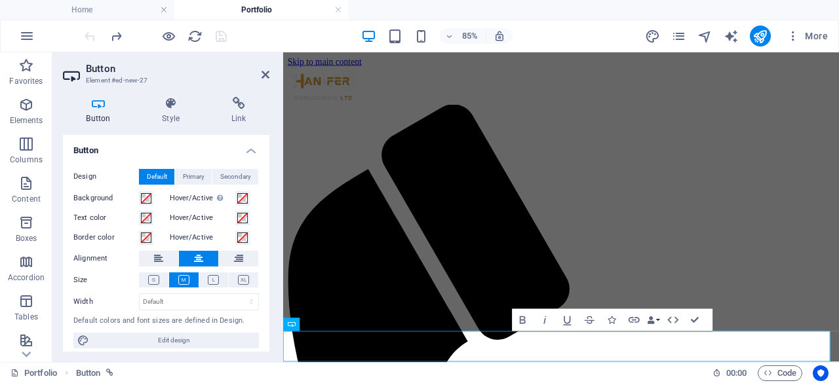
scroll to position [4577, 0]
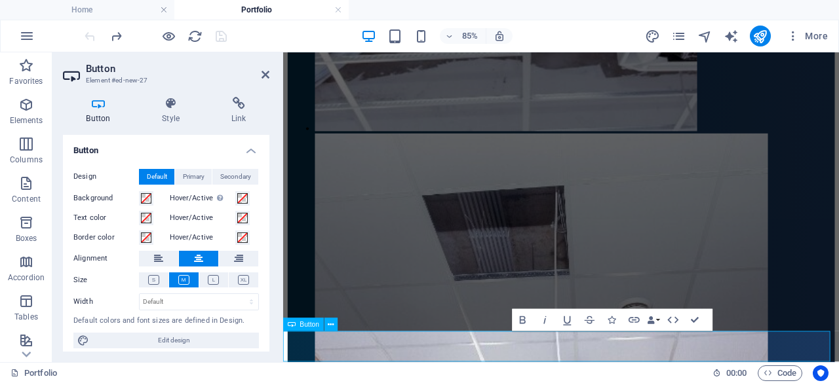
click at [306, 324] on span "Button" at bounding box center [309, 325] width 19 height 7
click at [331, 325] on icon at bounding box center [331, 325] width 6 height 12
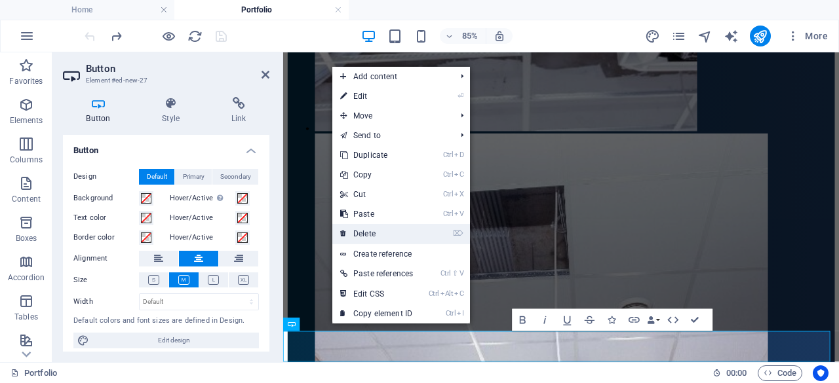
click at [347, 235] on link "⌦ Delete" at bounding box center [376, 234] width 88 height 20
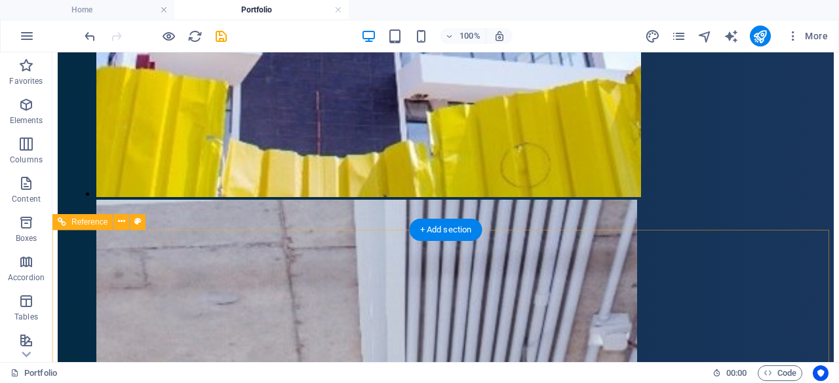
scroll to position [4695, 0]
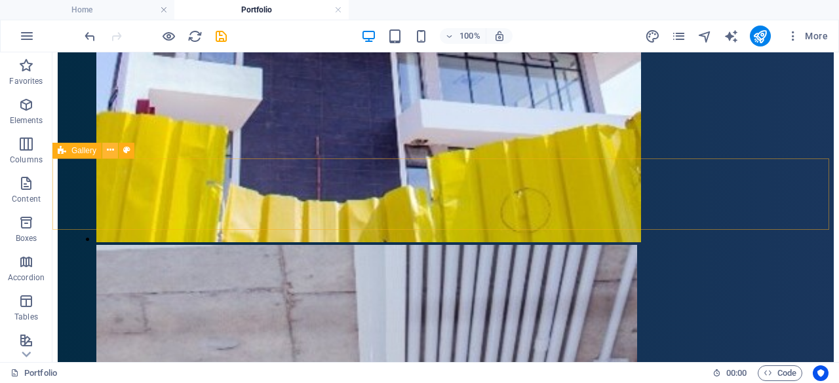
click at [108, 154] on icon at bounding box center [110, 151] width 7 height 14
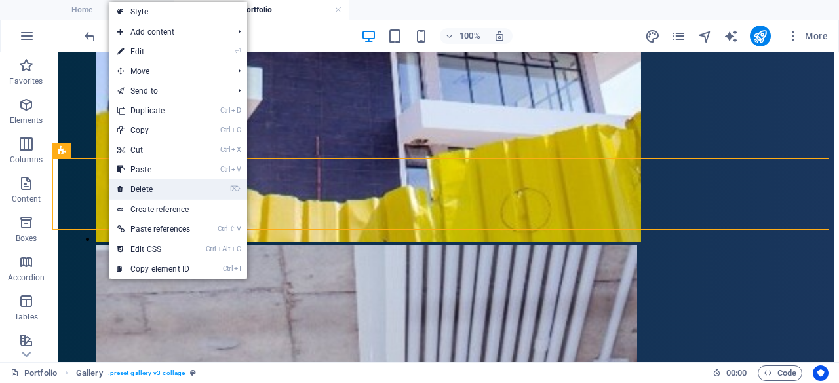
click at [123, 182] on icon at bounding box center [120, 190] width 7 height 20
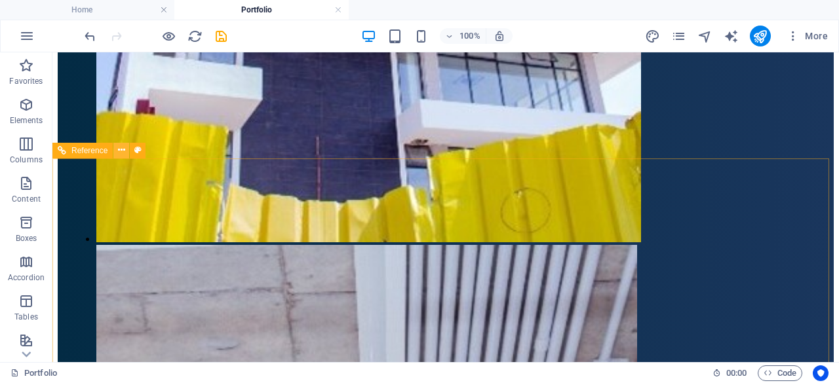
click at [122, 149] on icon at bounding box center [121, 151] width 7 height 14
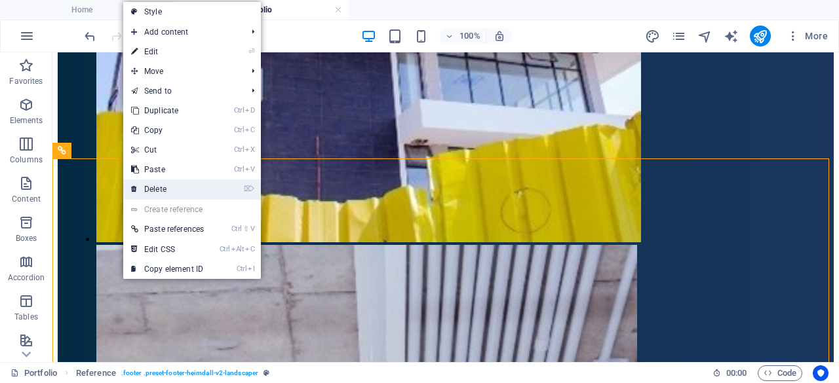
click at [138, 183] on link "⌦ Delete" at bounding box center [167, 190] width 88 height 20
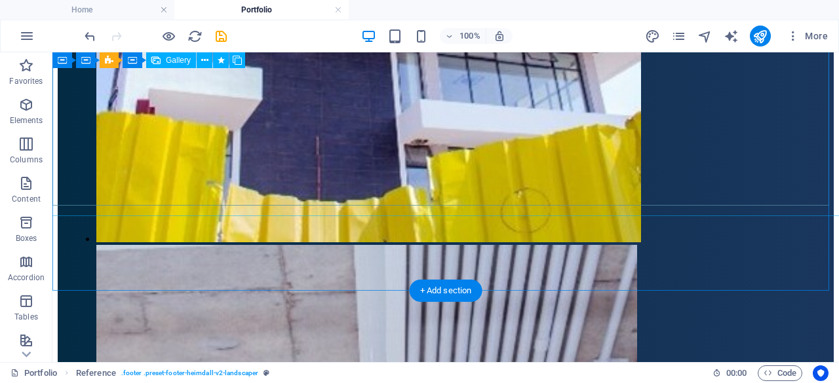
scroll to position [4491, 0]
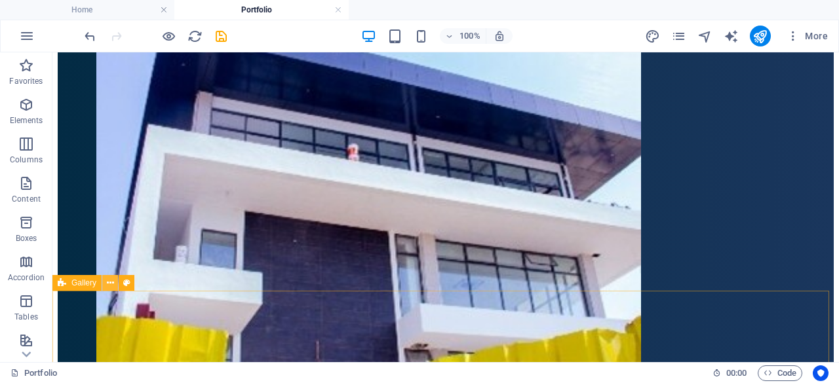
click at [112, 290] on icon at bounding box center [110, 284] width 7 height 14
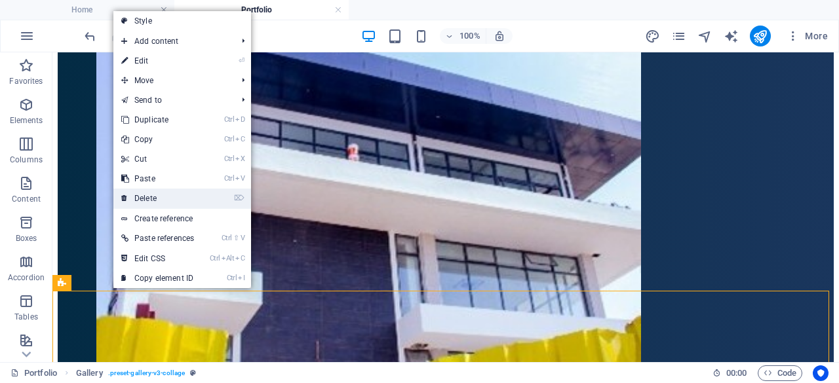
click at [132, 208] on link "⌦ Delete" at bounding box center [157, 199] width 88 height 20
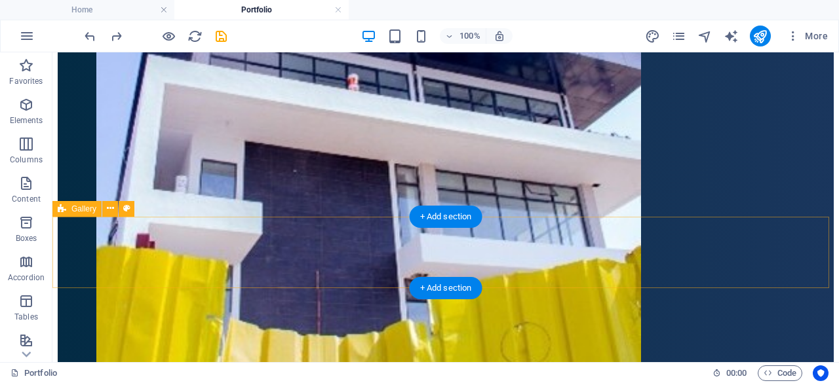
scroll to position [4560, 0]
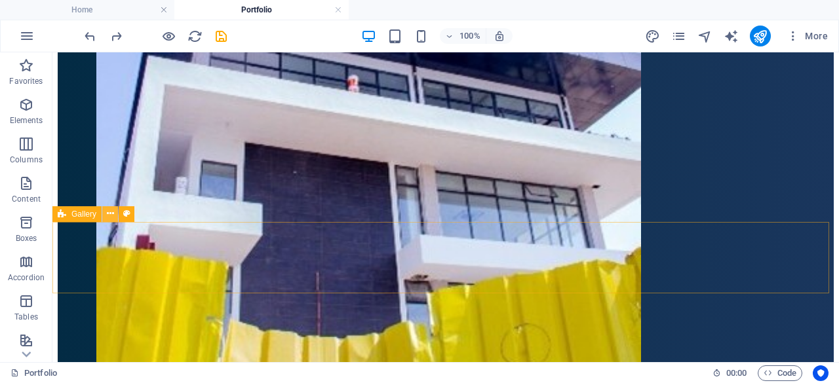
click at [109, 219] on icon at bounding box center [110, 214] width 7 height 14
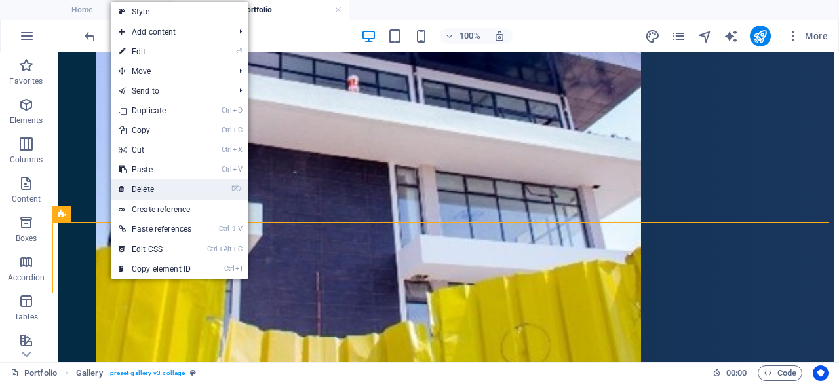
click at [141, 196] on link "⌦ Delete" at bounding box center [155, 190] width 88 height 20
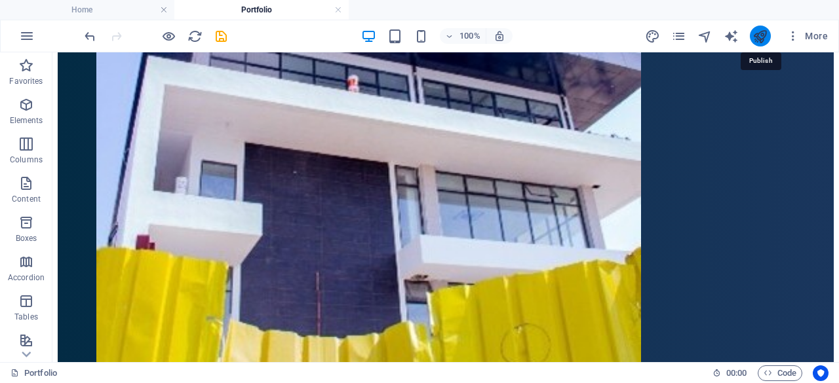
click at [760, 31] on icon "publish" at bounding box center [760, 36] width 15 height 15
